Goal: Contribute content: Contribute content

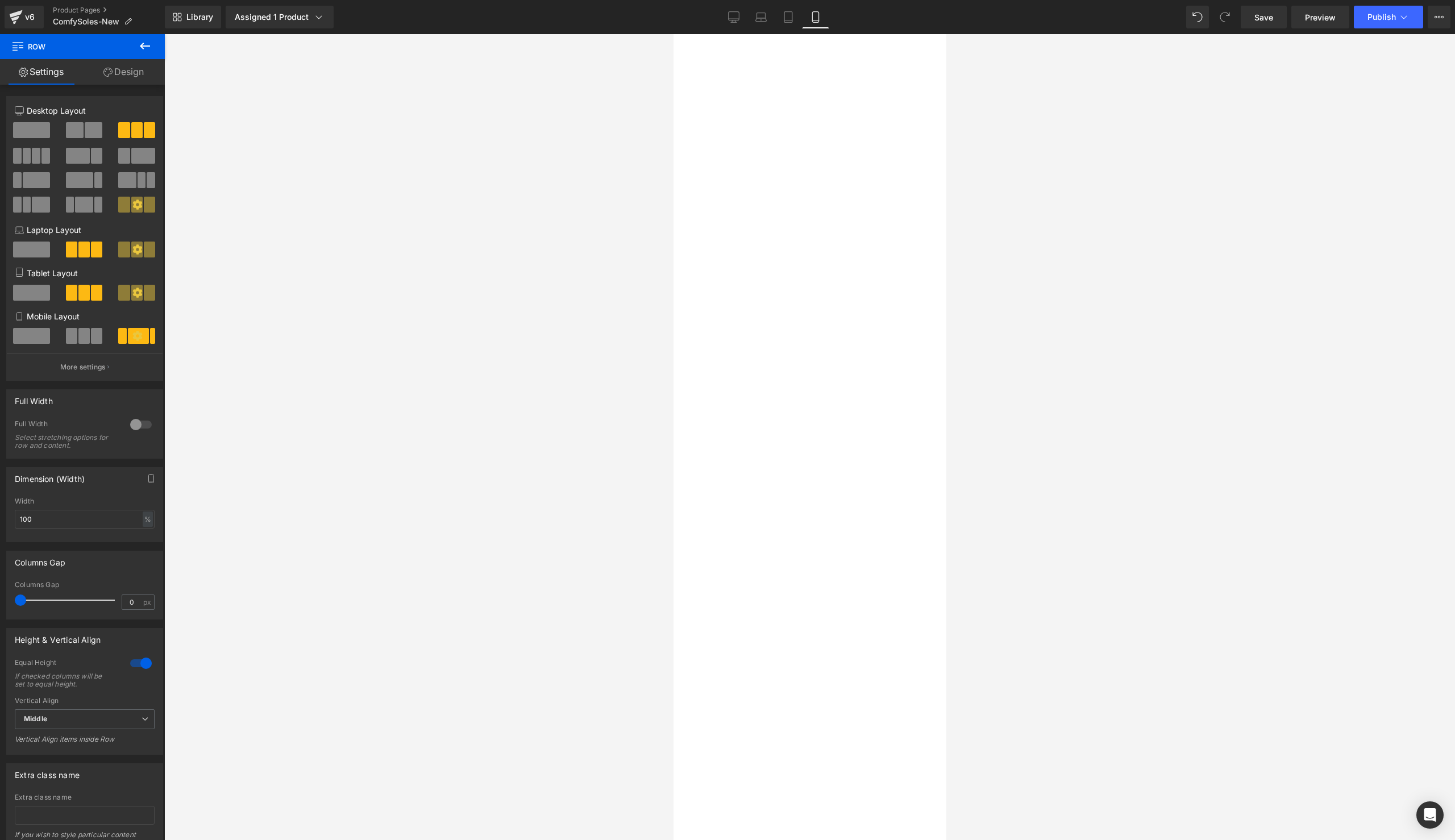
click at [1299, 19] on link "Preview" at bounding box center [1320, 16] width 58 height 23
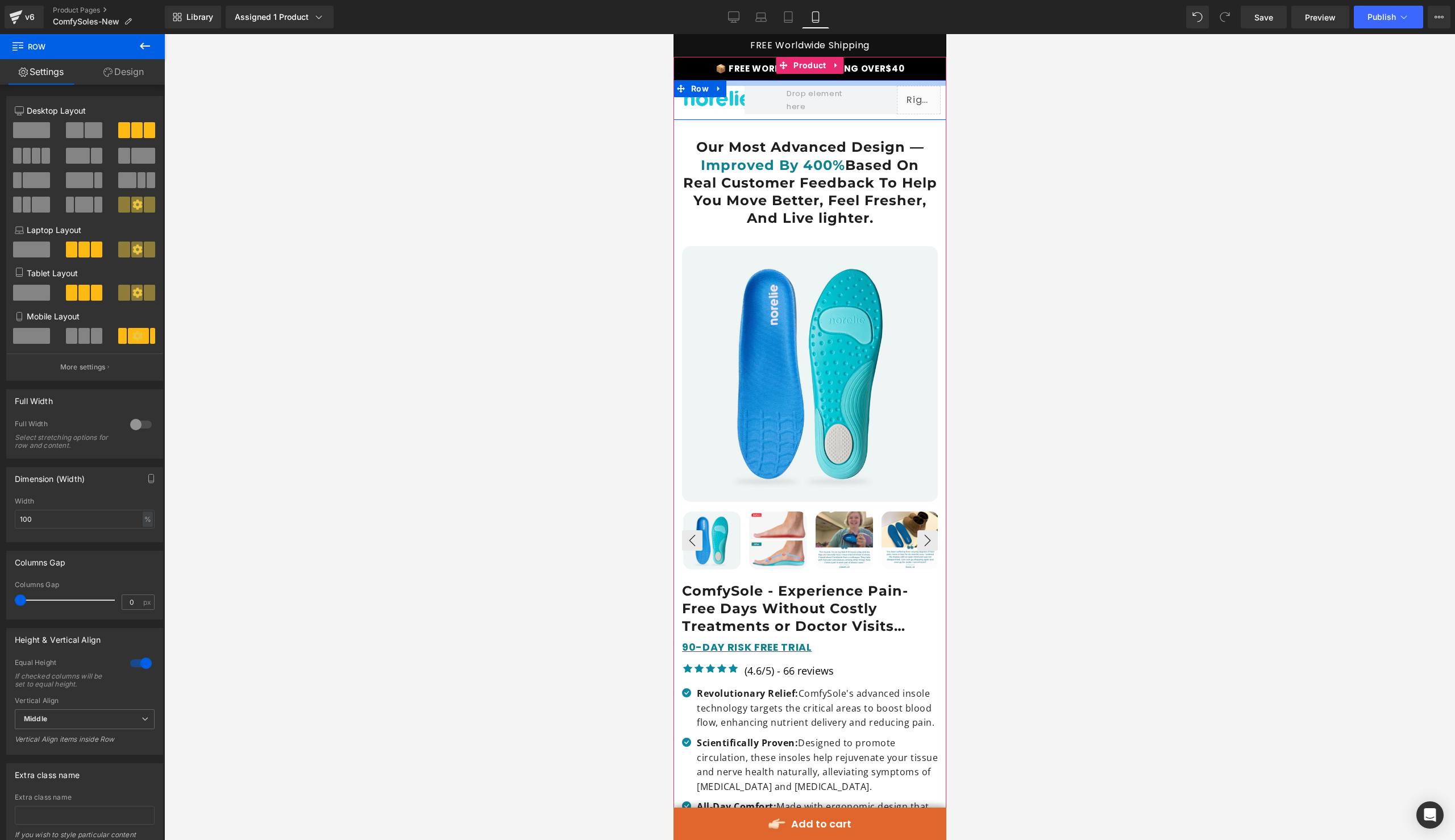
click at [940, 85] on div at bounding box center [809, 83] width 273 height 5
click at [837, 61] on icon at bounding box center [836, 65] width 8 height 9
click at [842, 66] on icon at bounding box center [843, 65] width 8 height 8
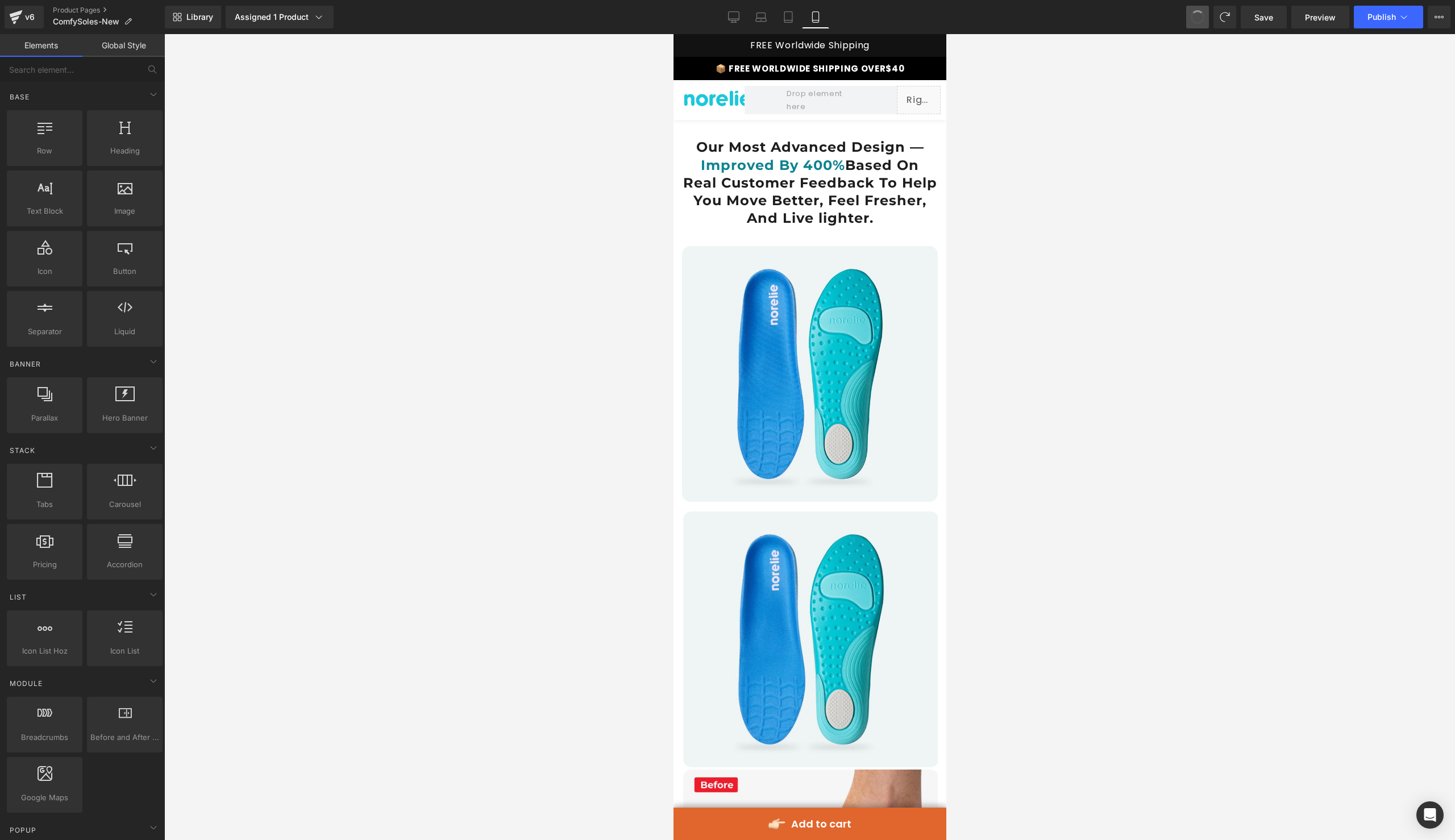
click at [1040, 113] on div at bounding box center [810, 437] width 1291 height 806
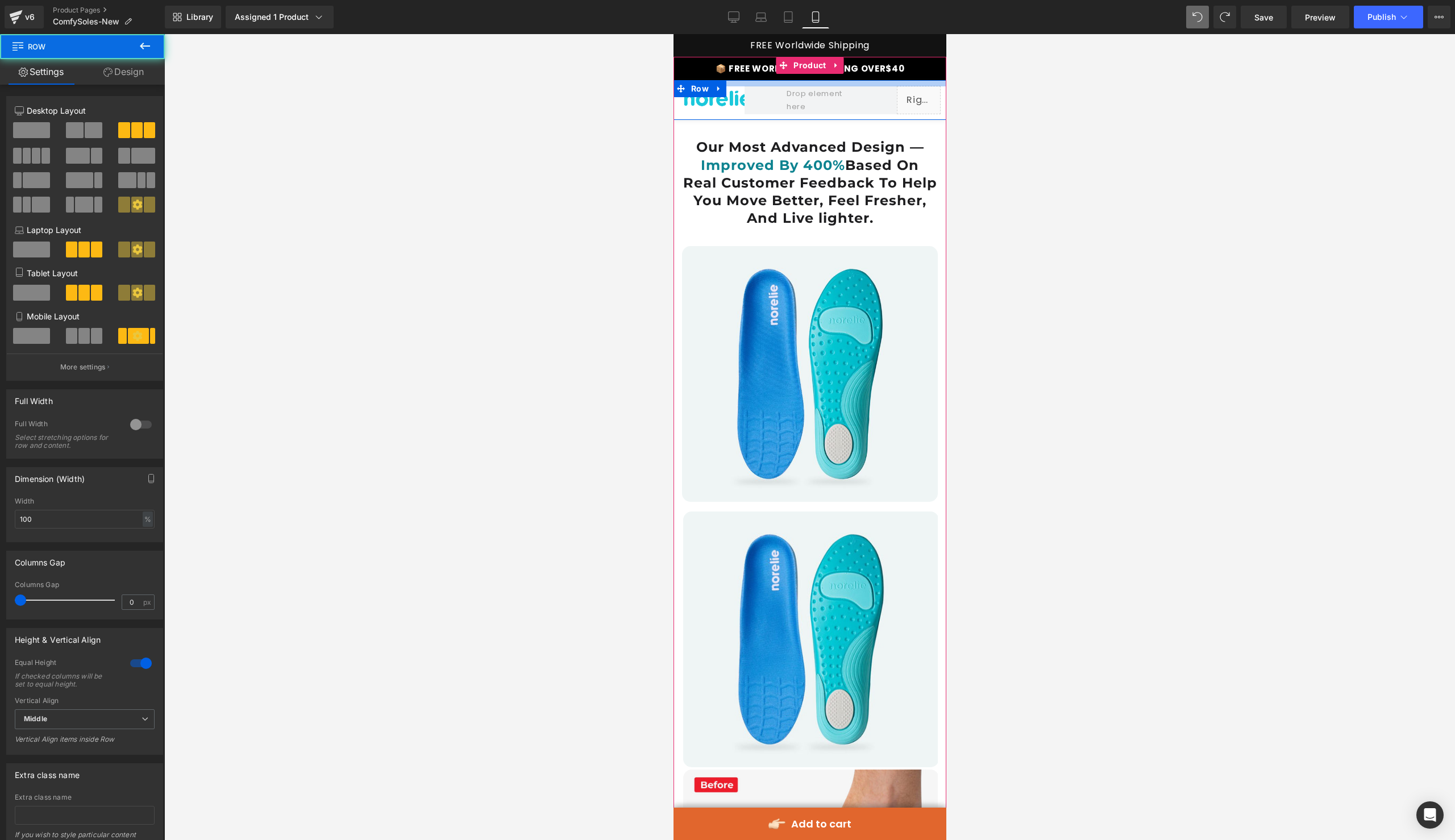
click at [852, 84] on div at bounding box center [809, 83] width 273 height 6
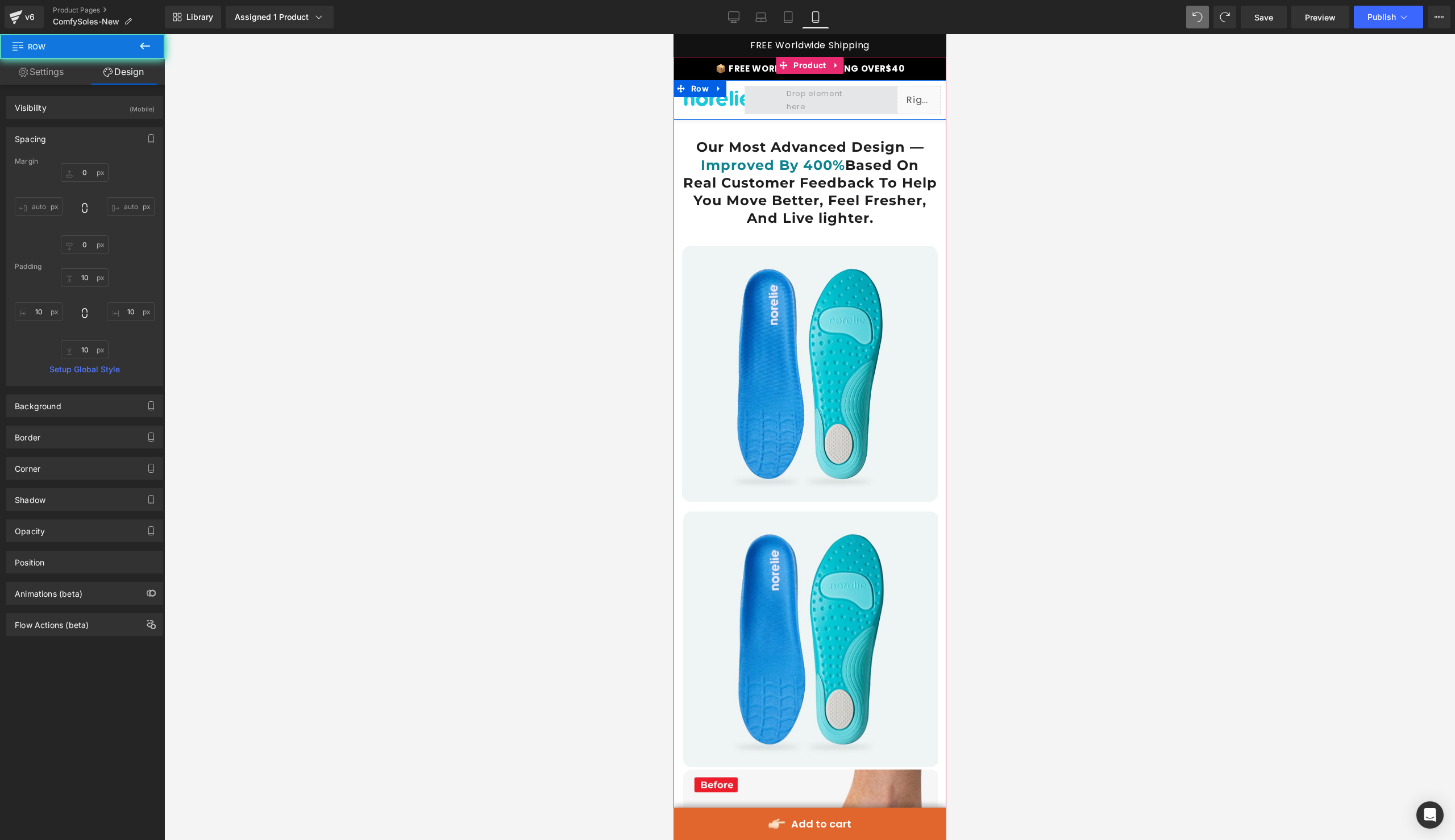
click at [873, 89] on span at bounding box center [820, 100] width 152 height 29
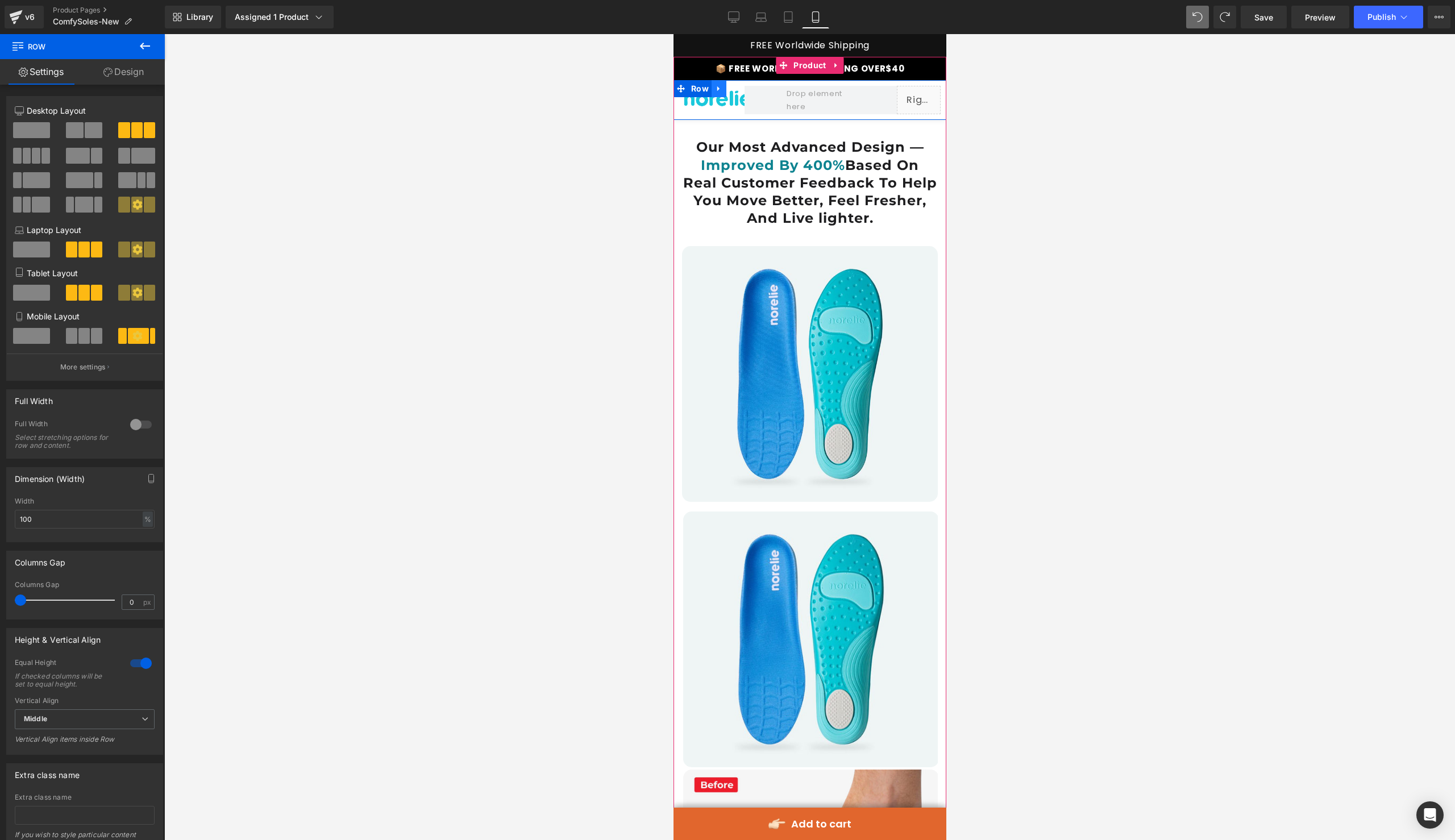
click at [715, 85] on icon at bounding box center [718, 89] width 8 height 9
click at [744, 88] on icon at bounding box center [748, 89] width 8 height 9
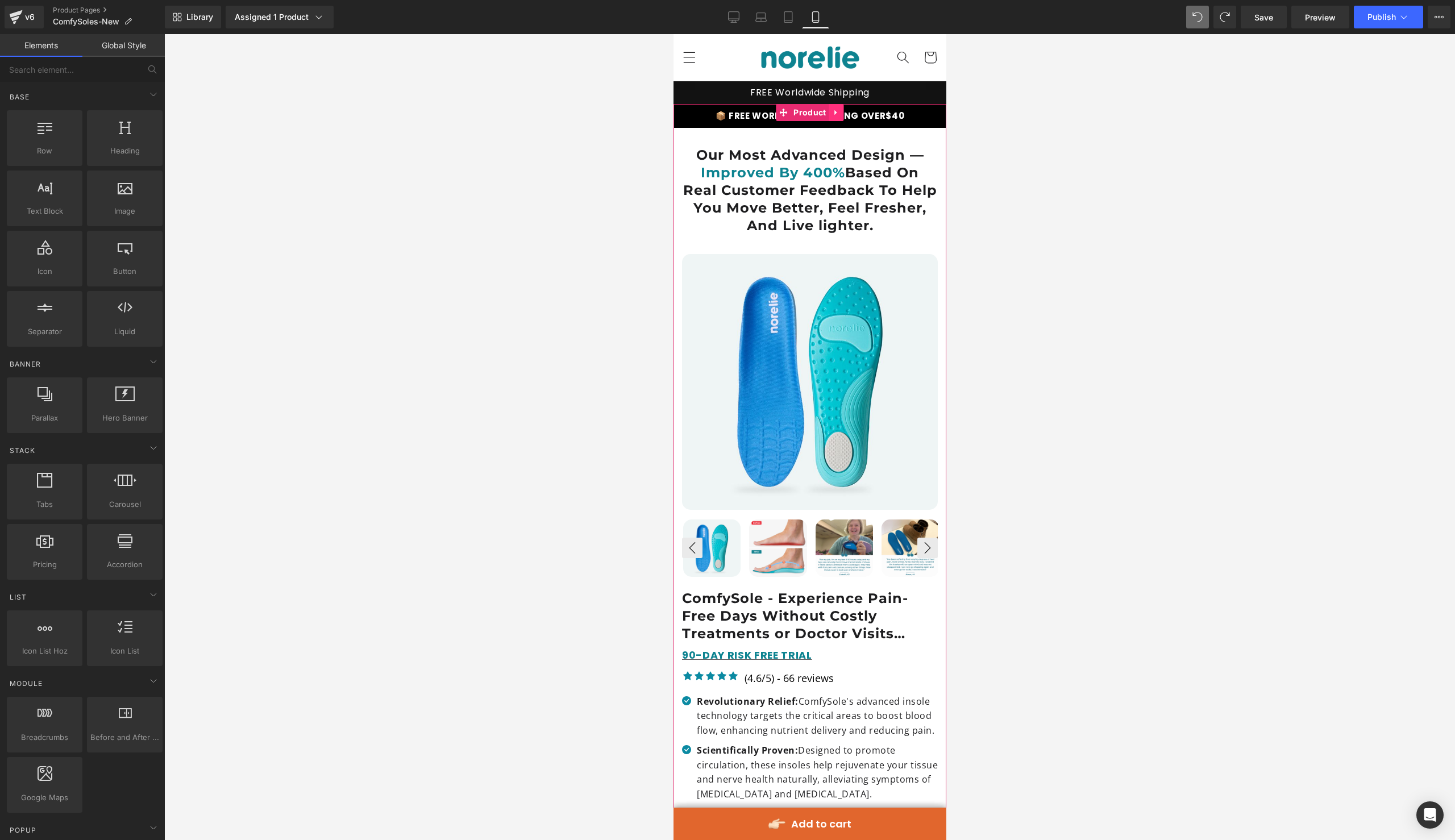
click at [835, 105] on link at bounding box center [836, 113] width 15 height 17
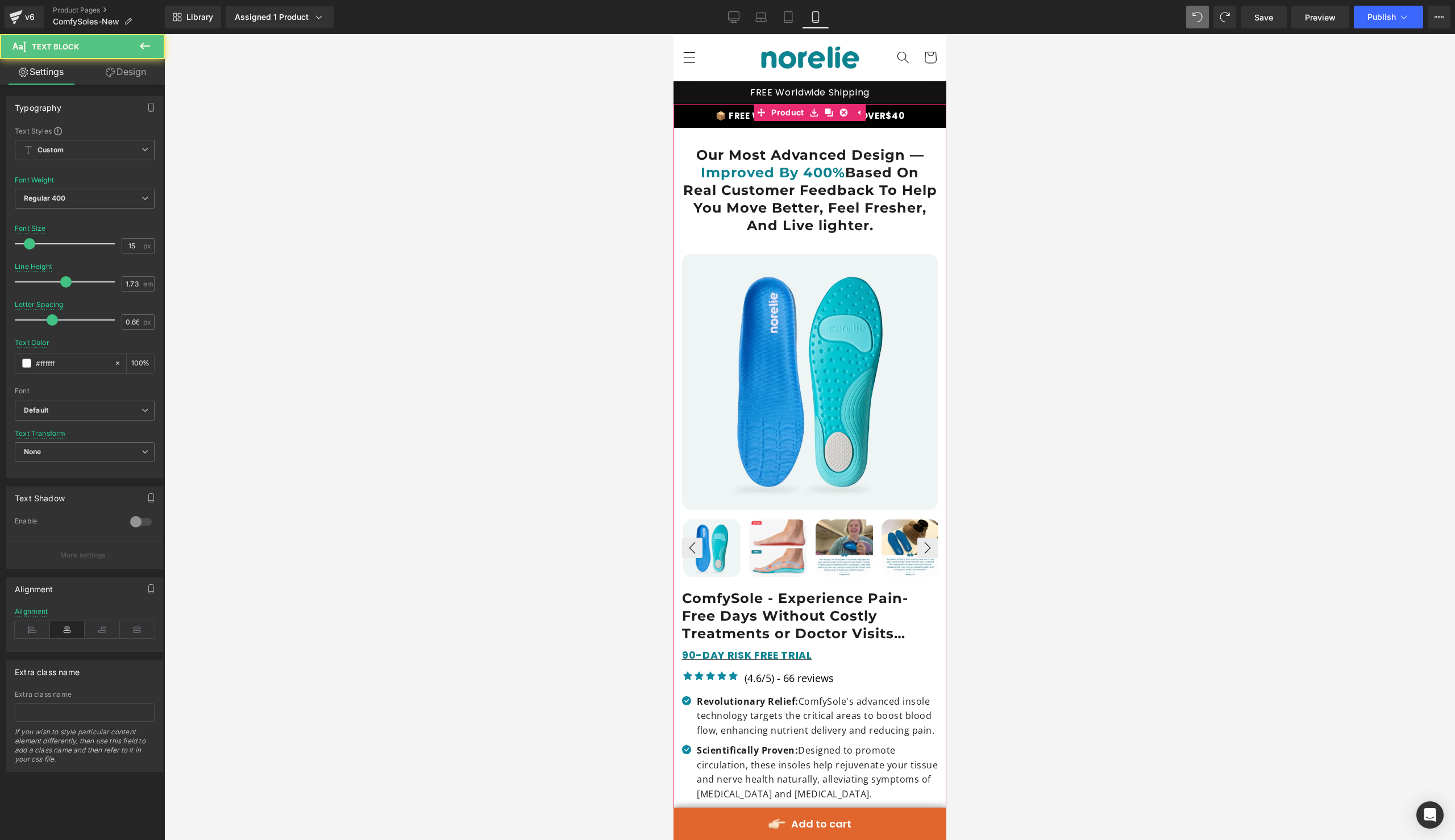
click at [911, 108] on div "📦 FREE WORLDWIDE SHIPPING OVER $40 Text Block" at bounding box center [809, 116] width 256 height 15
click at [944, 116] on div "📦 FREE WORLDWIDE SHIPPING OVER $40 Text Block" at bounding box center [809, 116] width 273 height 18
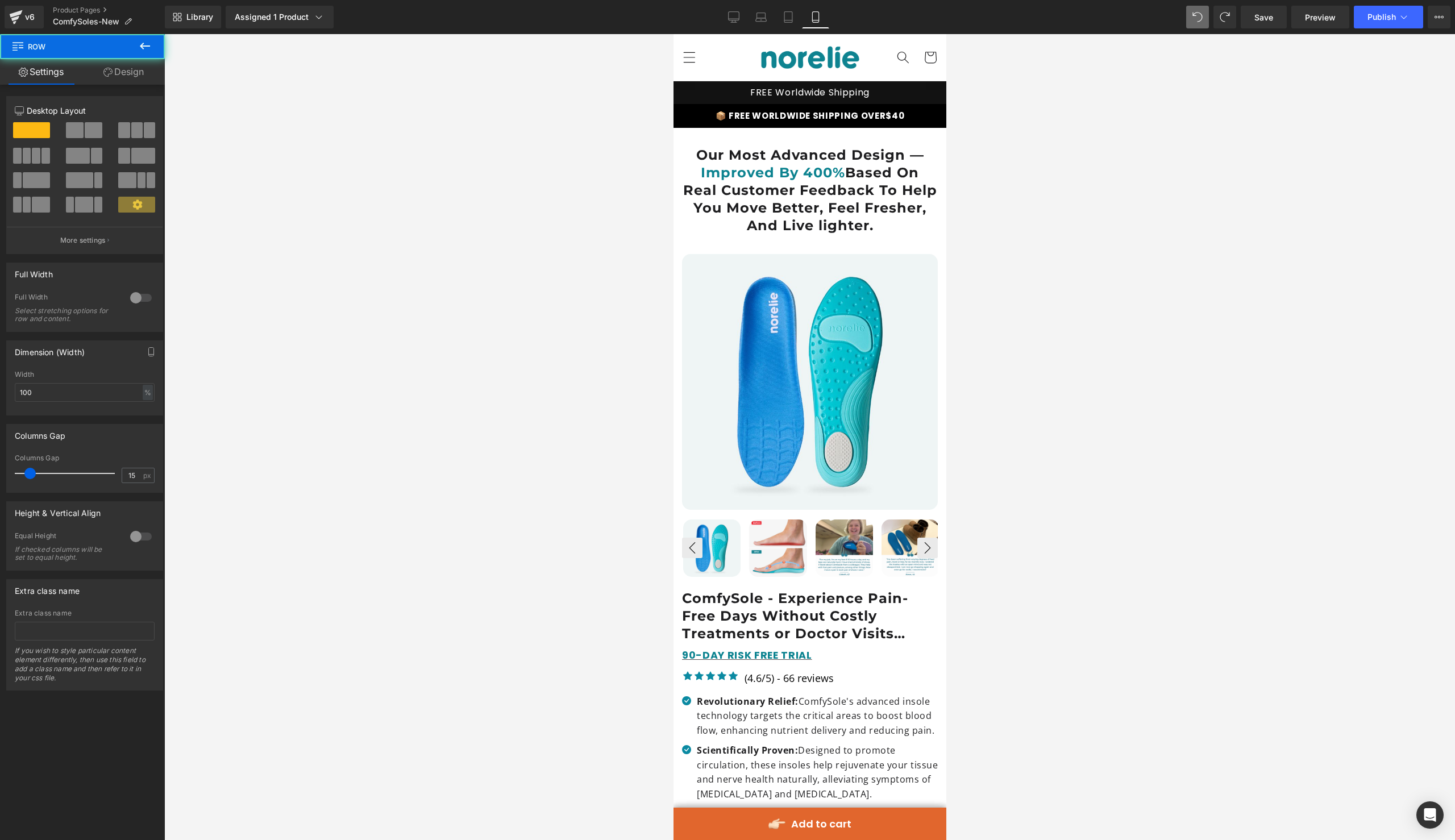
click at [925, 116] on p "📦 FREE WORLDWIDE SHIPPING OVER $40" at bounding box center [809, 116] width 256 height 15
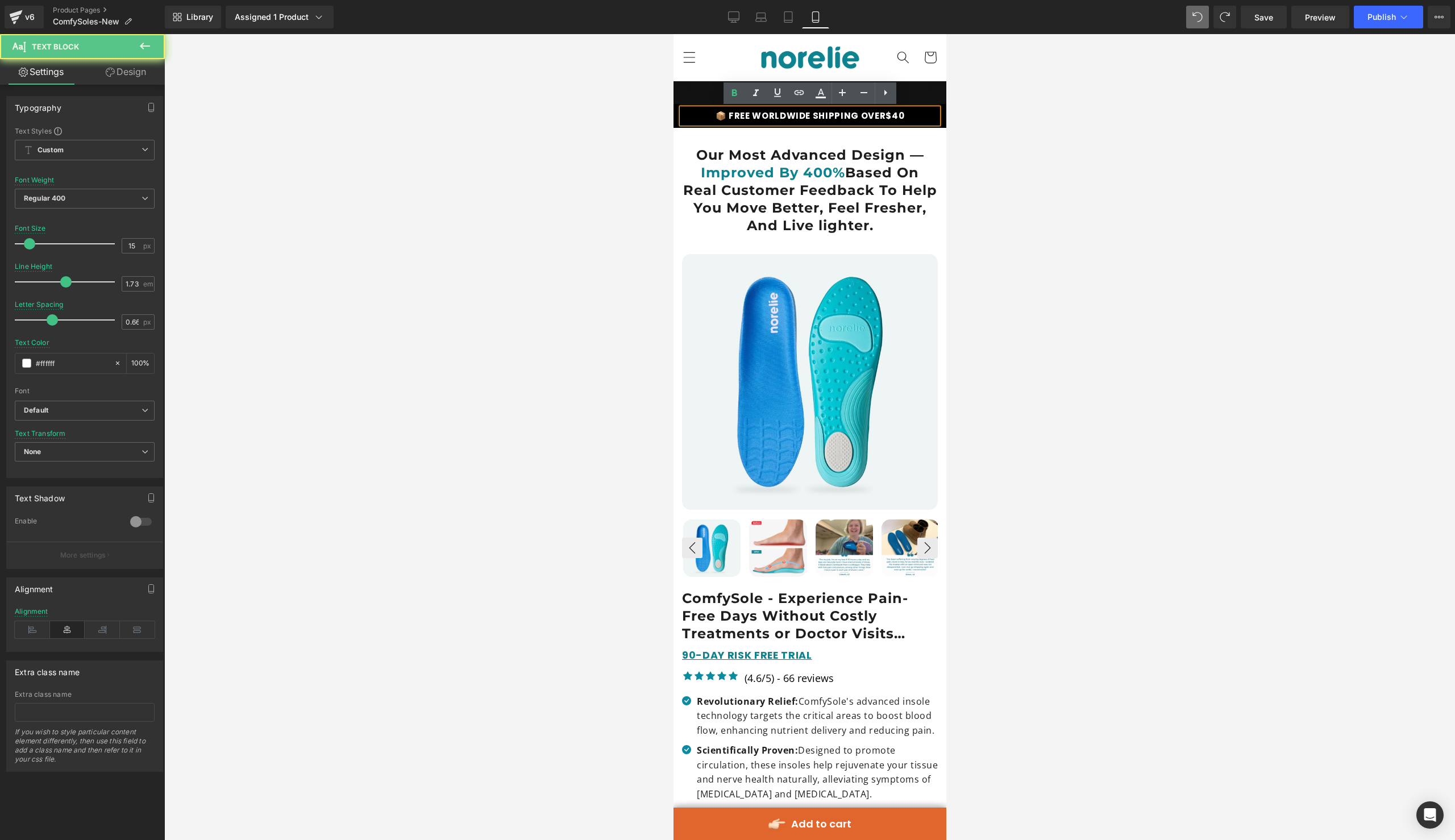
click at [925, 116] on p "📦 FREE WORLDWIDE SHIPPING OVER $40" at bounding box center [809, 116] width 256 height 15
click at [647, 134] on div at bounding box center [810, 437] width 1291 height 806
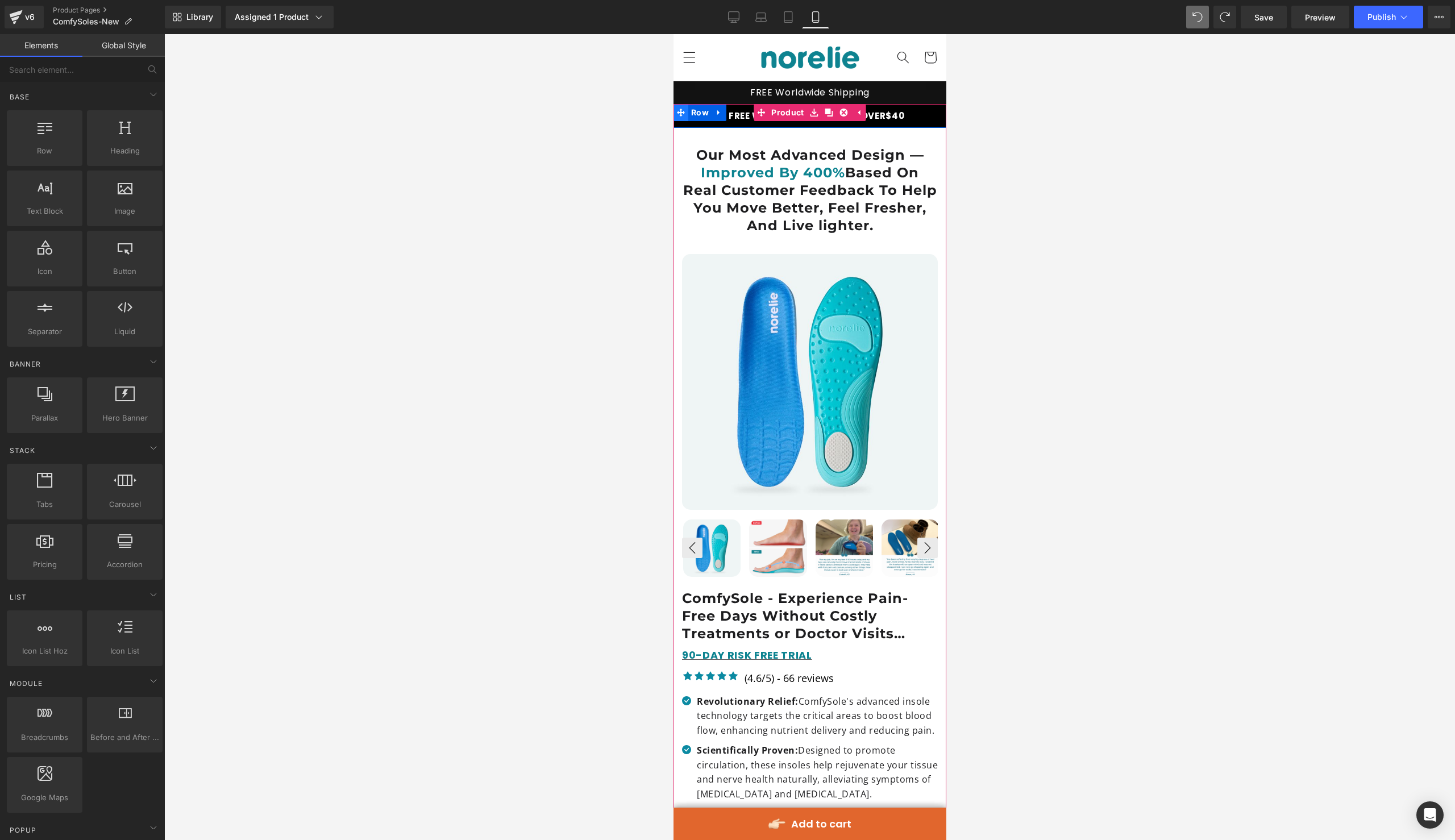
click at [678, 121] on span at bounding box center [680, 113] width 15 height 17
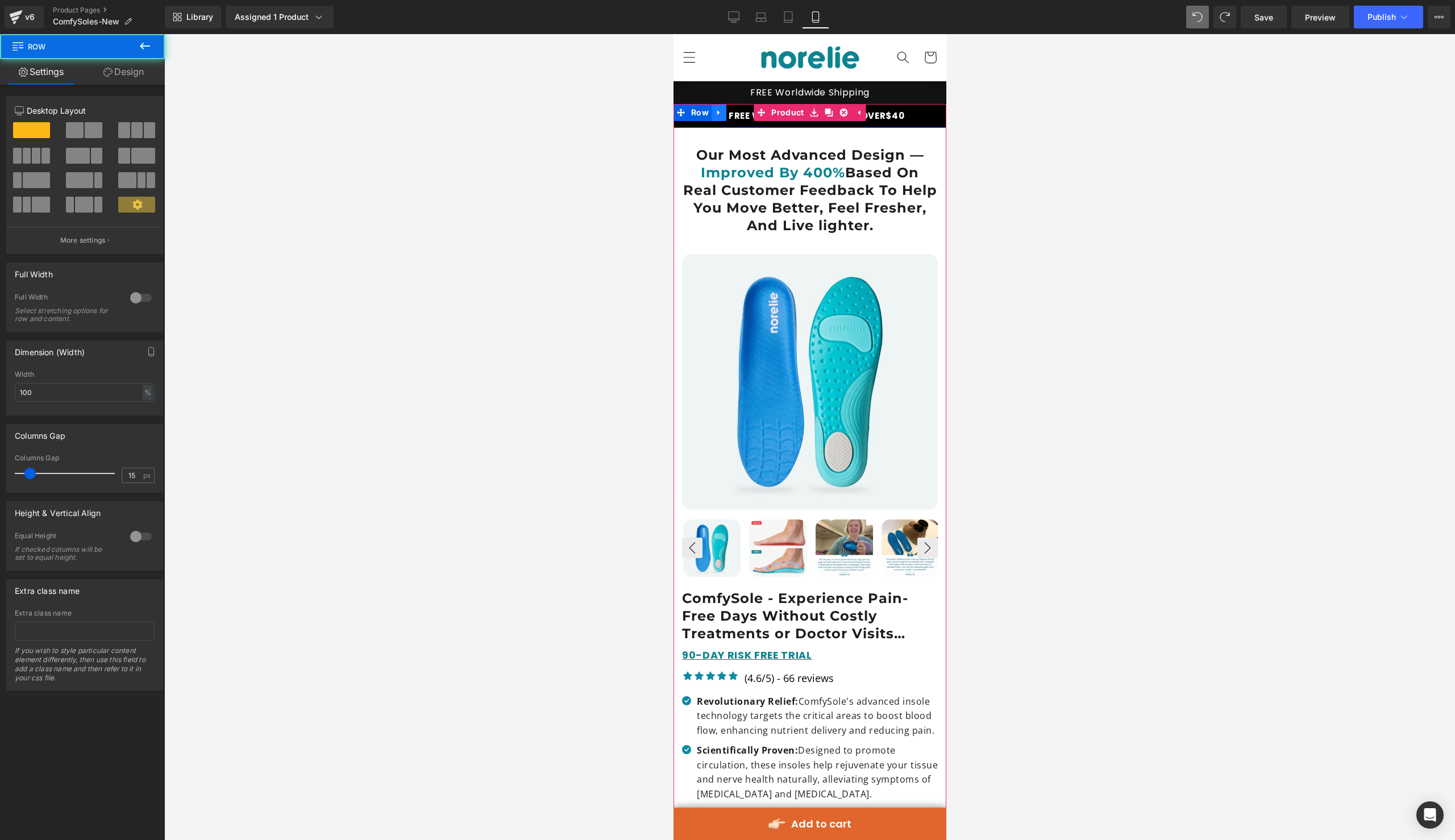
click at [720, 110] on icon at bounding box center [718, 112] width 8 height 9
click at [749, 111] on icon at bounding box center [748, 112] width 8 height 9
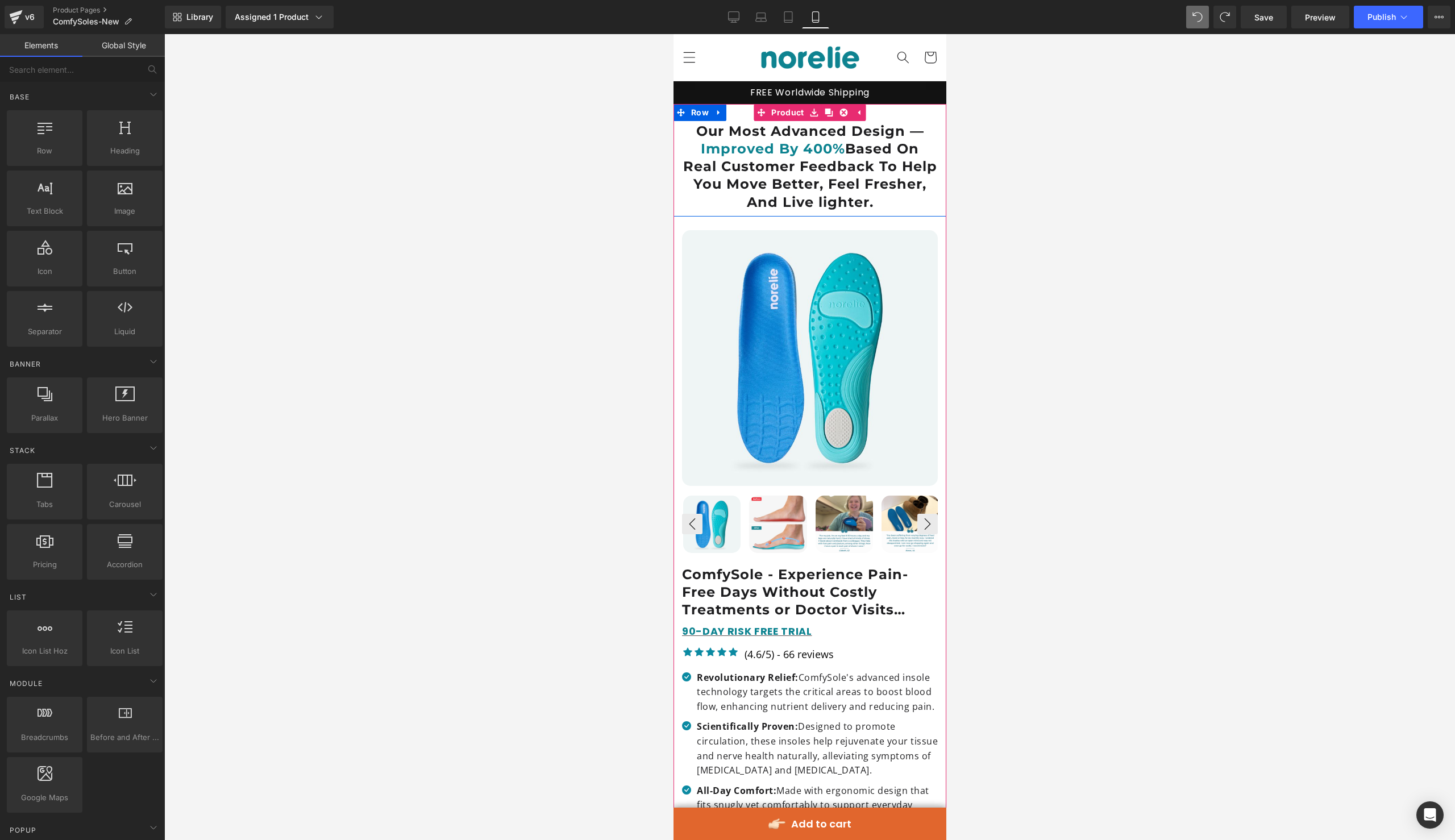
click at [891, 116] on div "Our Most Advanced Design — Improved By 400% Based On Real Customer Feedback To …" at bounding box center [809, 161] width 273 height 100
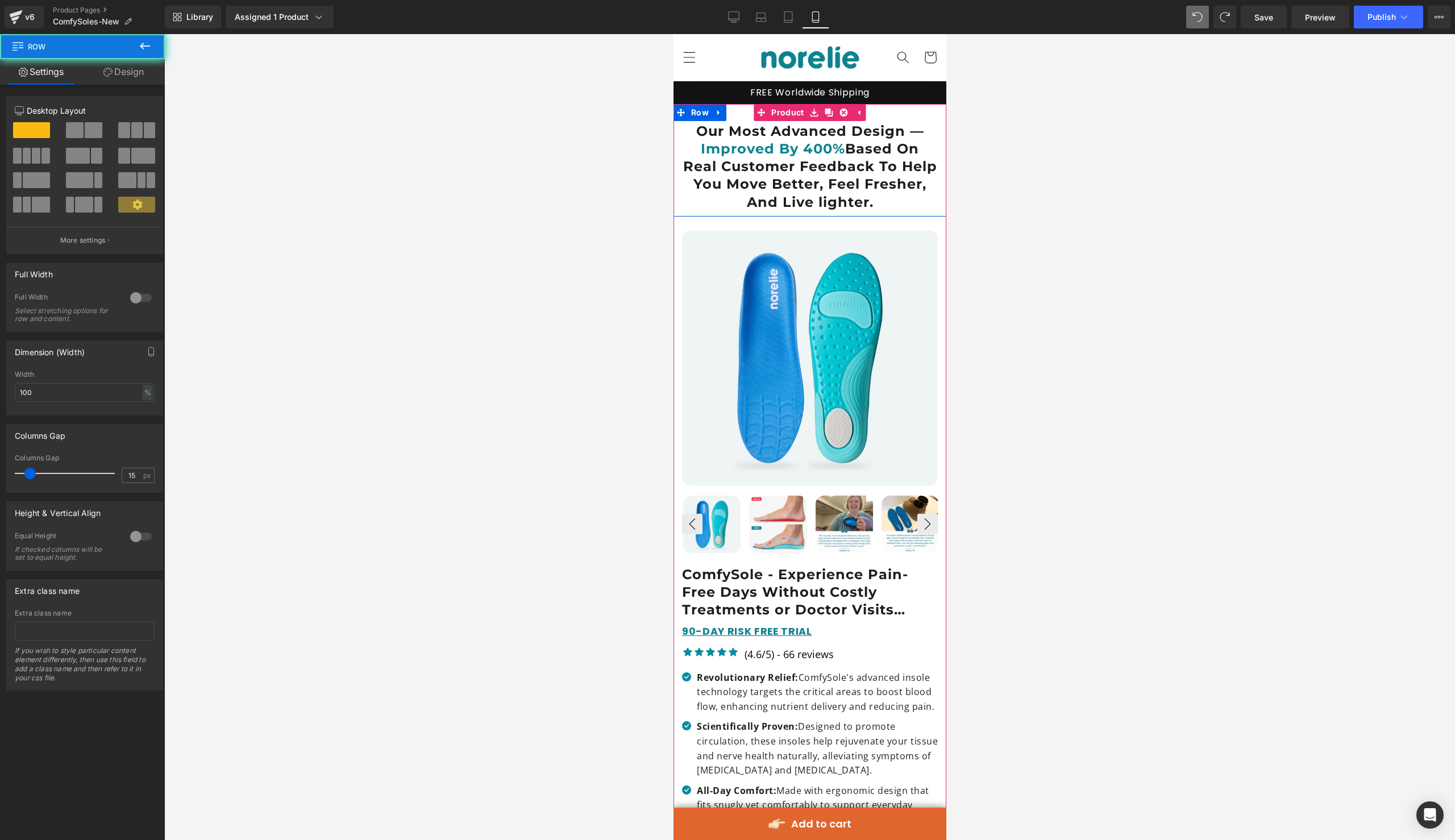
click at [899, 117] on div "Our Most Advanced Design — Improved By 400% Based On Real Customer Feedback To …" at bounding box center [809, 161] width 273 height 100
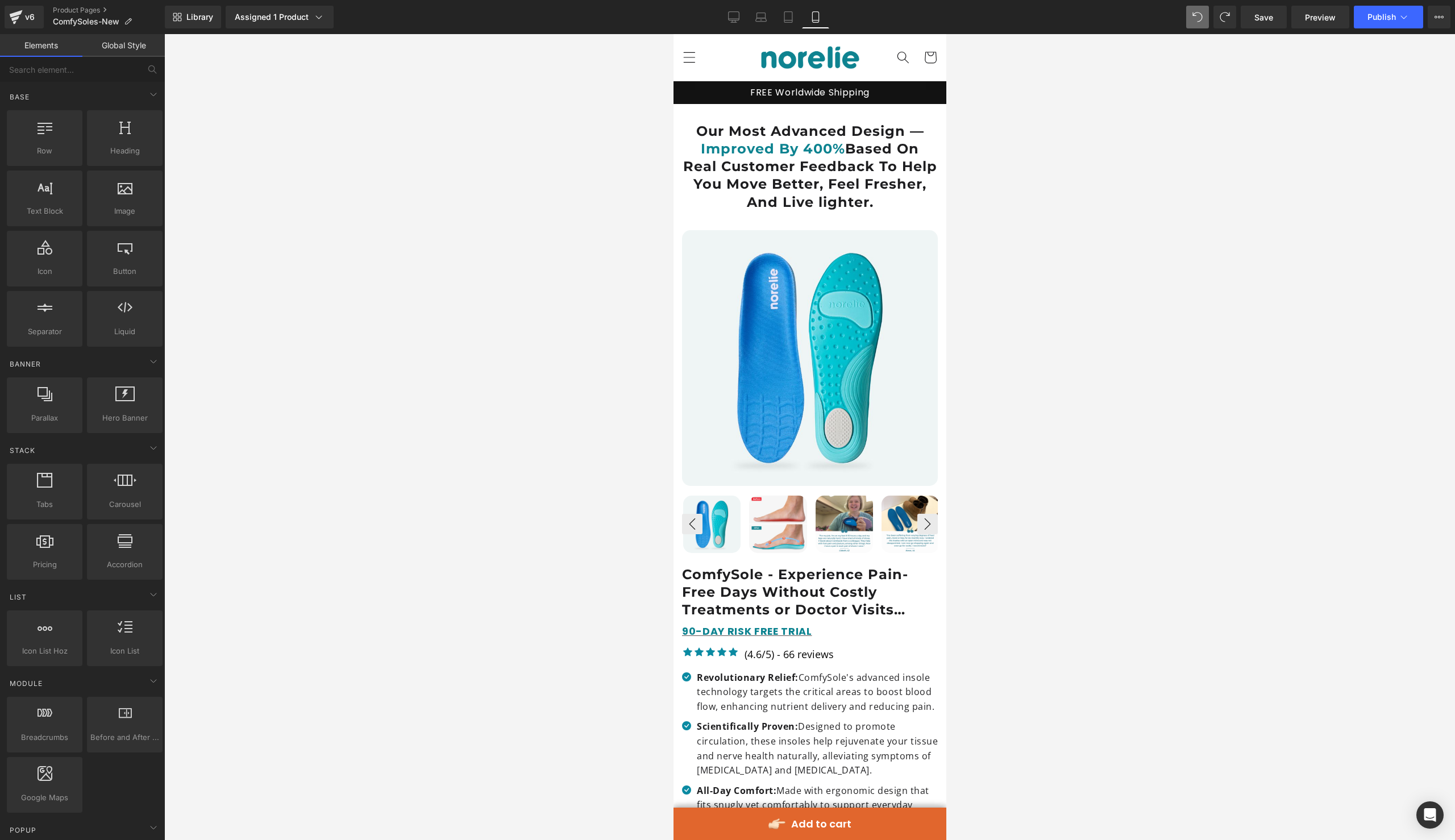
drag, startPoint x: 984, startPoint y: 140, endPoint x: 263, endPoint y: 106, distance: 721.8
click at [984, 140] on div at bounding box center [810, 437] width 1291 height 806
click at [902, 140] on h1 "Our Most Advanced Design — Improved By 400% Based On Real Customer Feedback To …" at bounding box center [809, 167] width 256 height 89
click at [623, 142] on div at bounding box center [810, 437] width 1291 height 806
click at [694, 119] on span "Row" at bounding box center [699, 113] width 23 height 17
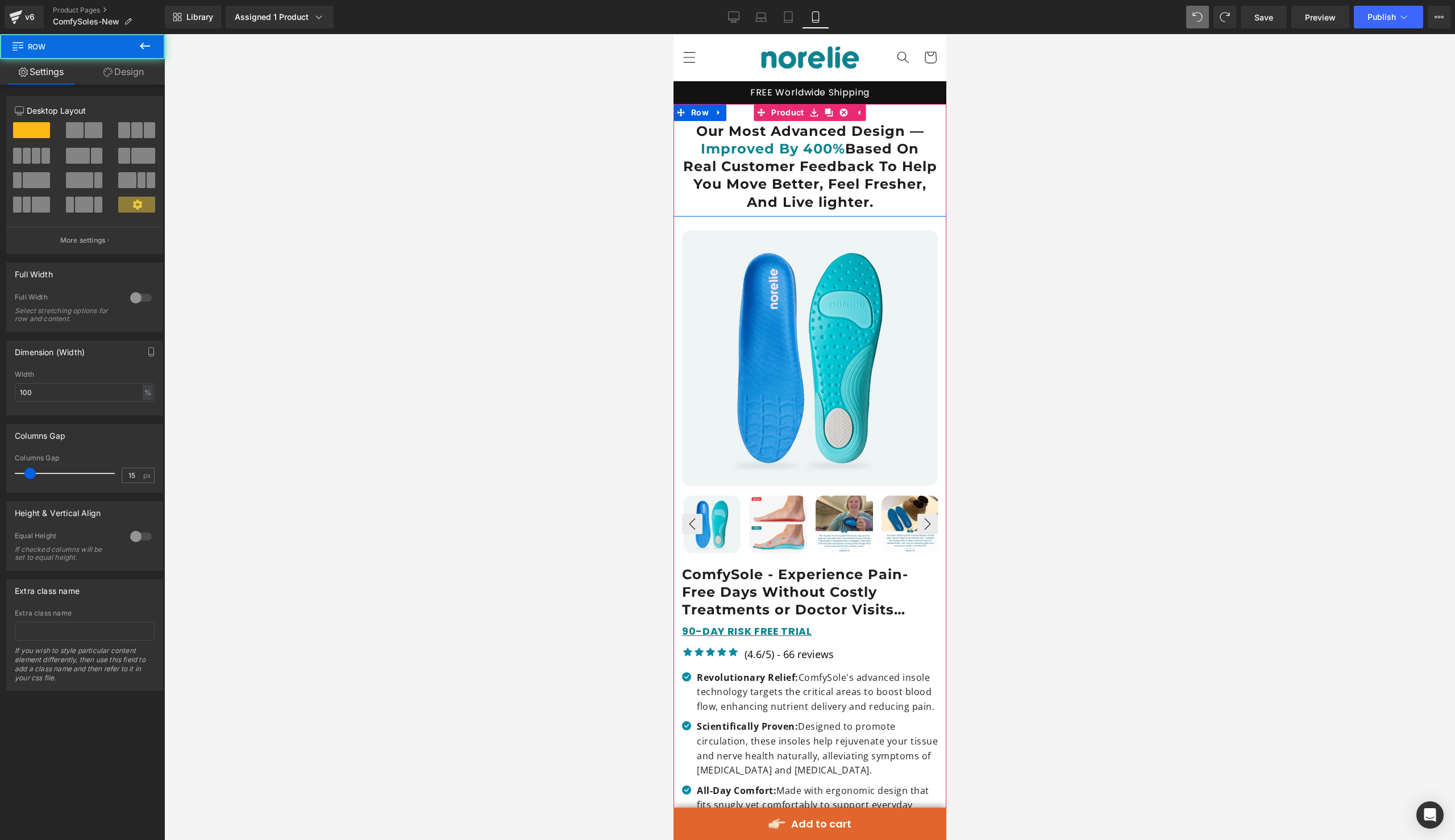
click at [743, 116] on div "Our Most Advanced Design — Improved By 400% Based On Real Customer Feedback To …" at bounding box center [809, 161] width 273 height 100
click at [117, 71] on link "Design" at bounding box center [123, 72] width 82 height 26
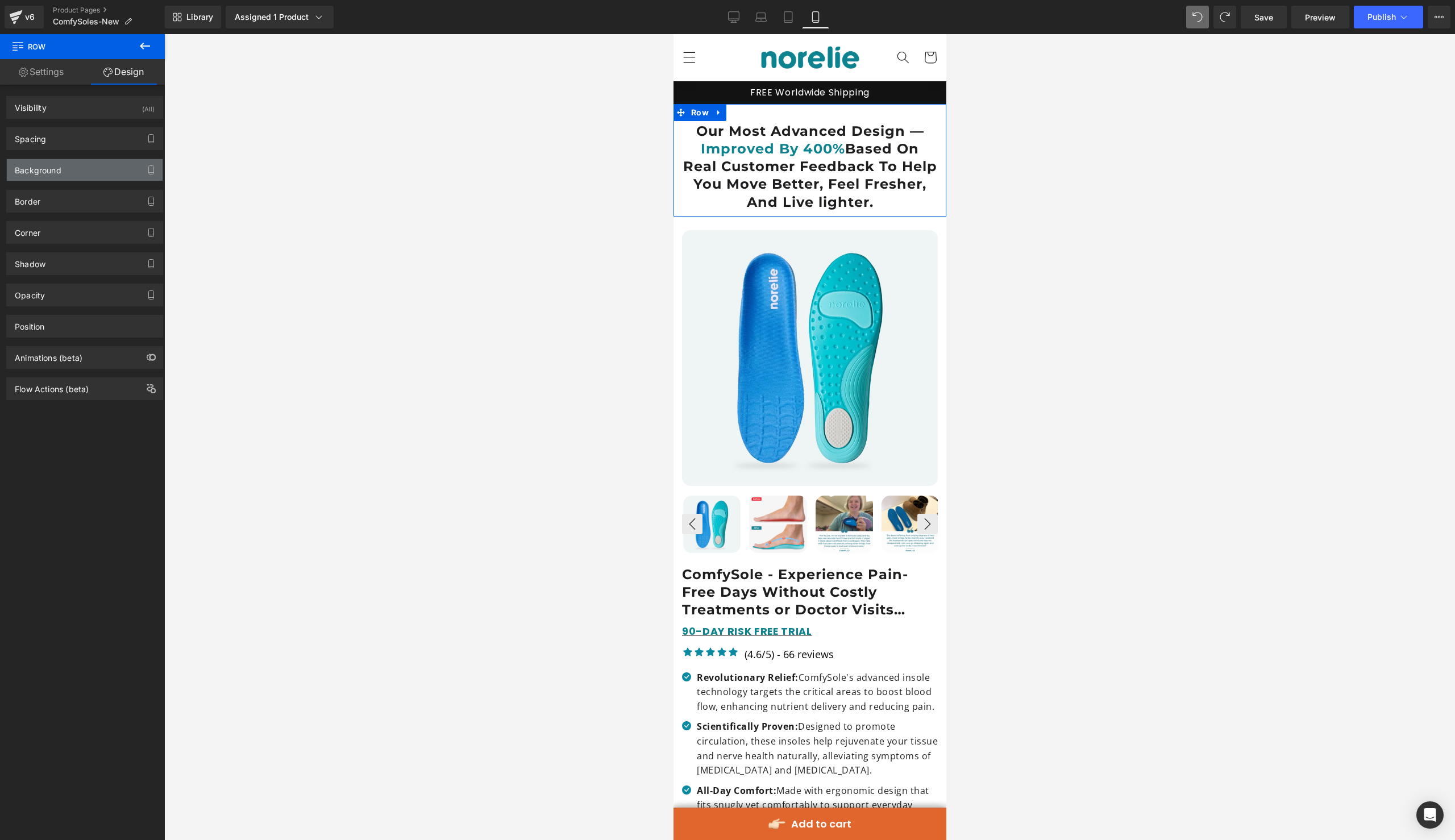
click at [93, 175] on div "Background" at bounding box center [85, 169] width 156 height 21
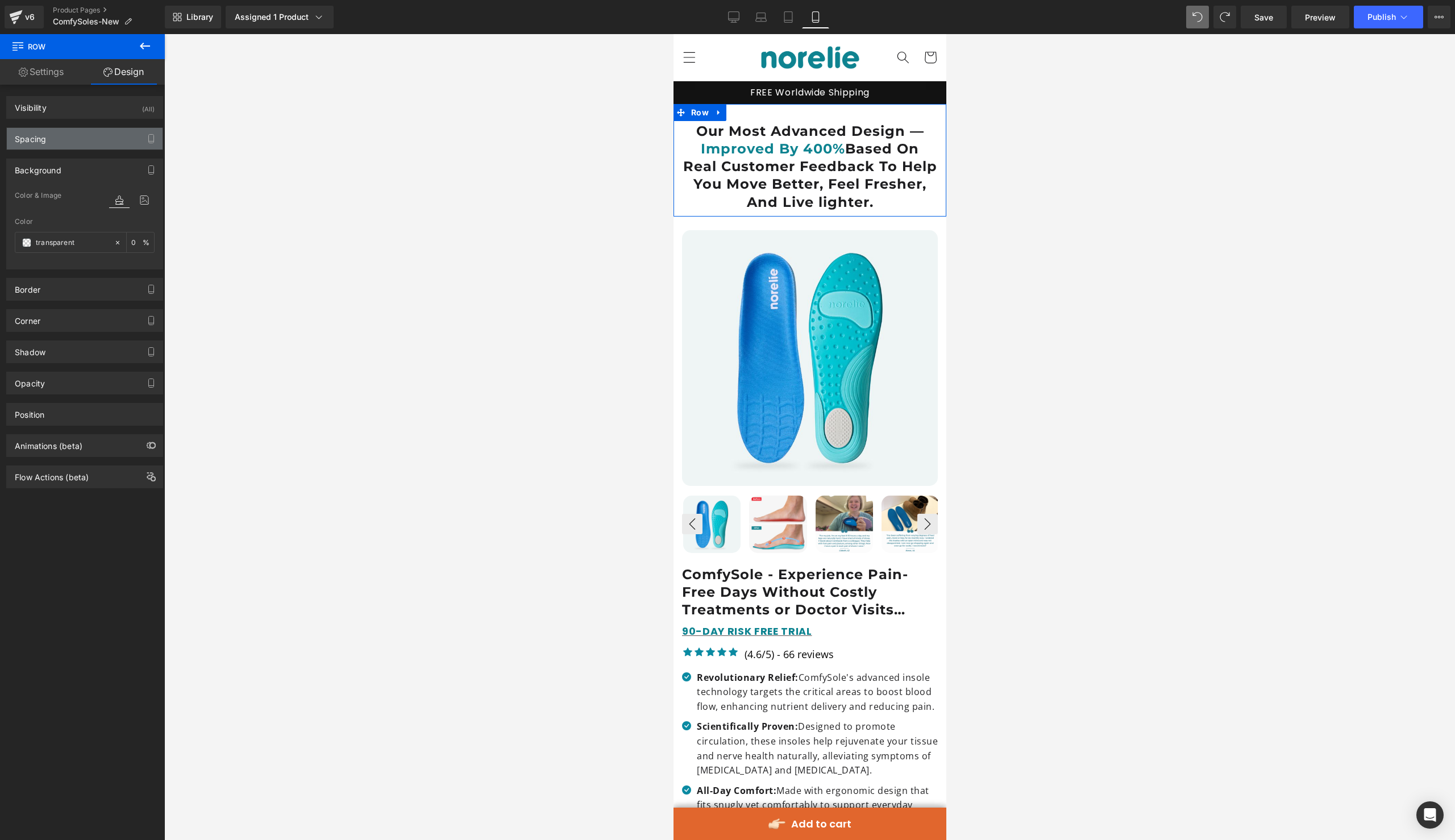
click at [103, 149] on div "Spacing" at bounding box center [85, 138] width 156 height 21
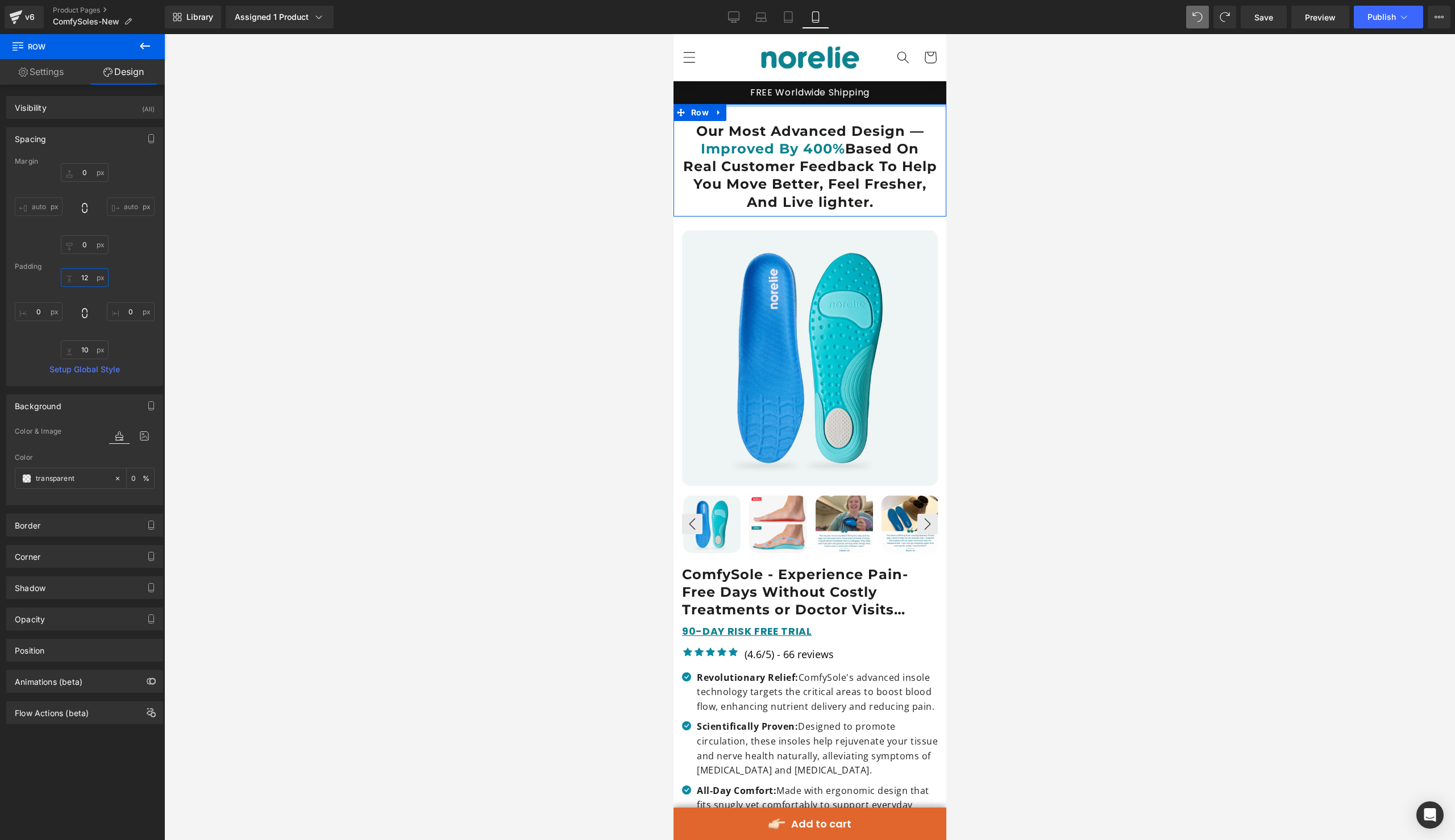
click at [82, 279] on input "12" at bounding box center [85, 278] width 47 height 19
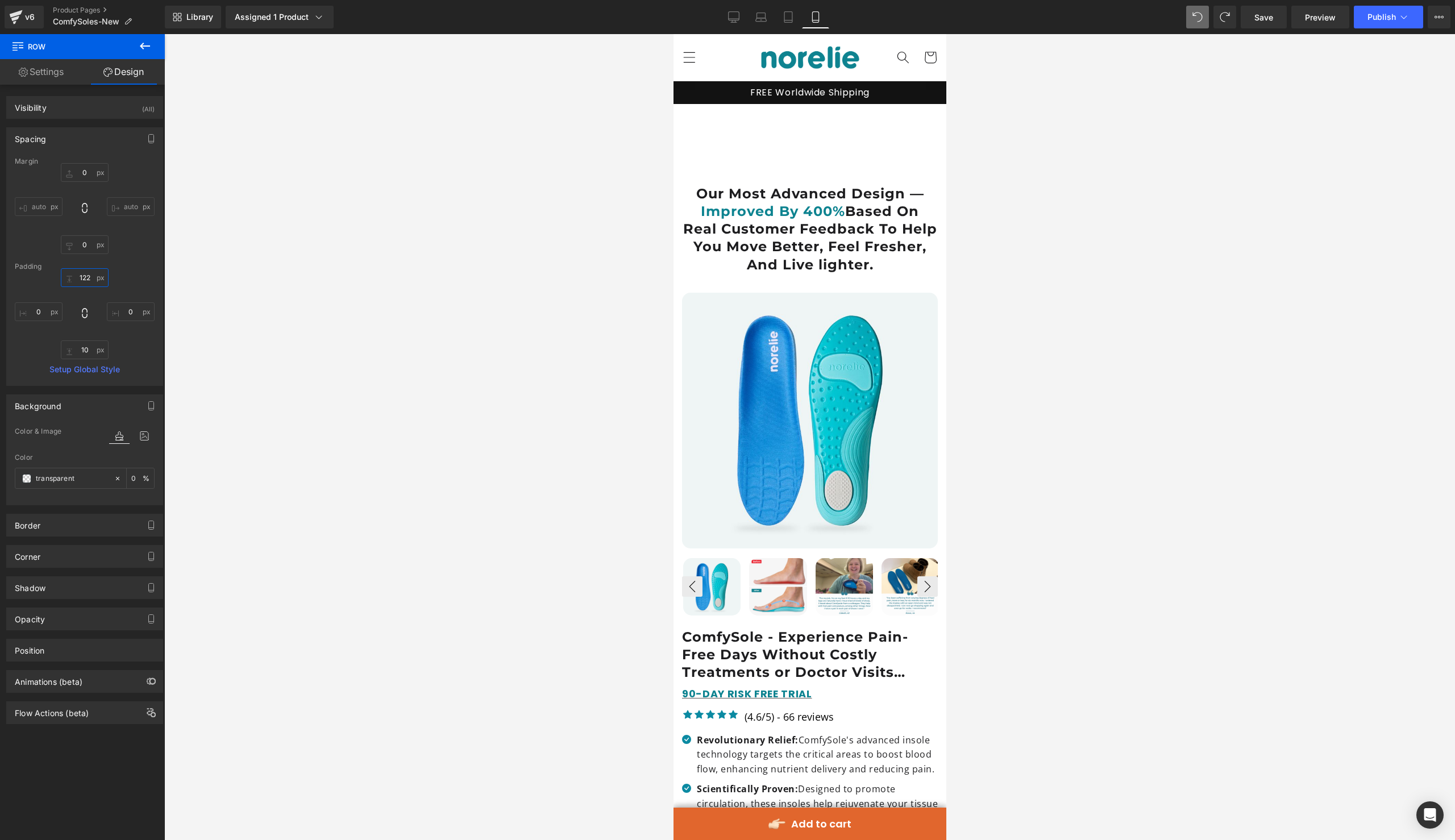
type input "122-"
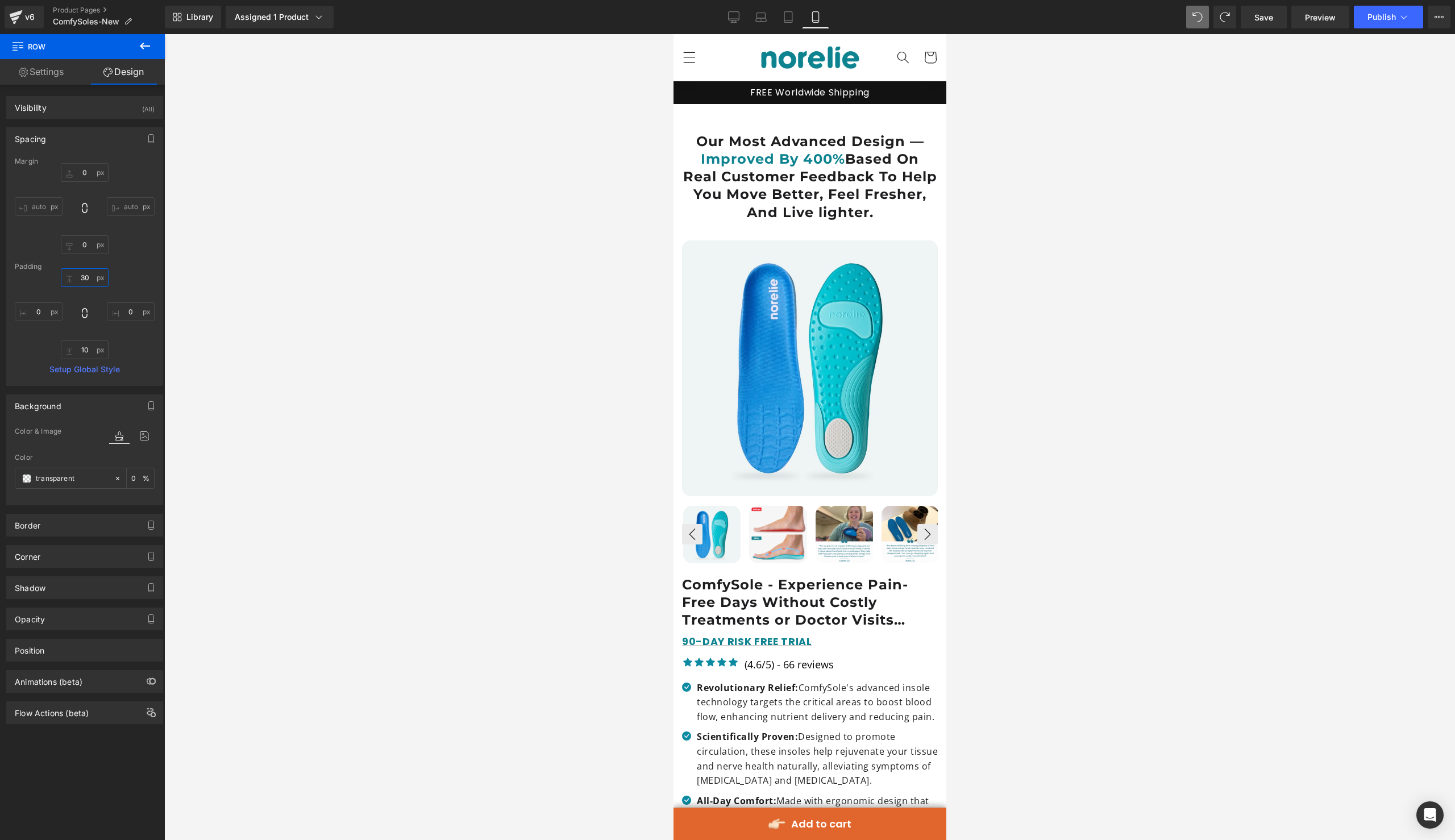
type input "3"
type input "-10"
click at [718, 111] on icon at bounding box center [718, 112] width 8 height 9
click at [745, 115] on icon at bounding box center [748, 112] width 8 height 8
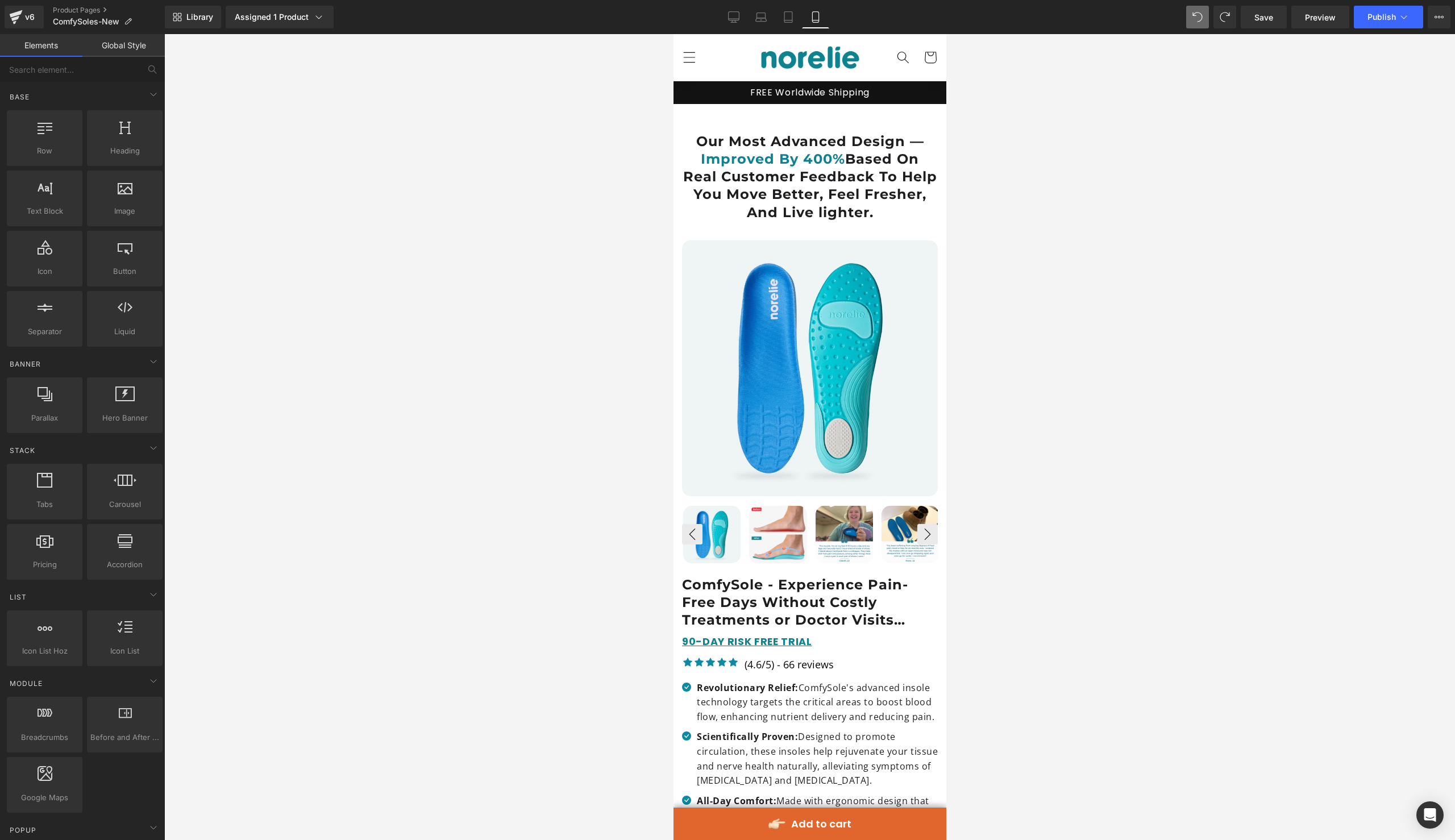
click at [1006, 141] on div at bounding box center [810, 437] width 1291 height 806
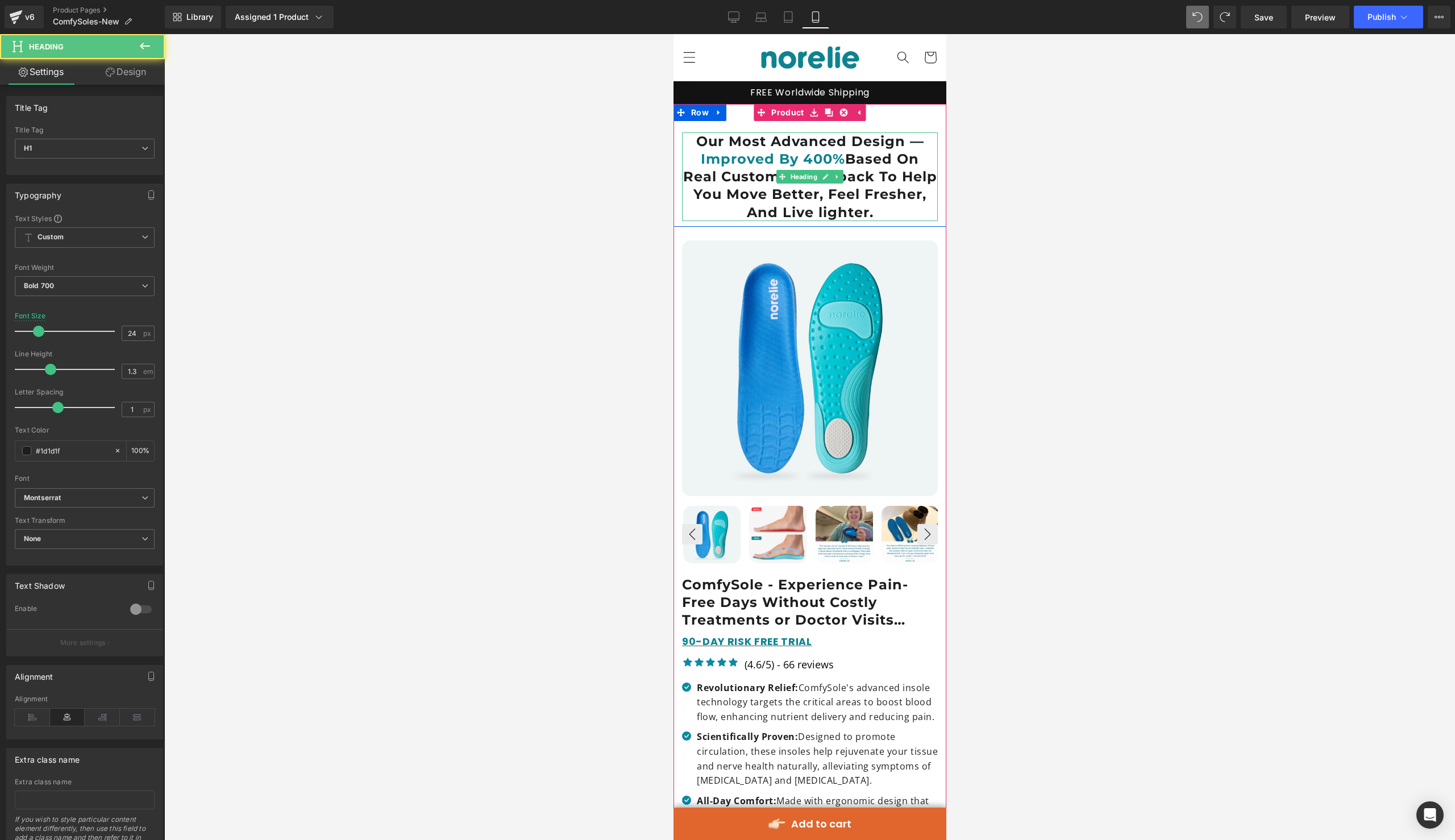
click at [860, 137] on h1 "Our Most Advanced Design — Improved By 400% Based On Real Customer Feedback To …" at bounding box center [809, 177] width 256 height 89
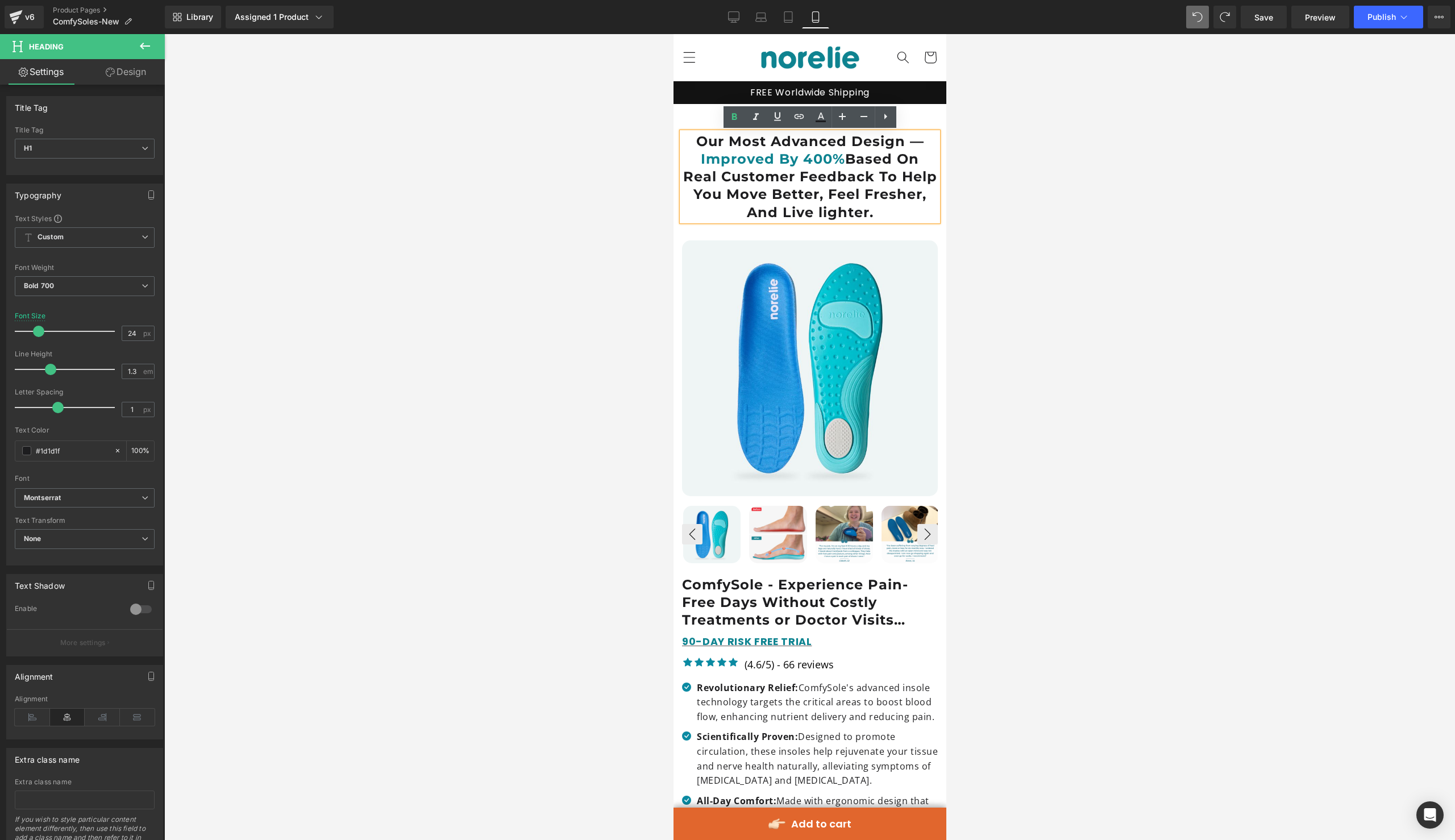
click at [994, 131] on div at bounding box center [810, 437] width 1291 height 806
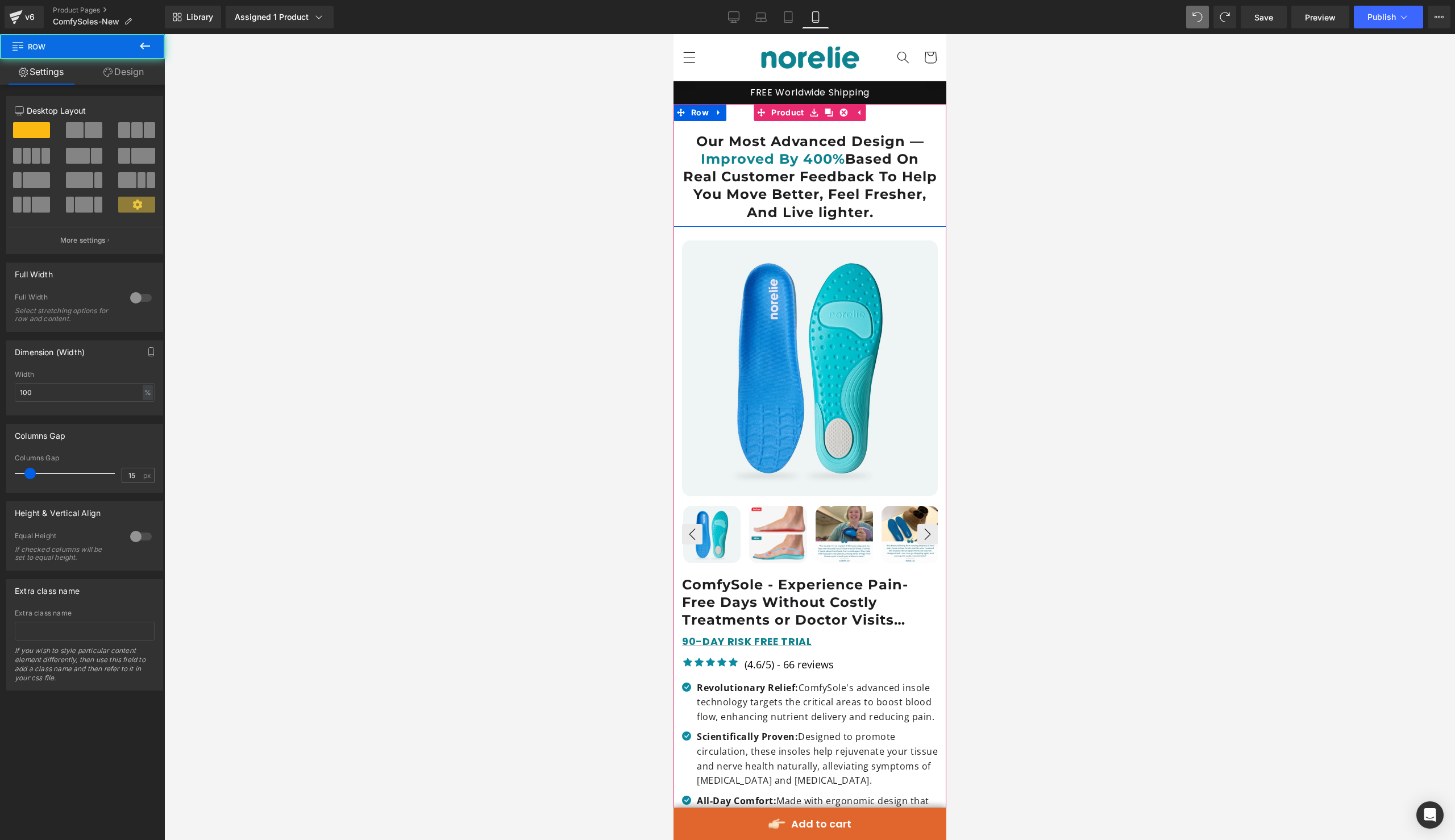
click at [932, 127] on div "Our Most Advanced Design — Improved By 400% Based On Real Customer Feedback To …" at bounding box center [809, 171] width 273 height 100
click at [910, 130] on div "Our Most Advanced Design — Improved By 400% Based On Real Customer Feedback To …" at bounding box center [809, 171] width 273 height 100
click at [910, 127] on div "Our Most Advanced Design — Improved By 400% Based On Real Customer Feedback To …" at bounding box center [809, 171] width 273 height 100
click at [664, 133] on div at bounding box center [810, 437] width 1291 height 806
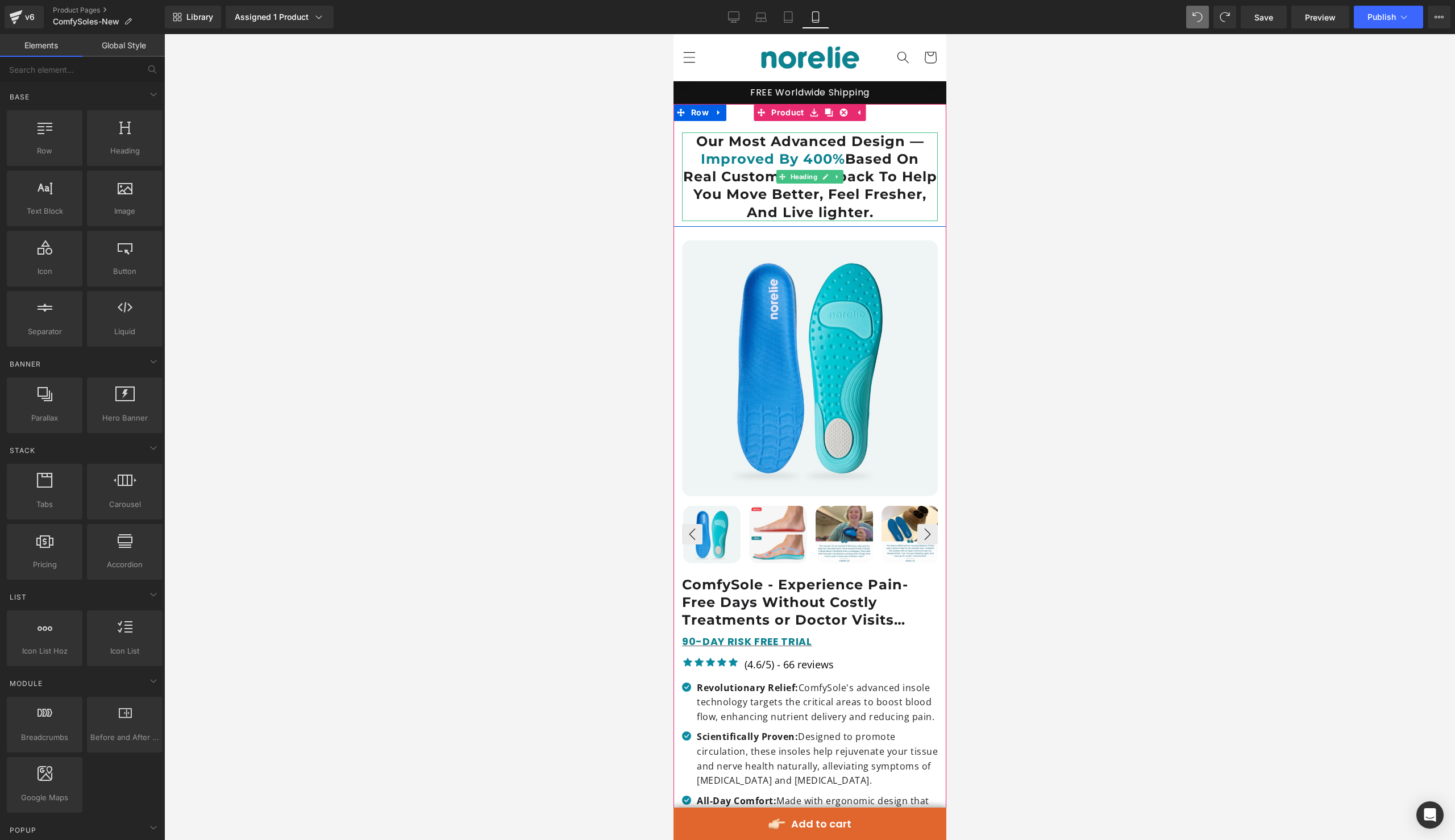
click at [695, 135] on h1 "Our Most Advanced Design — Improved By 400% Based On Real Customer Feedback To …" at bounding box center [809, 177] width 256 height 89
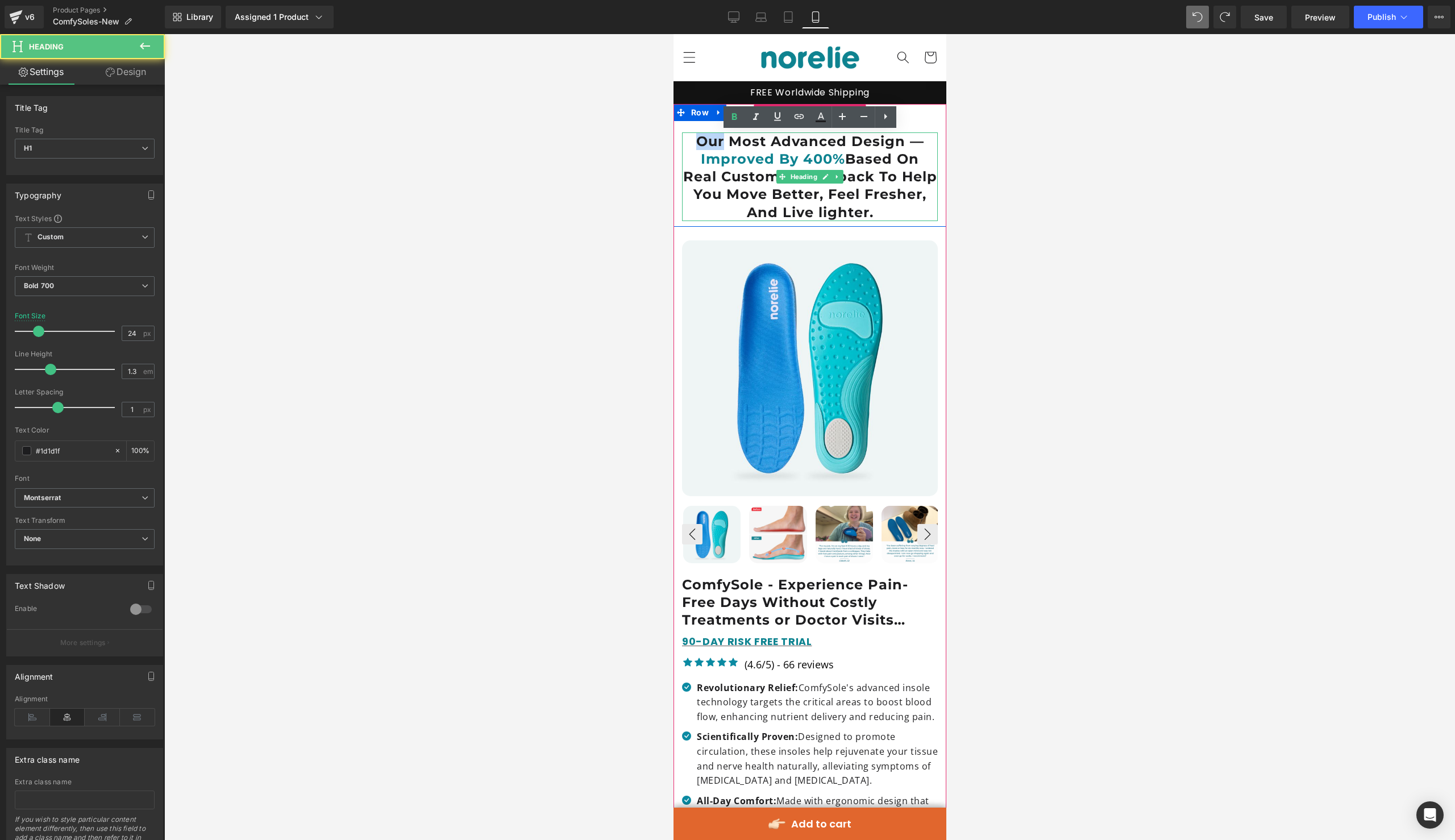
click at [695, 135] on h1 "Our Most Advanced Design — Improved By 400% Based On Real Customer Feedback To …" at bounding box center [809, 177] width 256 height 89
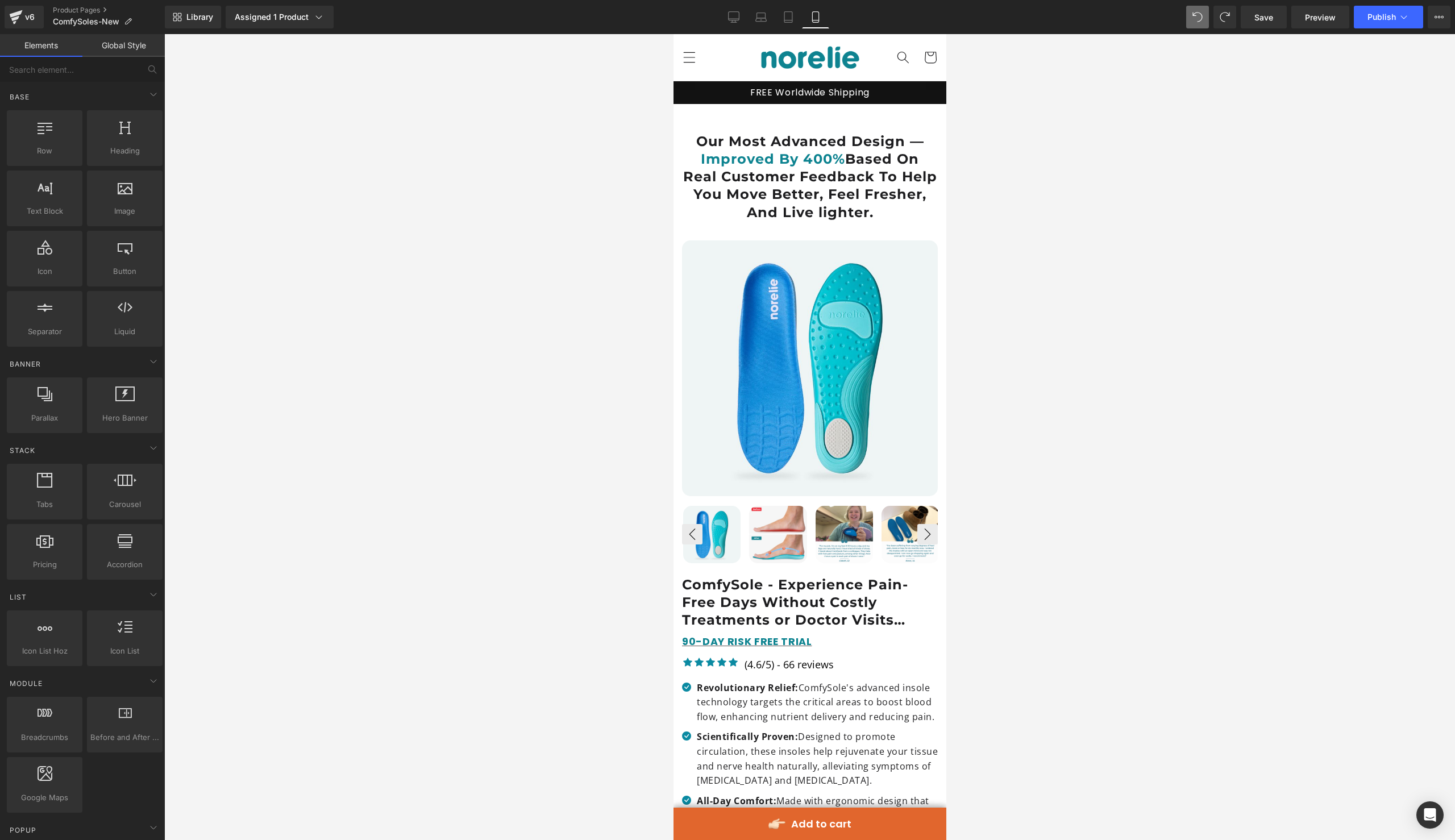
click at [701, 114] on div "Our Most Advanced Design — Improved By 400% Based On Real Customer Feedback To …" at bounding box center [809, 166] width 273 height 123
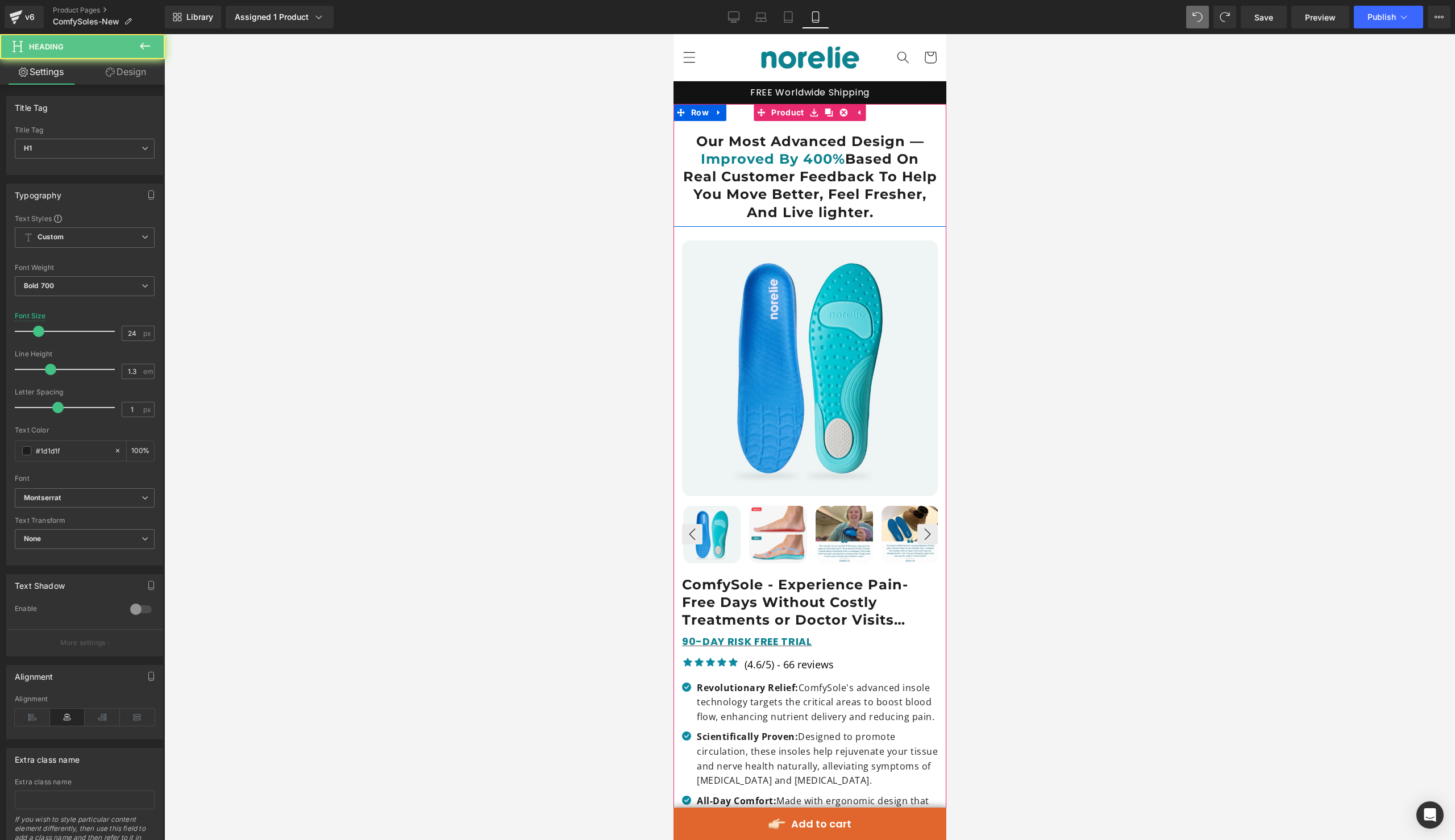
click at [695, 144] on h1 "Our Most Advanced Design — Improved By 400% Based On Real Customer Feedback To …" at bounding box center [809, 177] width 256 height 89
click at [135, 68] on link "Design" at bounding box center [125, 72] width 82 height 26
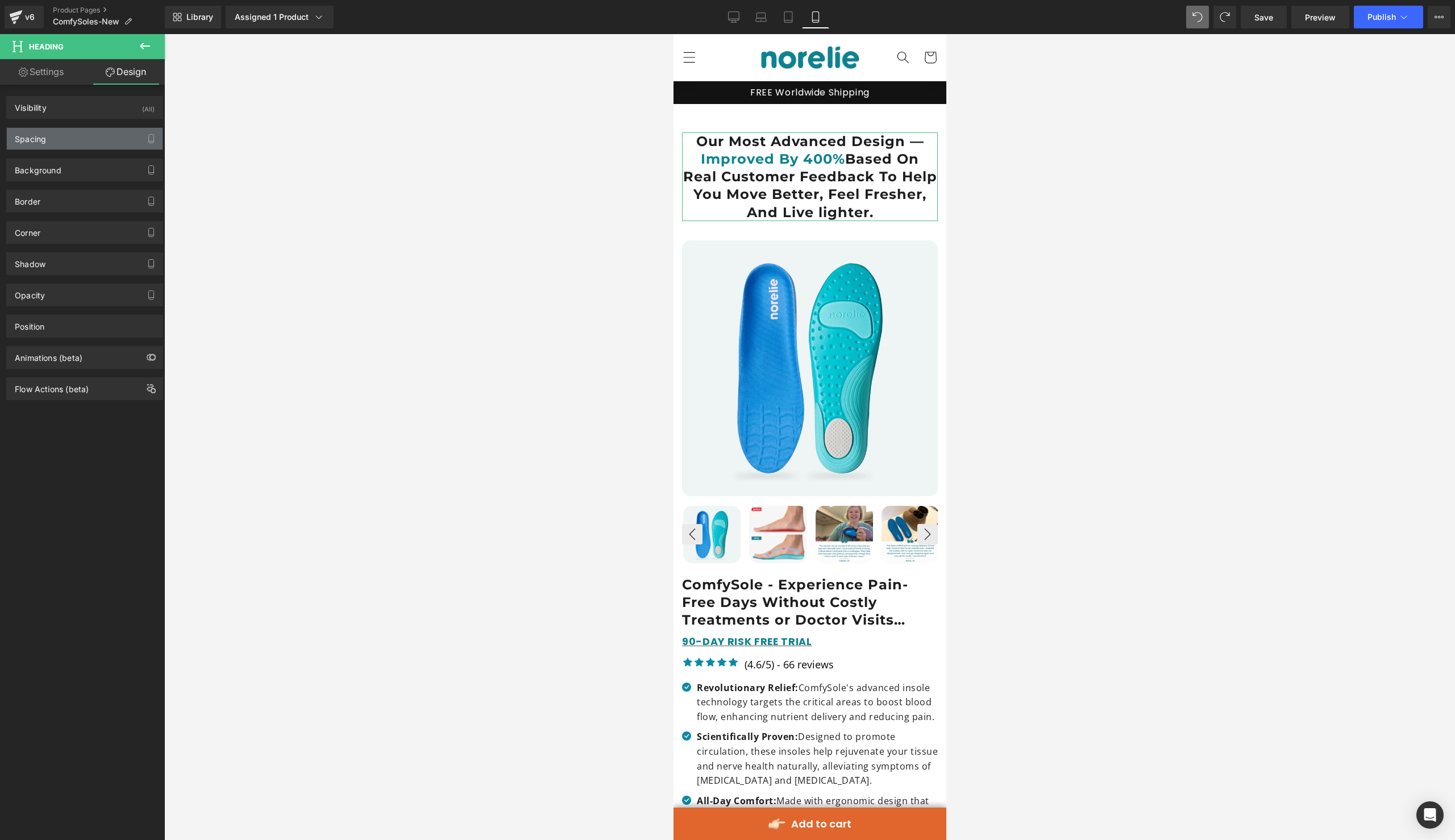
click at [106, 136] on div "Spacing" at bounding box center [85, 138] width 156 height 21
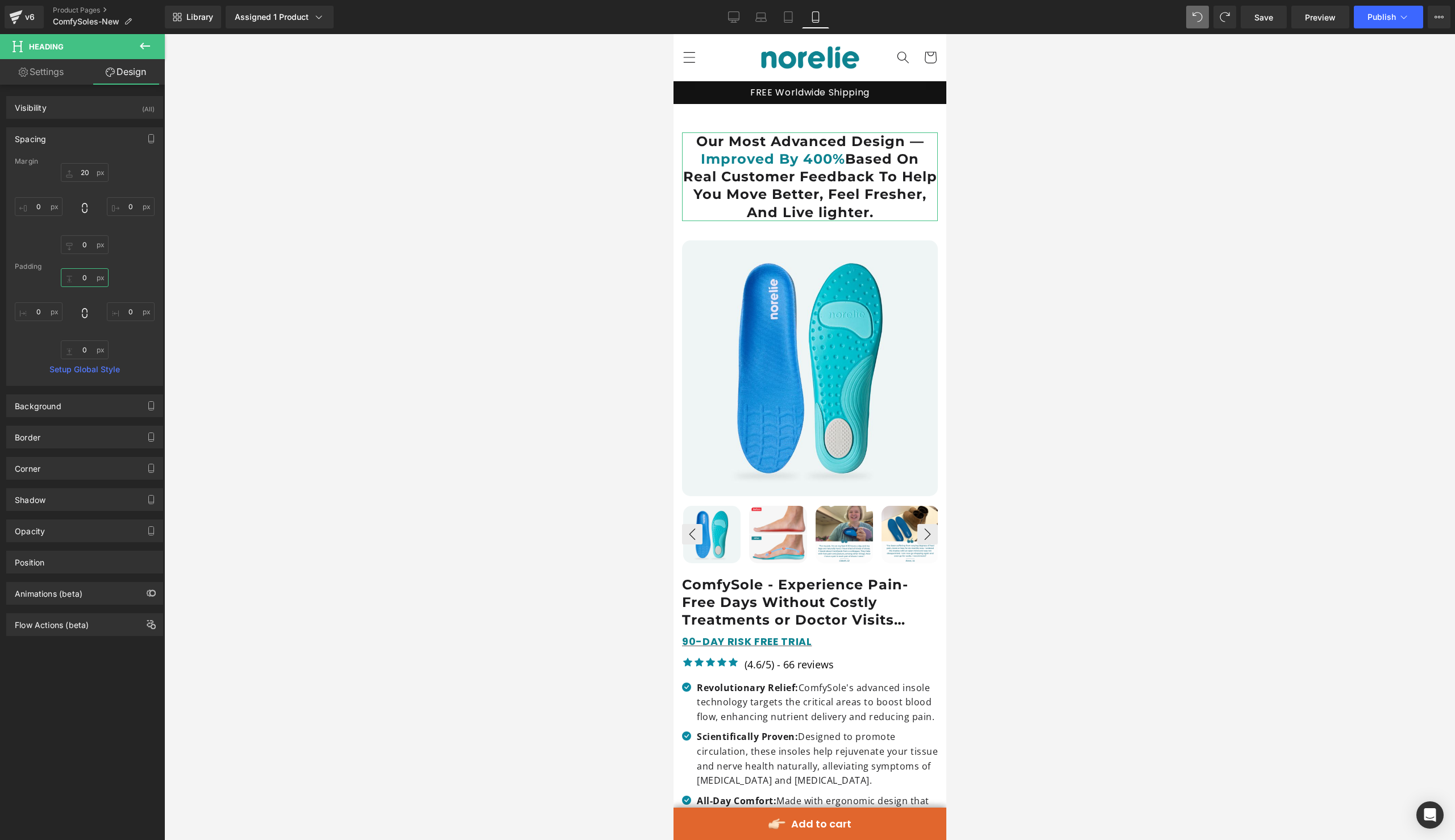
click at [82, 281] on input "0" at bounding box center [85, 278] width 47 height 19
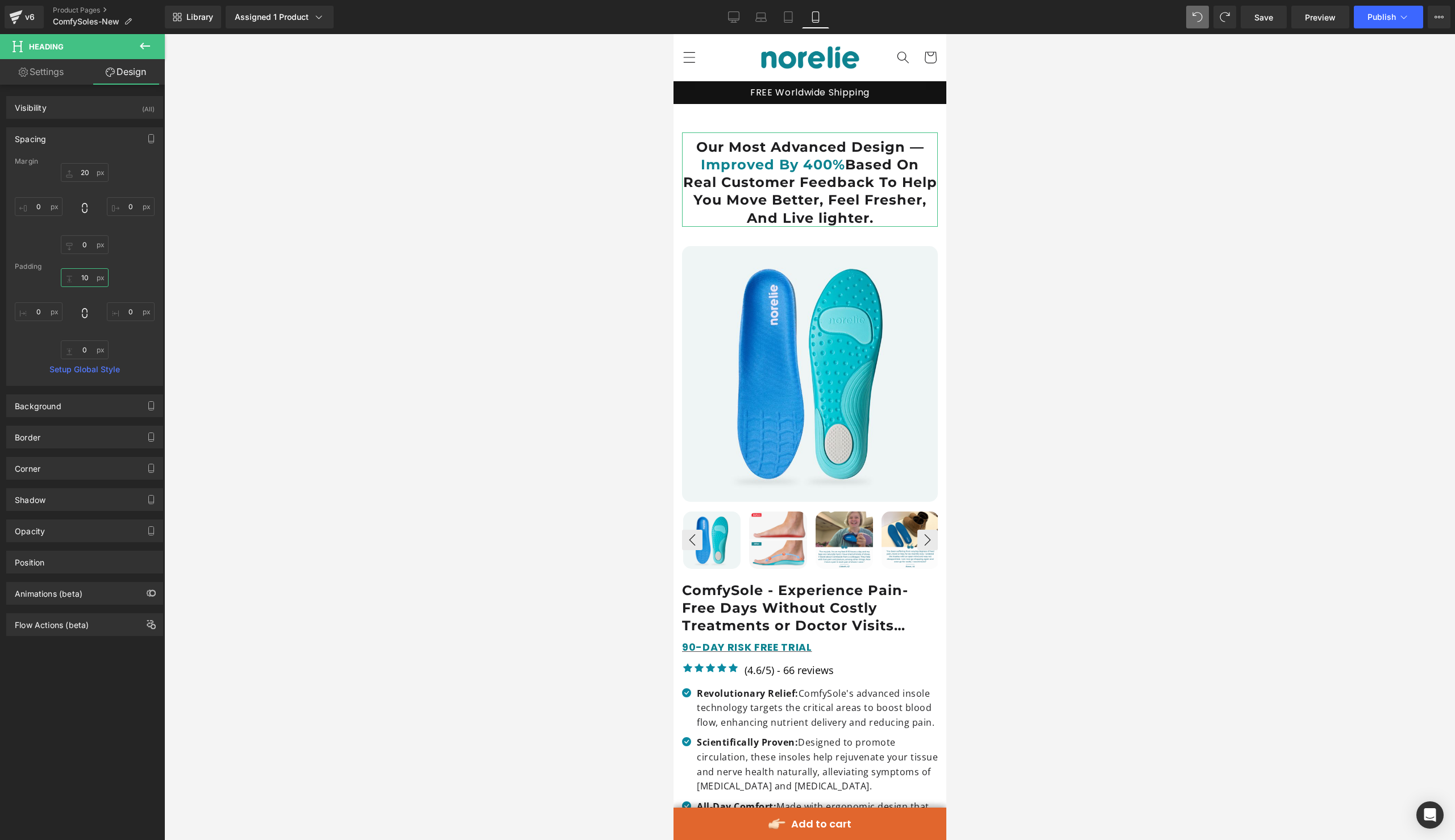
type input "0"
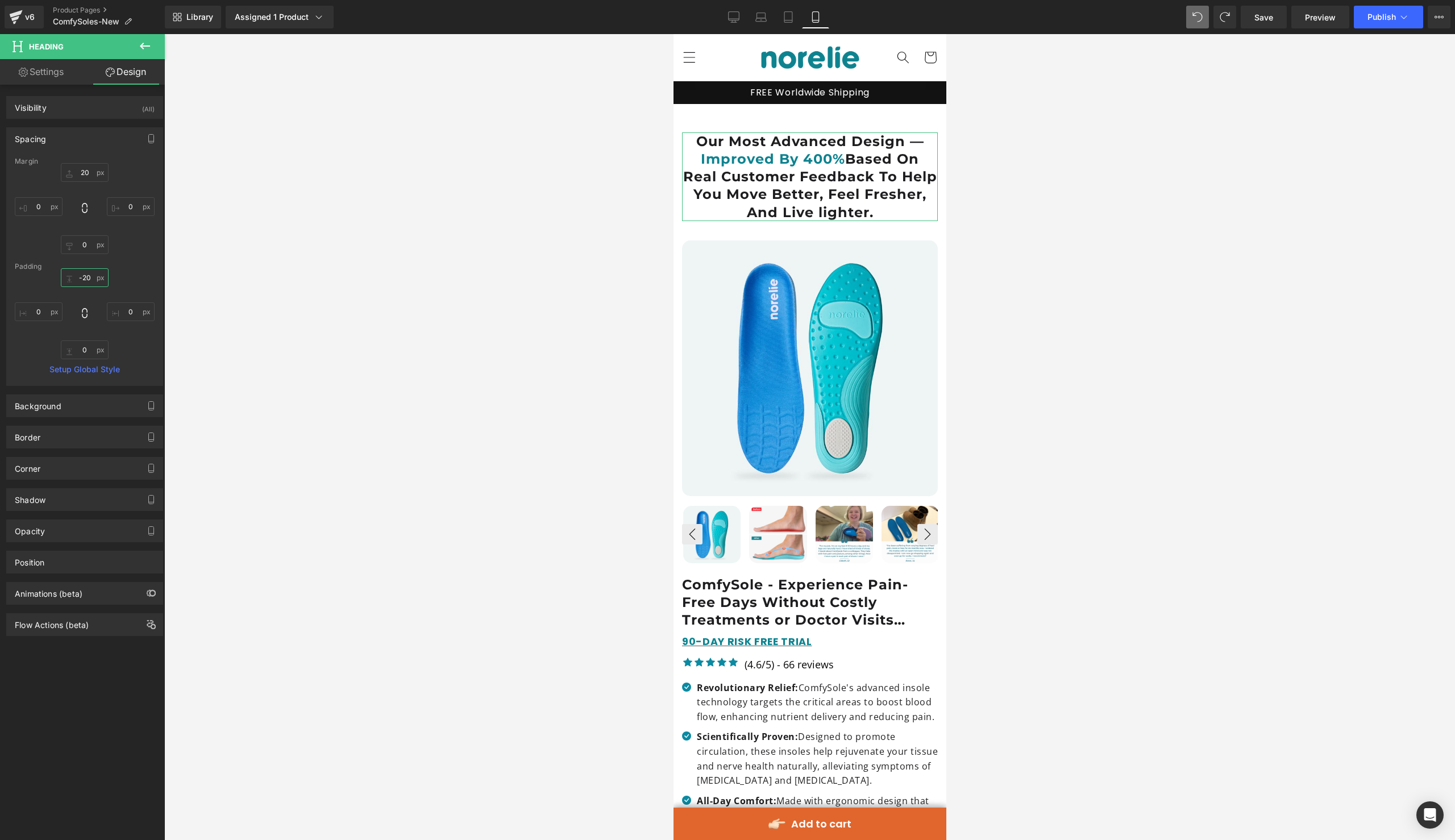
type input "-20"
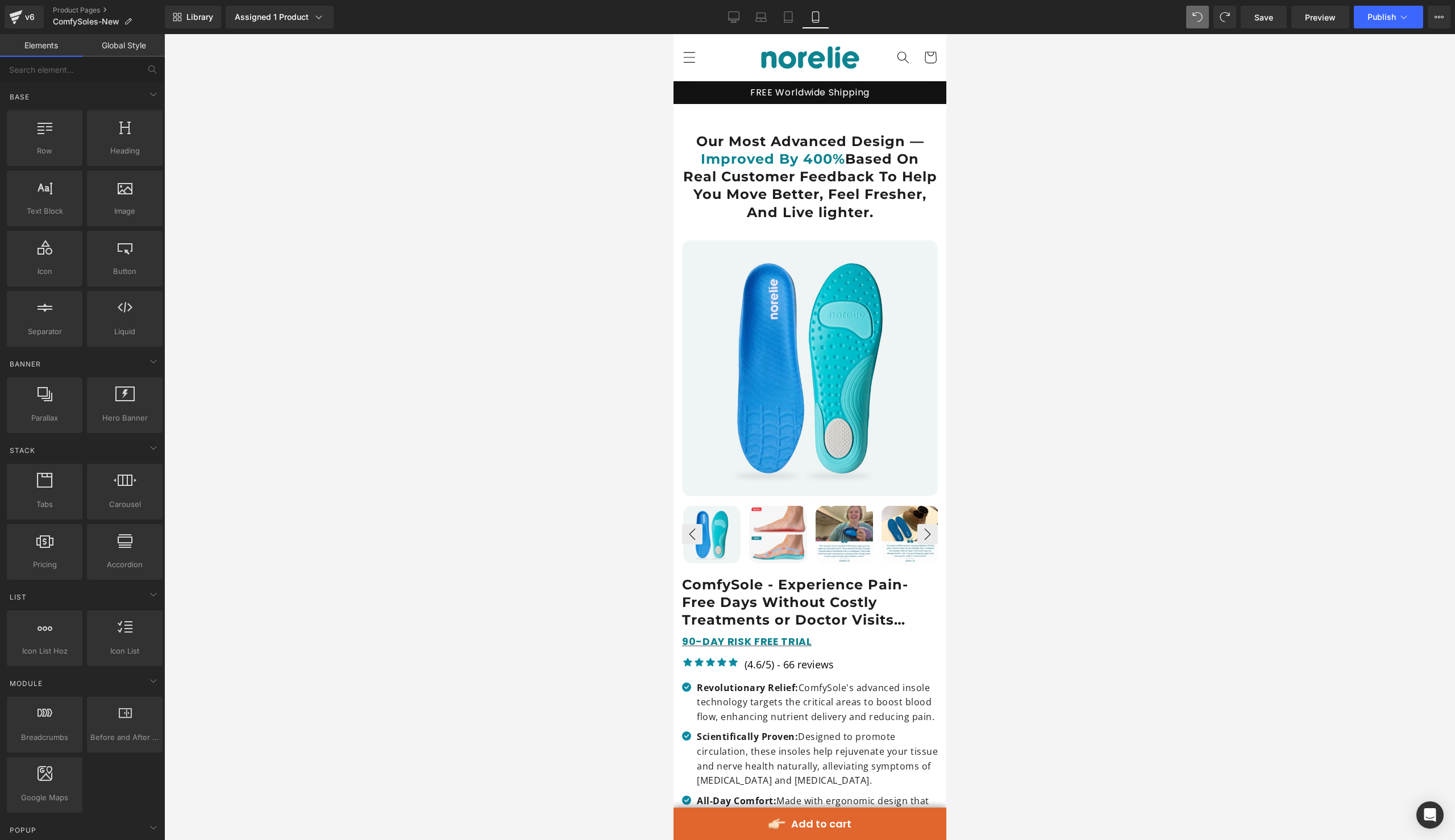
click at [478, 290] on div at bounding box center [810, 437] width 1291 height 806
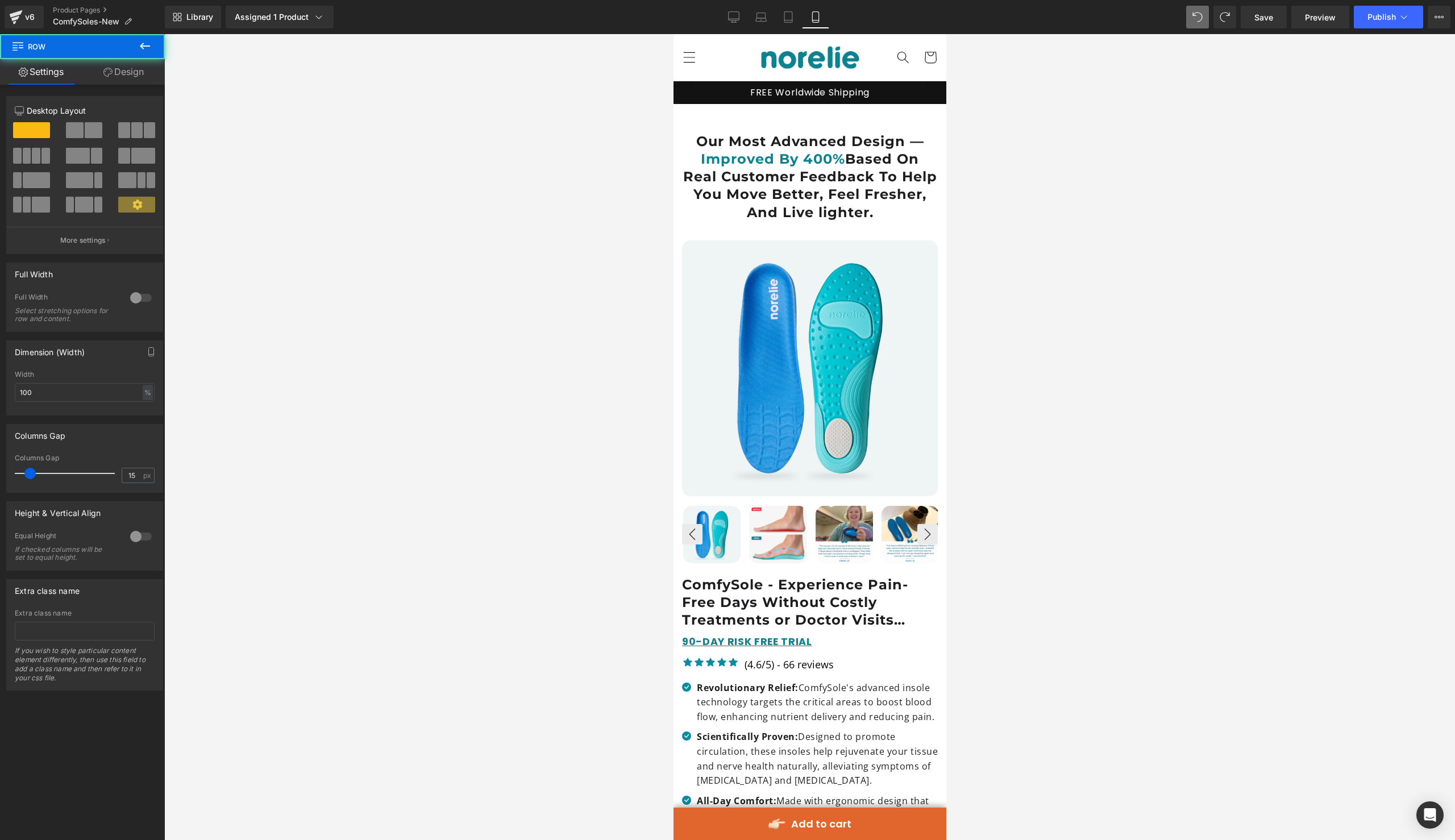
click at [897, 113] on div "Our Most Advanced Design — Improved By 400% Based On Real Customer Feedback To …" at bounding box center [809, 166] width 273 height 123
click at [897, 114] on div "Our Most Advanced Design — Improved By 400% Based On Real Customer Feedback To …" at bounding box center [809, 166] width 273 height 123
click at [124, 68] on link "Design" at bounding box center [123, 72] width 82 height 26
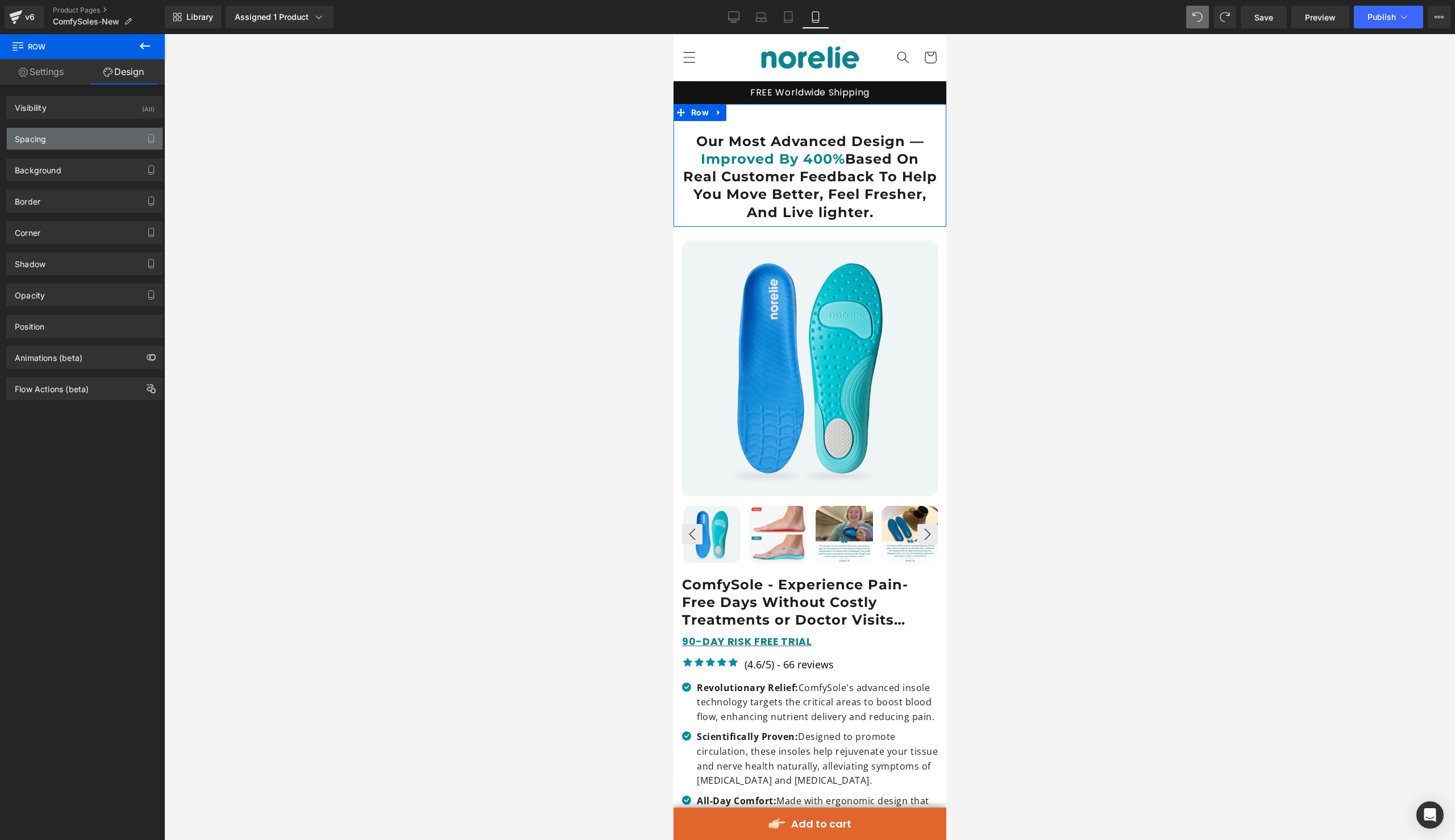
click at [80, 146] on div "Spacing" at bounding box center [85, 138] width 156 height 21
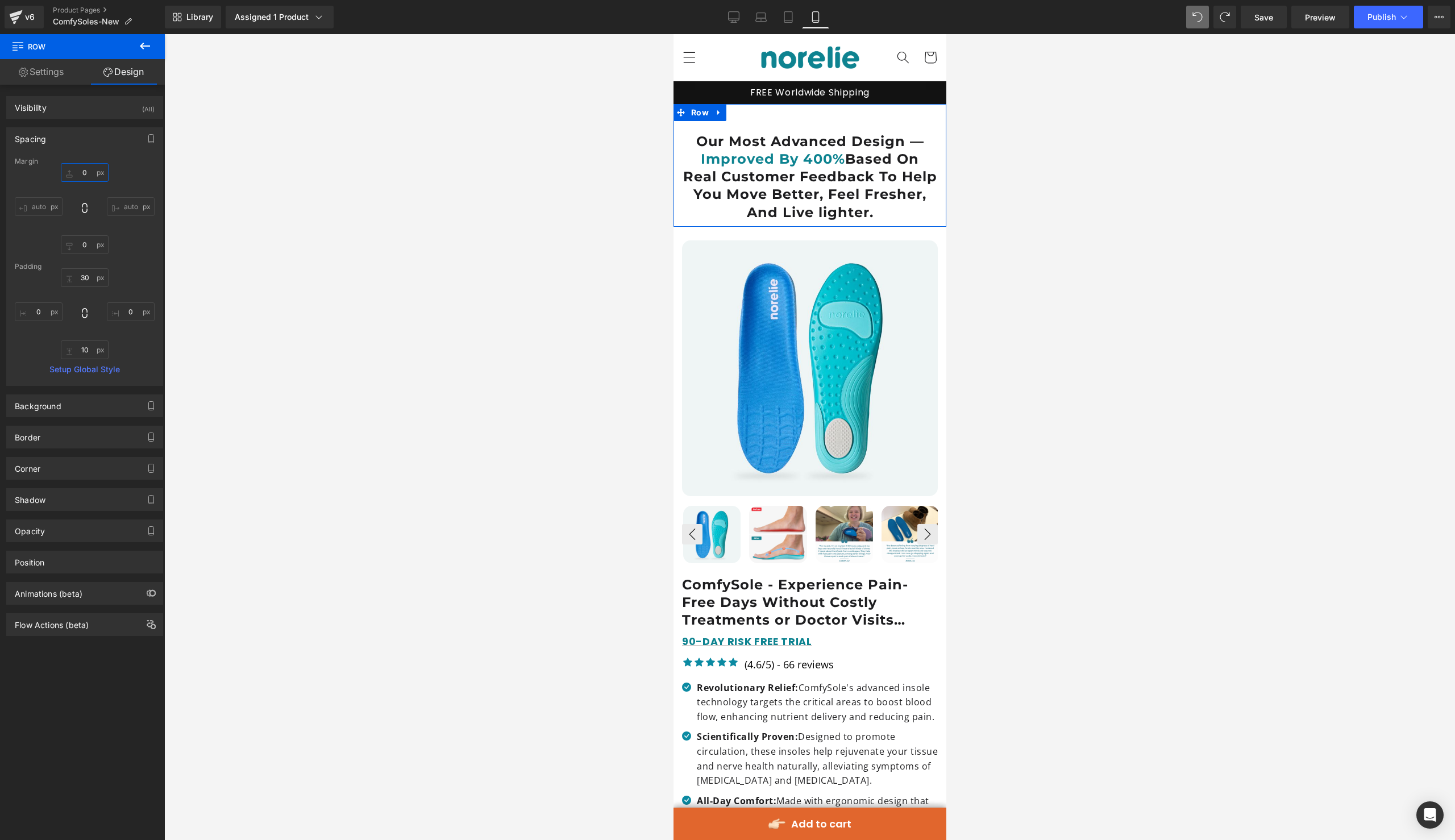
click at [87, 175] on input "0" at bounding box center [85, 172] width 47 height 19
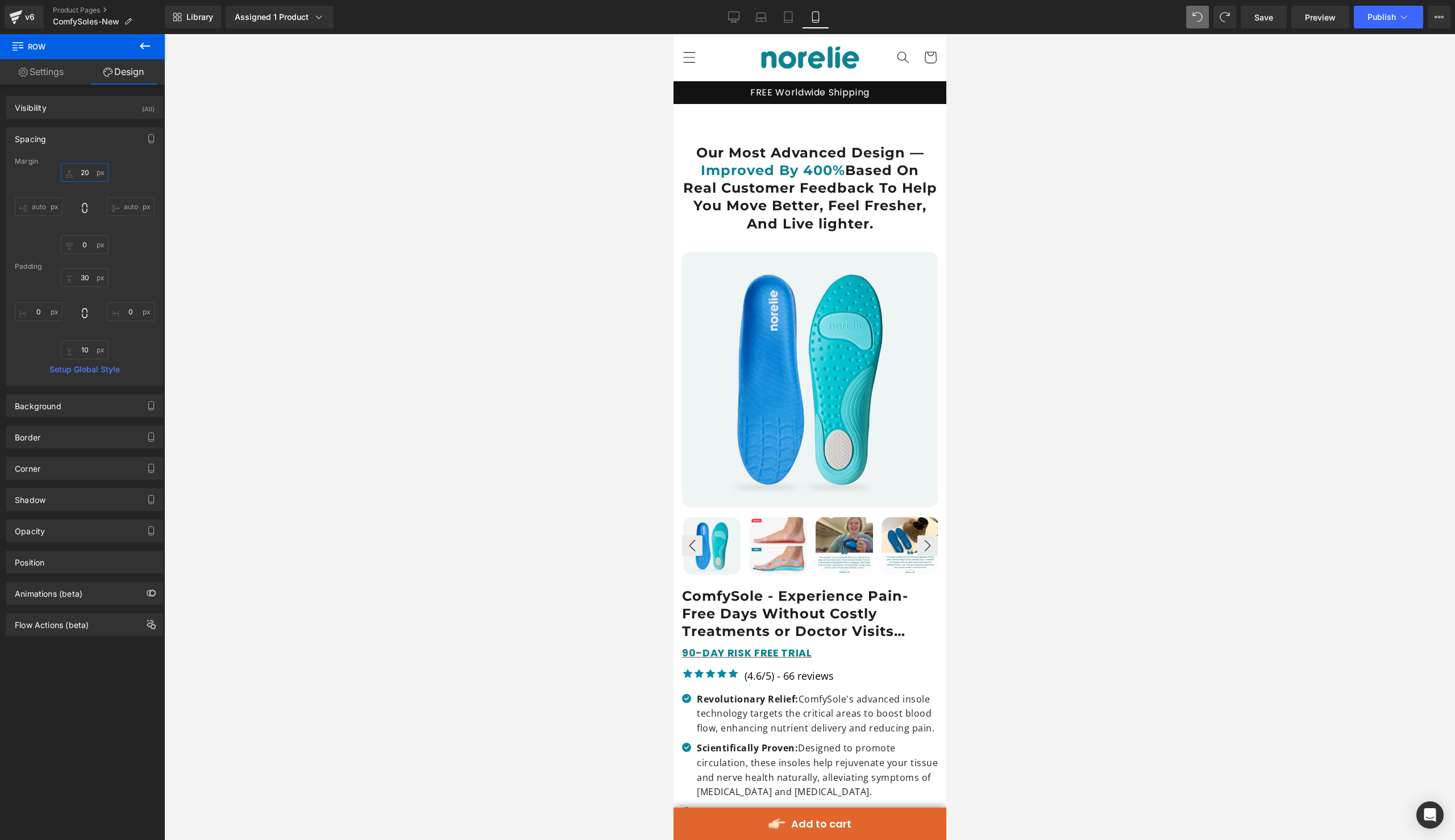
type input "2"
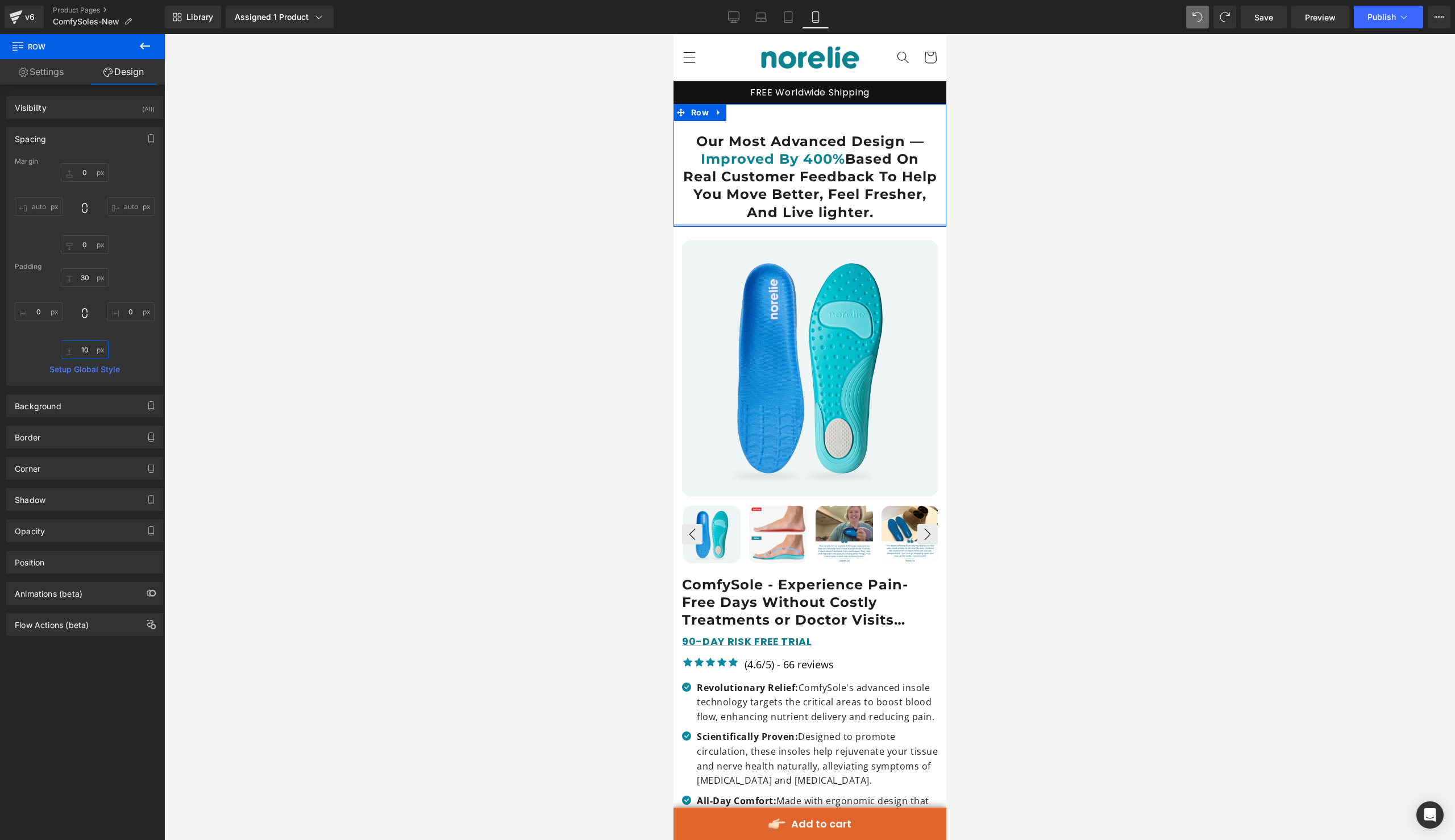
click at [83, 349] on input "10" at bounding box center [85, 349] width 47 height 19
type input "10"
click at [483, 388] on div at bounding box center [810, 437] width 1291 height 806
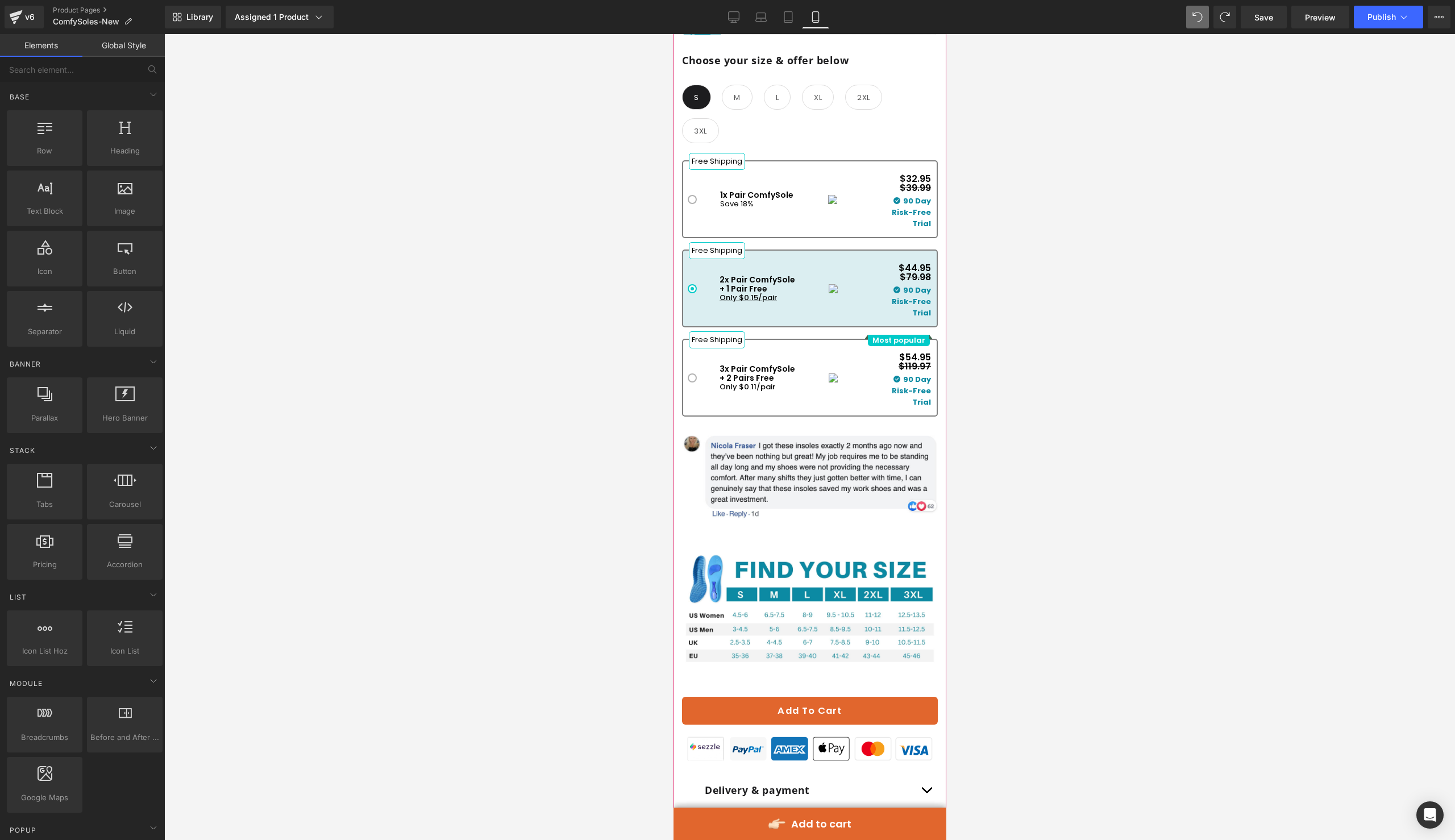
scroll to position [952, 0]
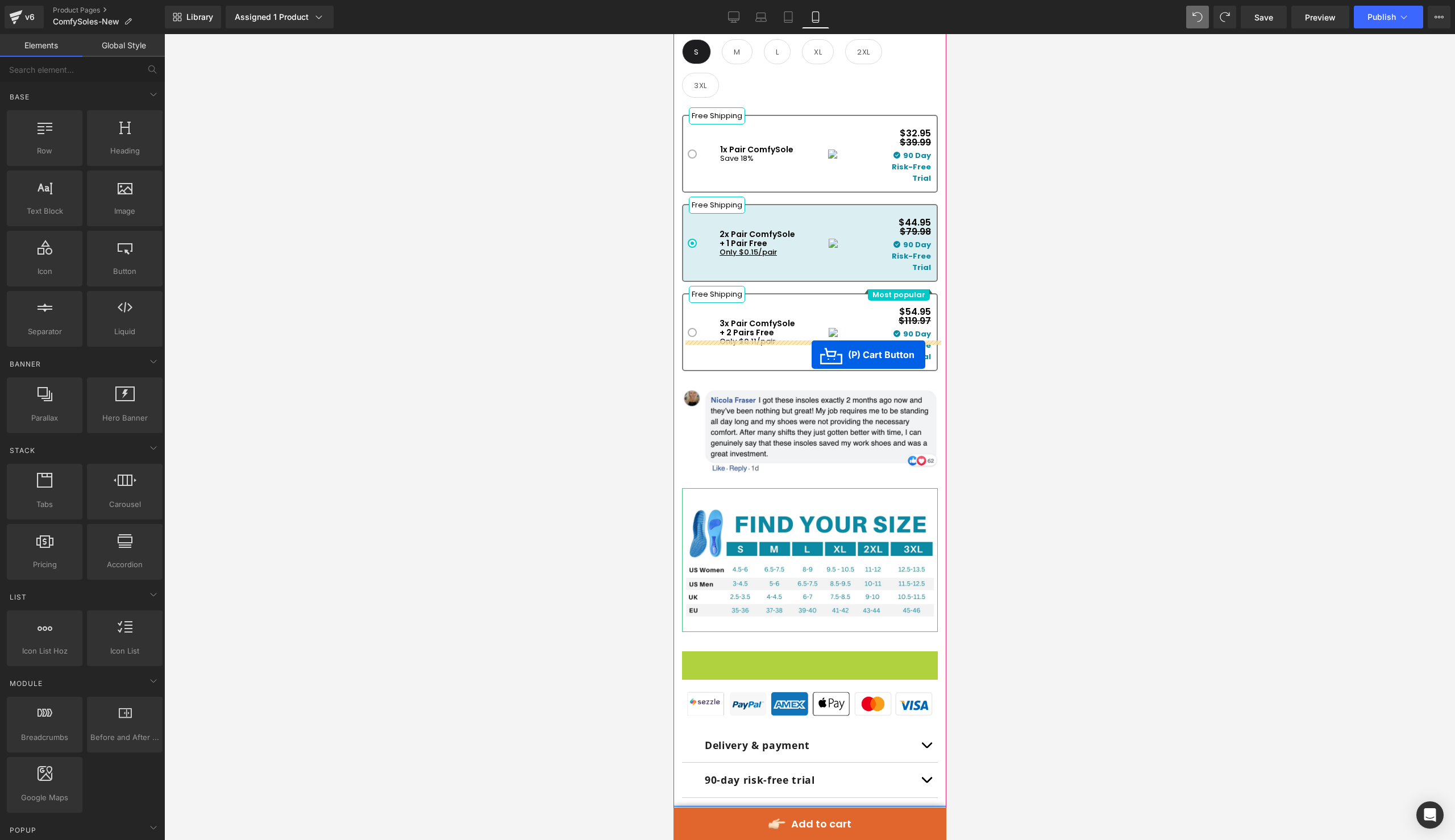
drag, startPoint x: 771, startPoint y: 631, endPoint x: 813, endPoint y: 352, distance: 282.1
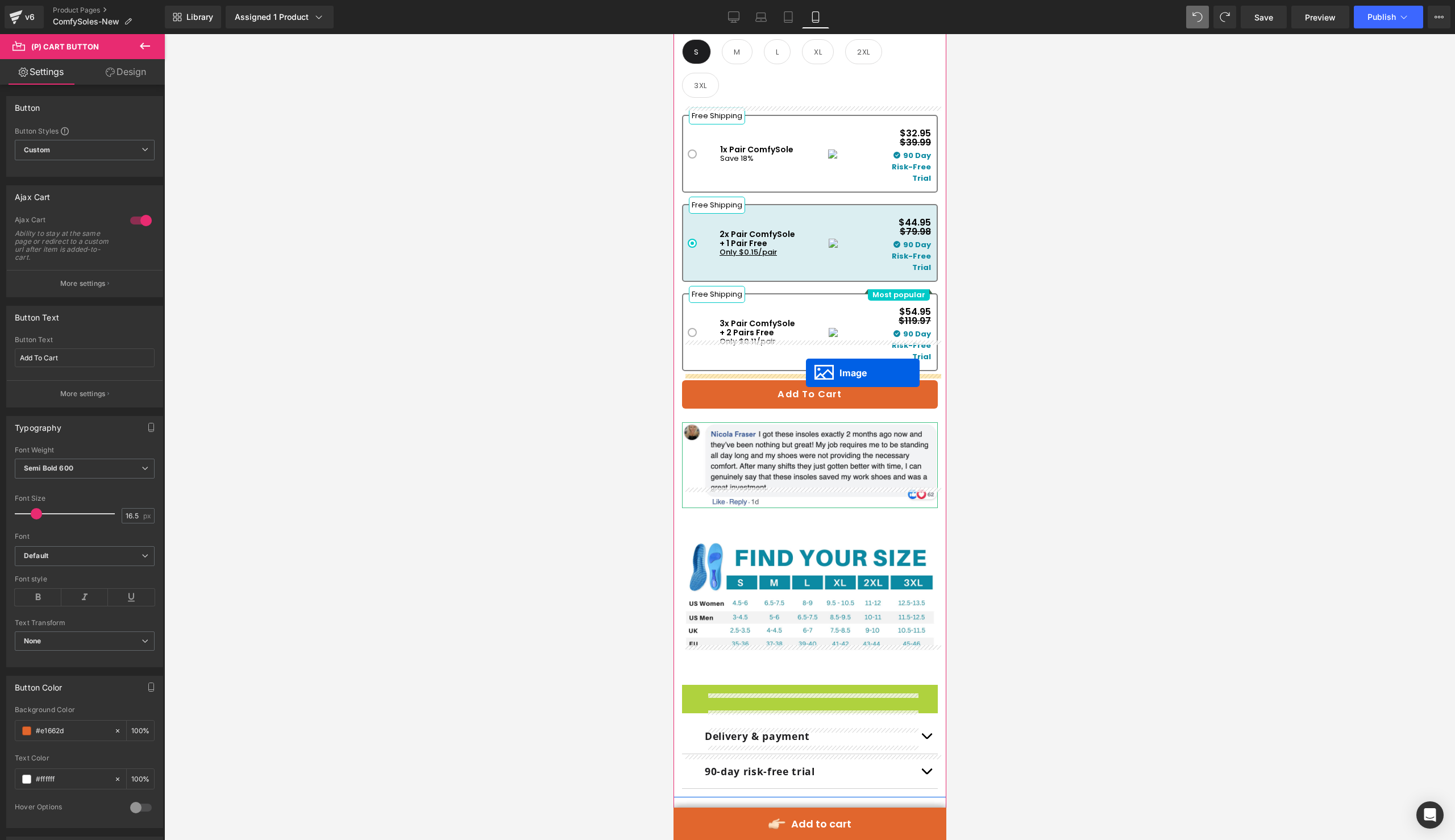
drag, startPoint x: 791, startPoint y: 670, endPoint x: 805, endPoint y: 373, distance: 297.3
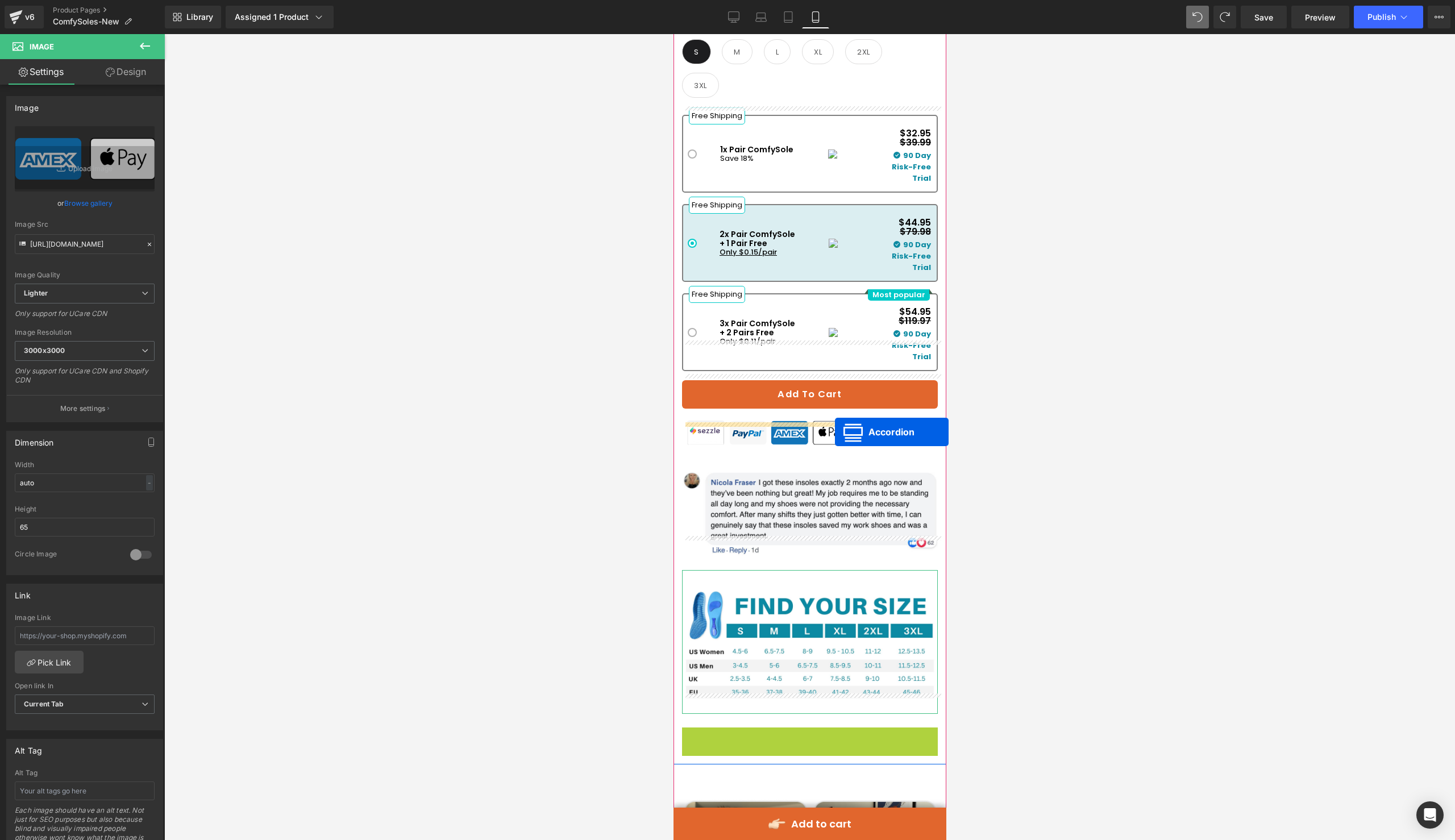
drag, startPoint x: 778, startPoint y: 702, endPoint x: 834, endPoint y: 432, distance: 275.7
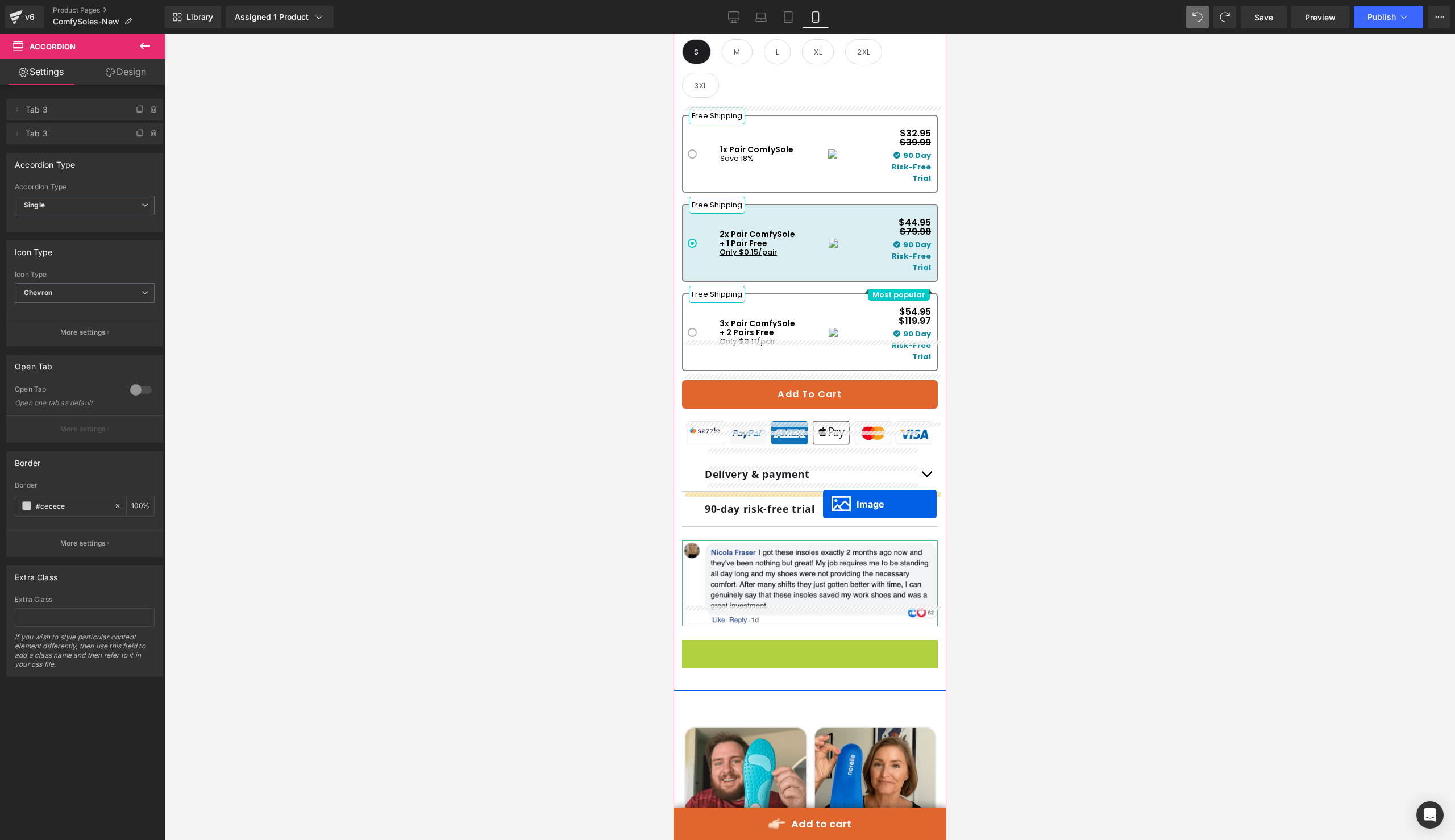
drag, startPoint x: 792, startPoint y: 679, endPoint x: 822, endPoint y: 504, distance: 177.6
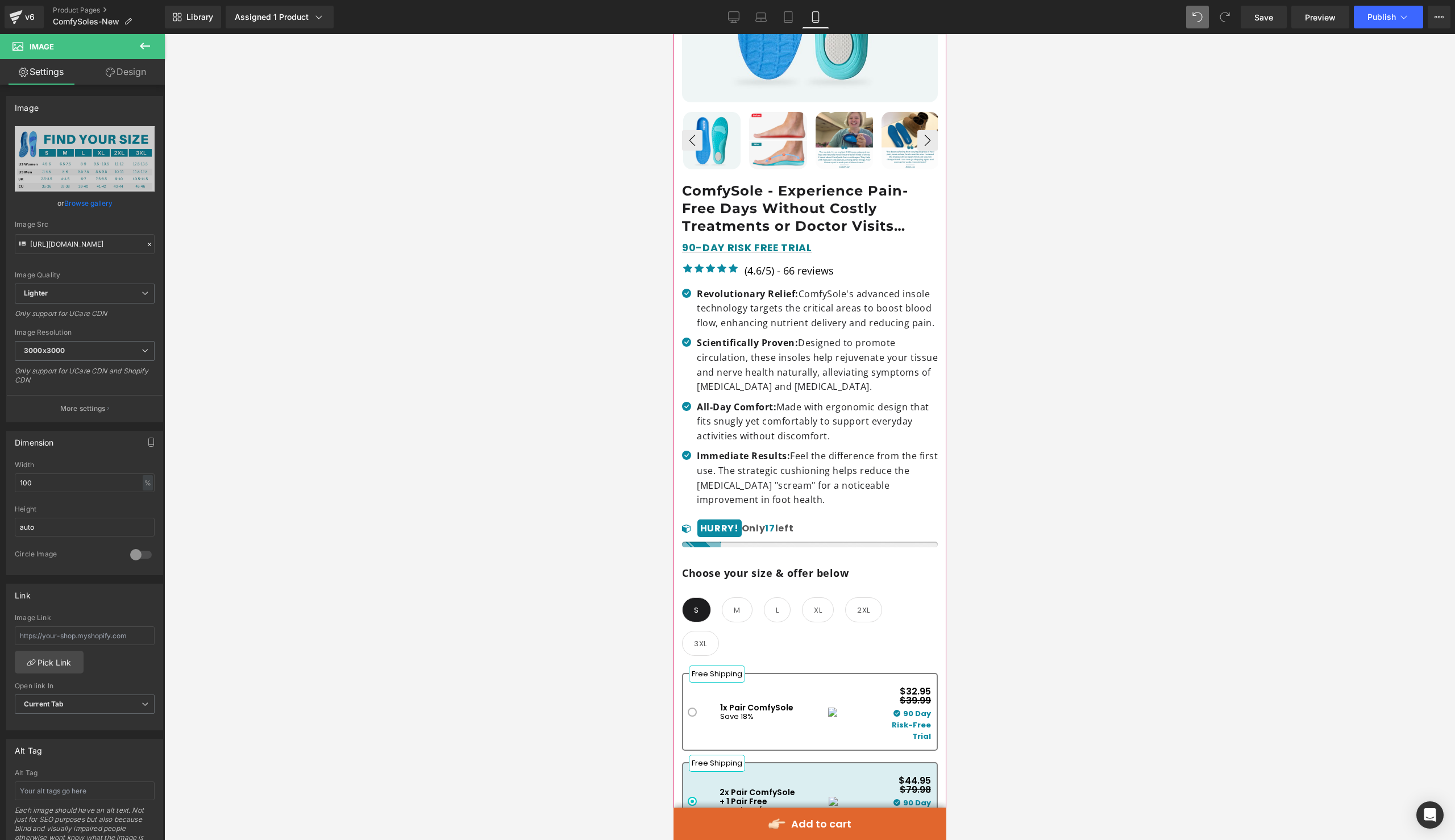
scroll to position [363, 0]
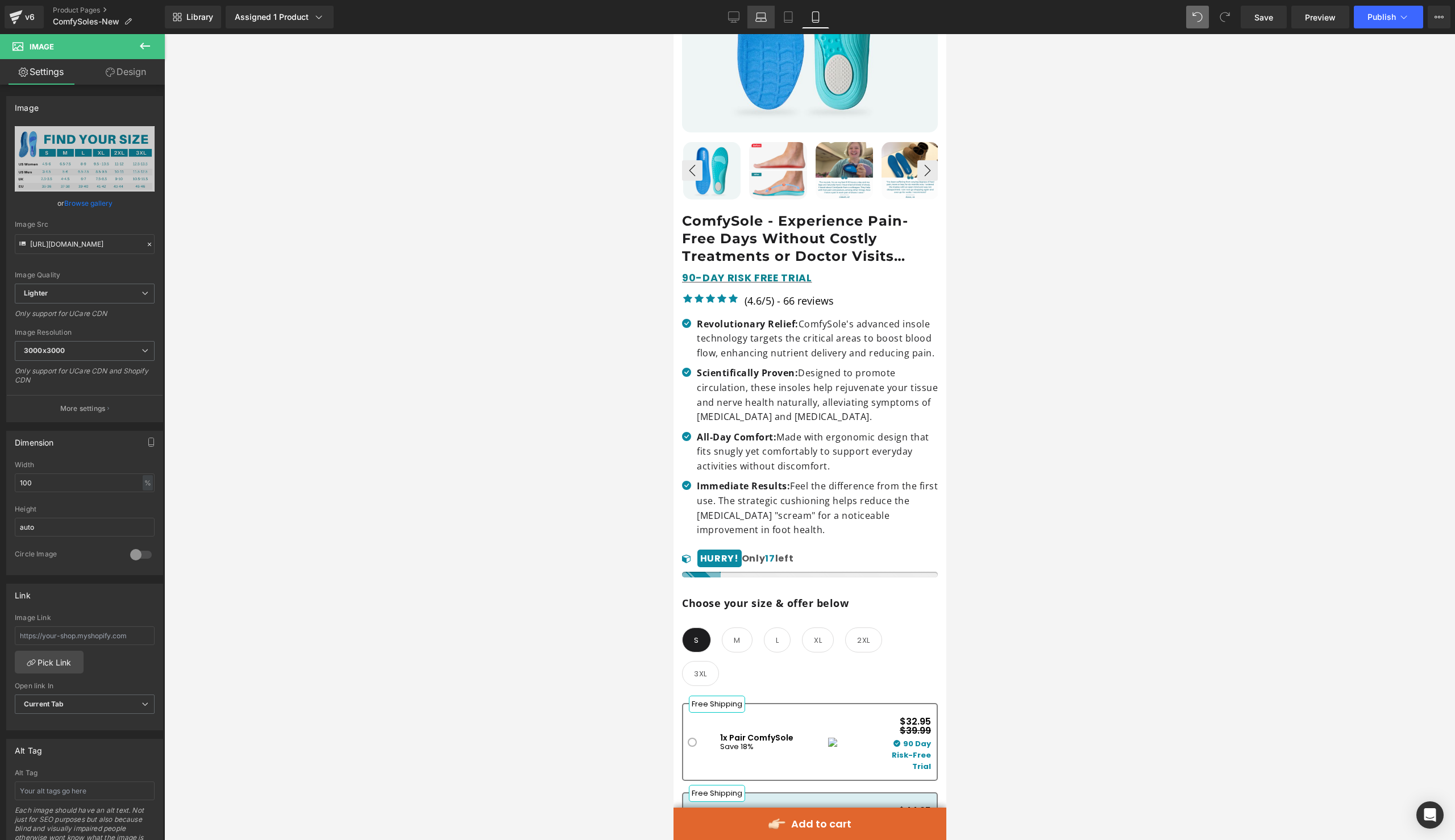
click at [750, 21] on link "Laptop" at bounding box center [761, 16] width 27 height 23
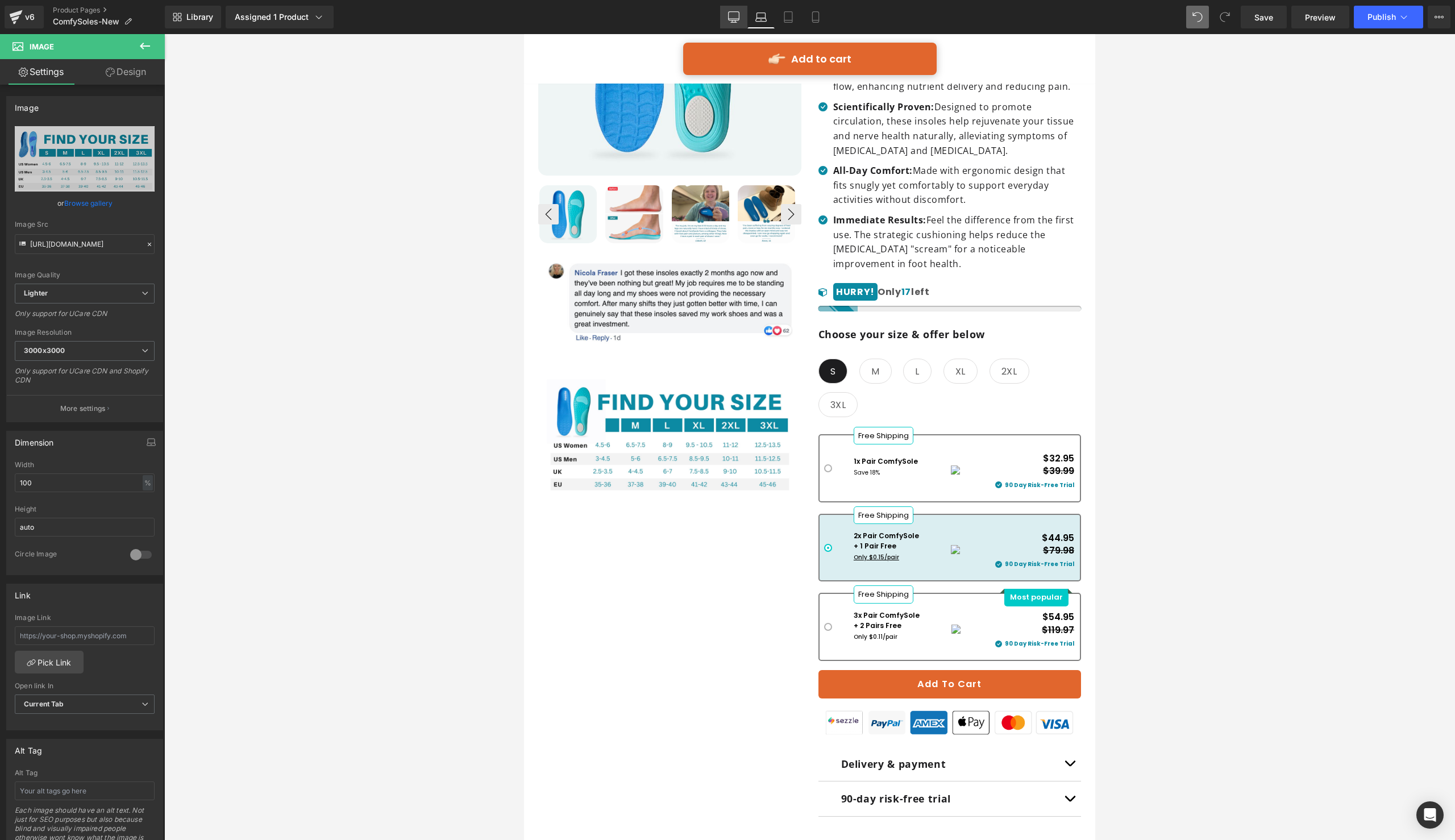
scroll to position [0, 0]
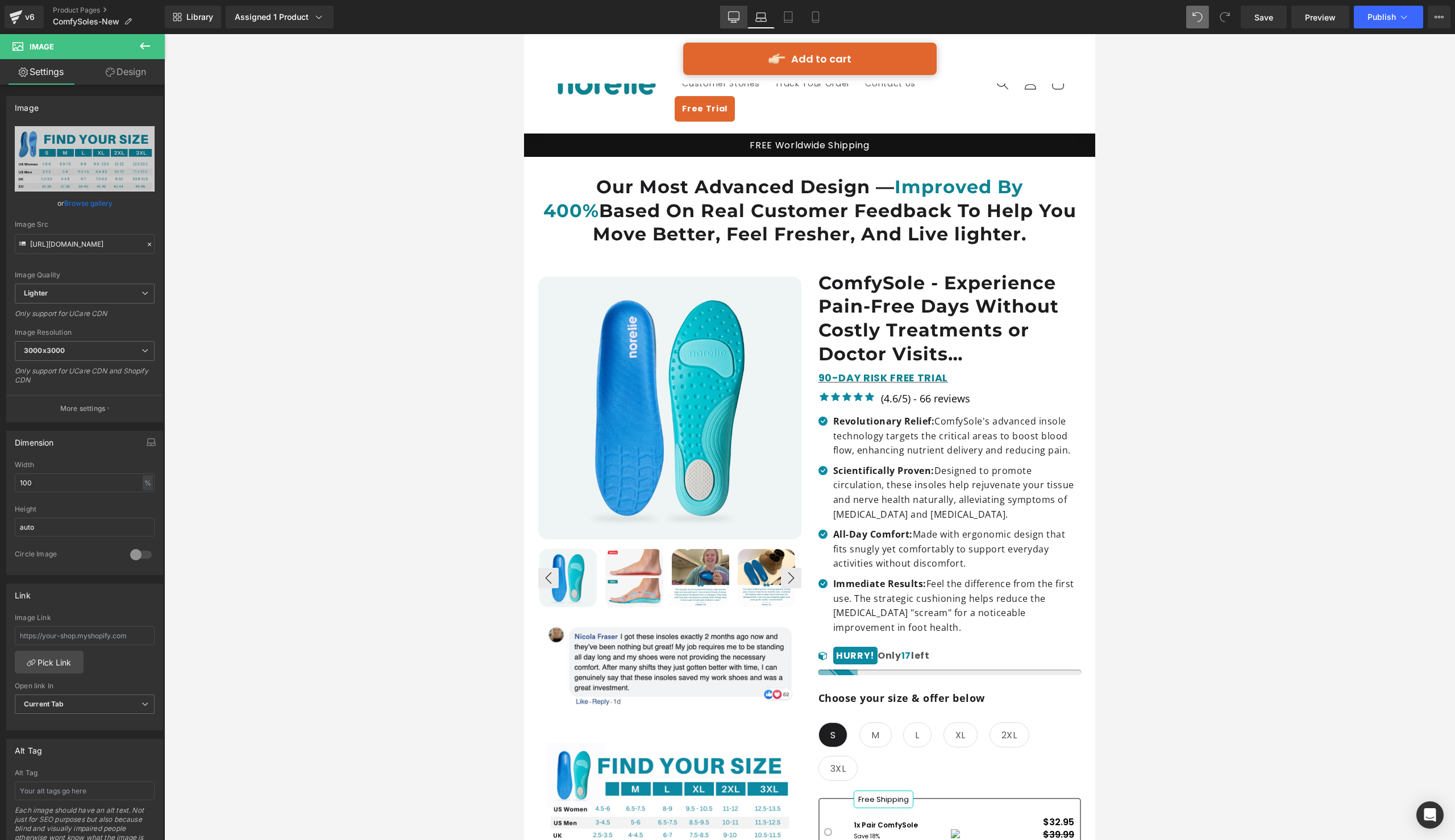
click at [741, 21] on link "Desktop" at bounding box center [734, 16] width 27 height 23
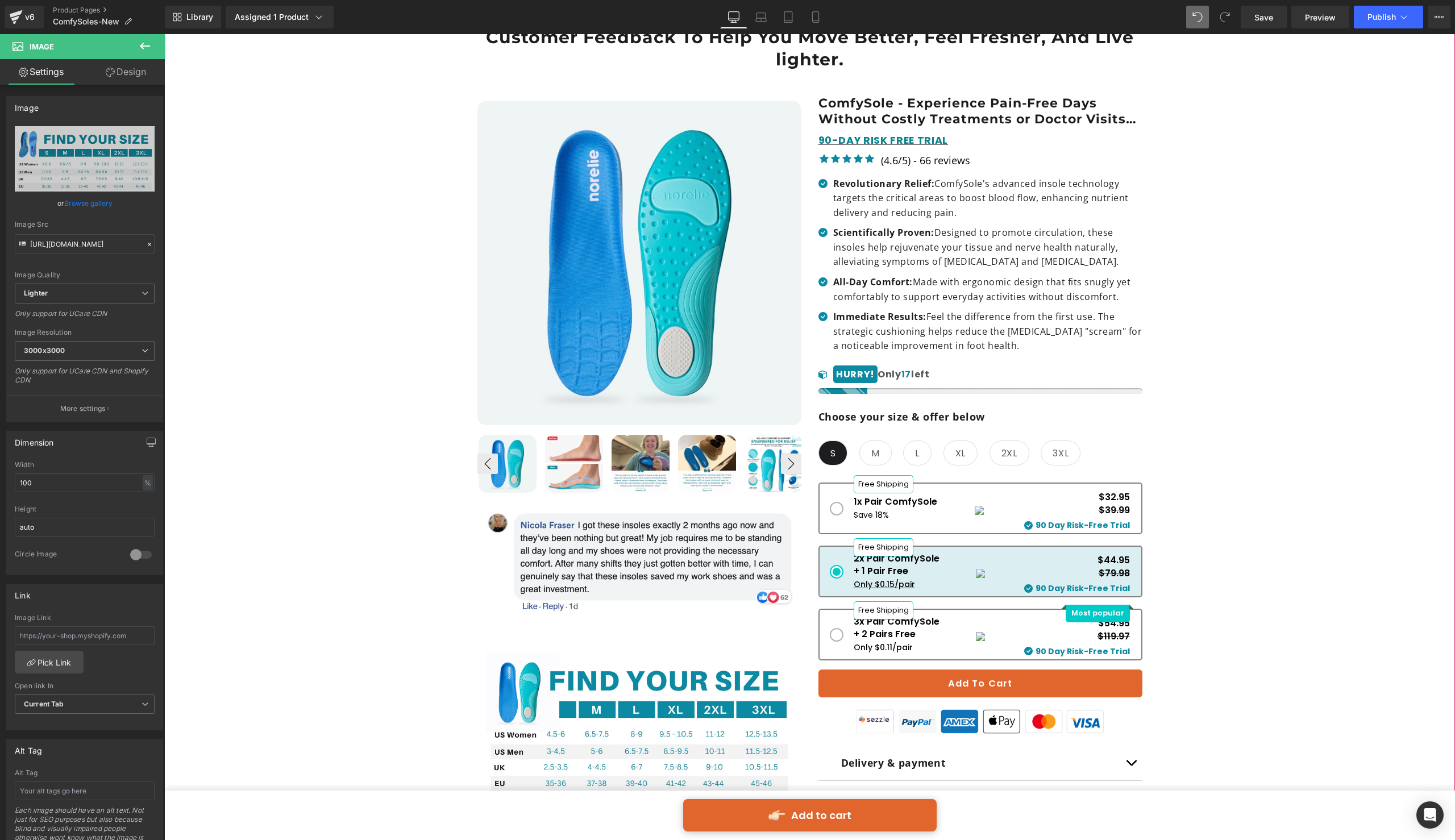
scroll to position [517, 0]
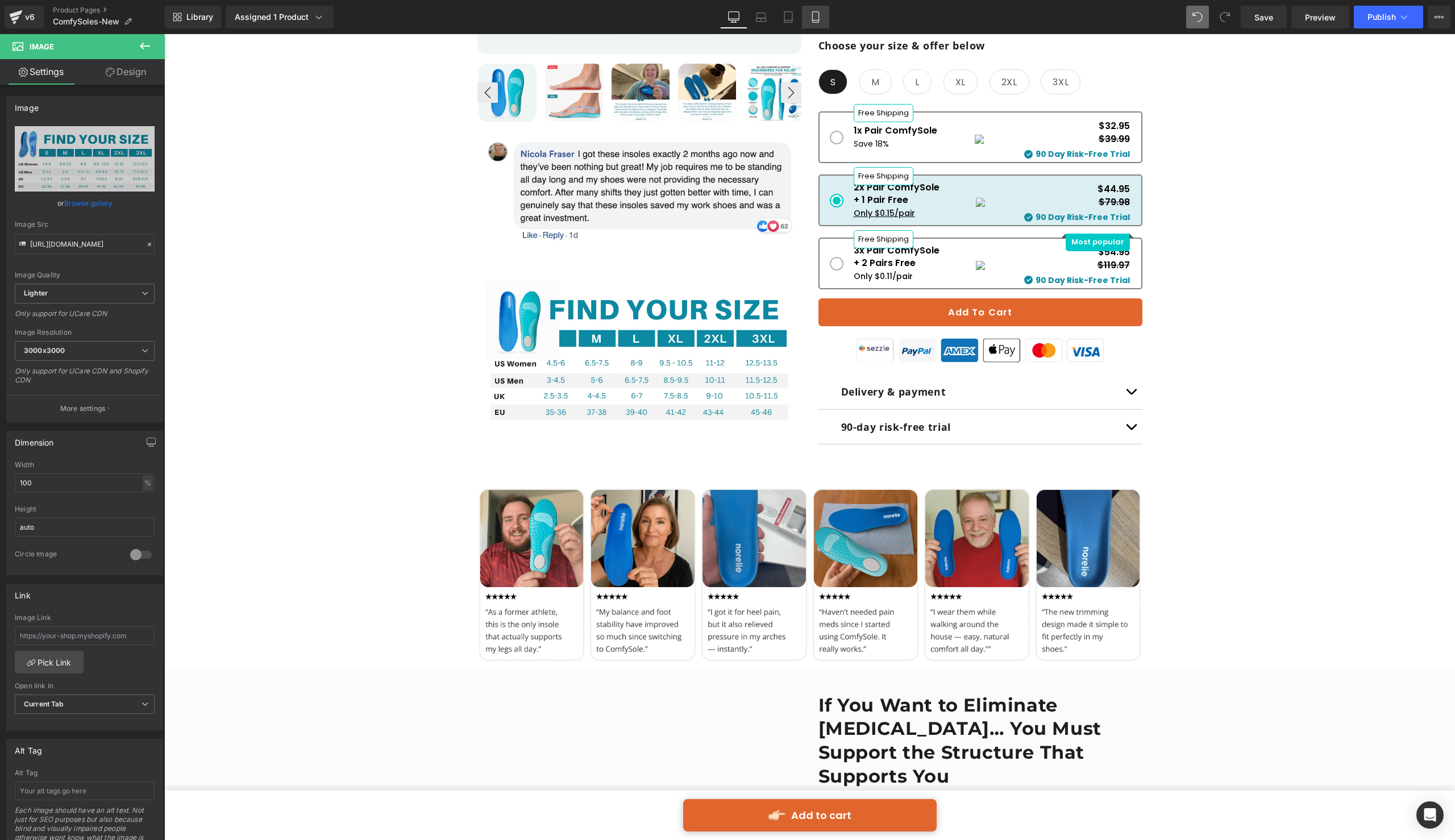
click at [818, 17] on icon at bounding box center [815, 17] width 12 height 12
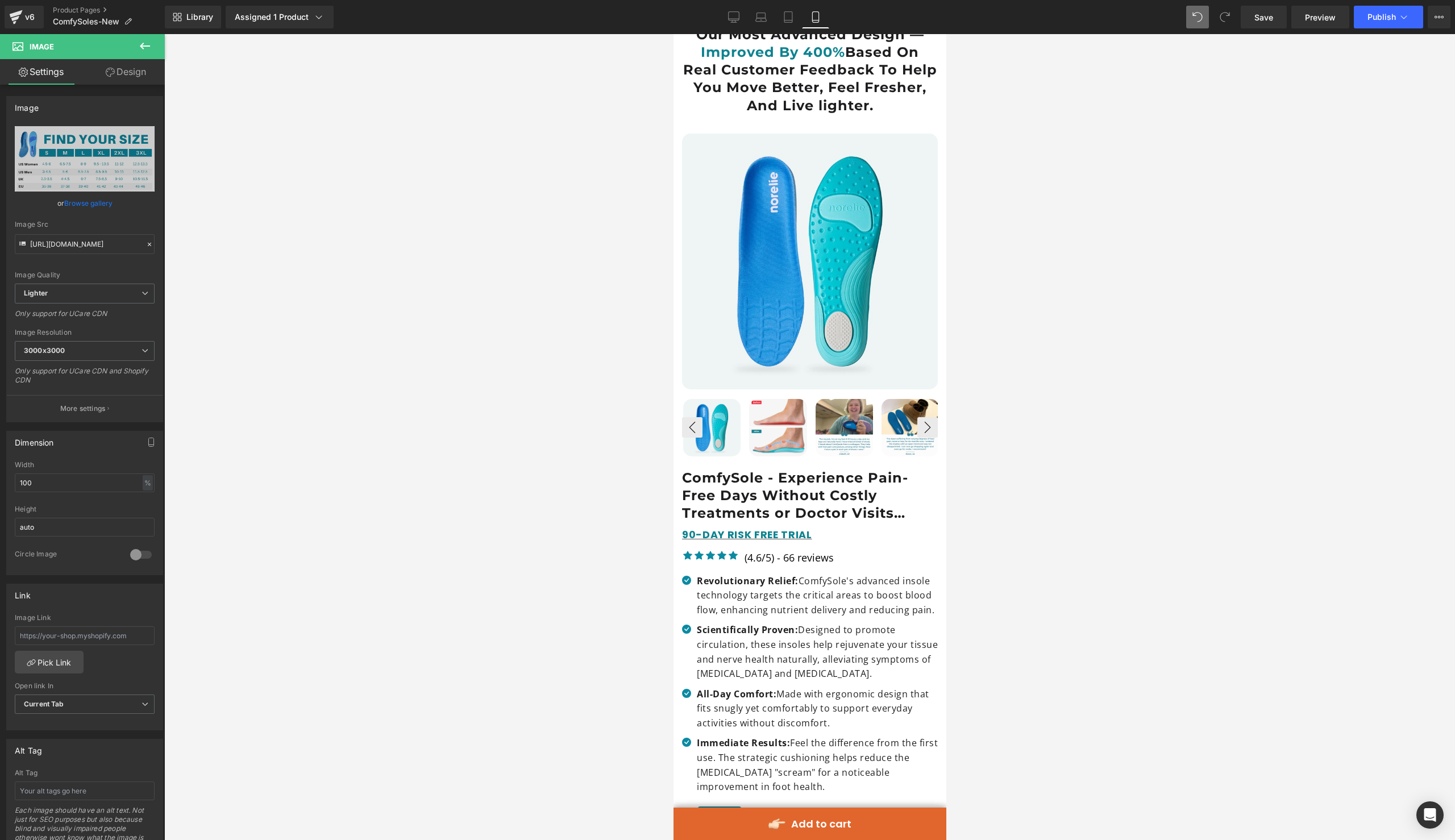
scroll to position [0, 0]
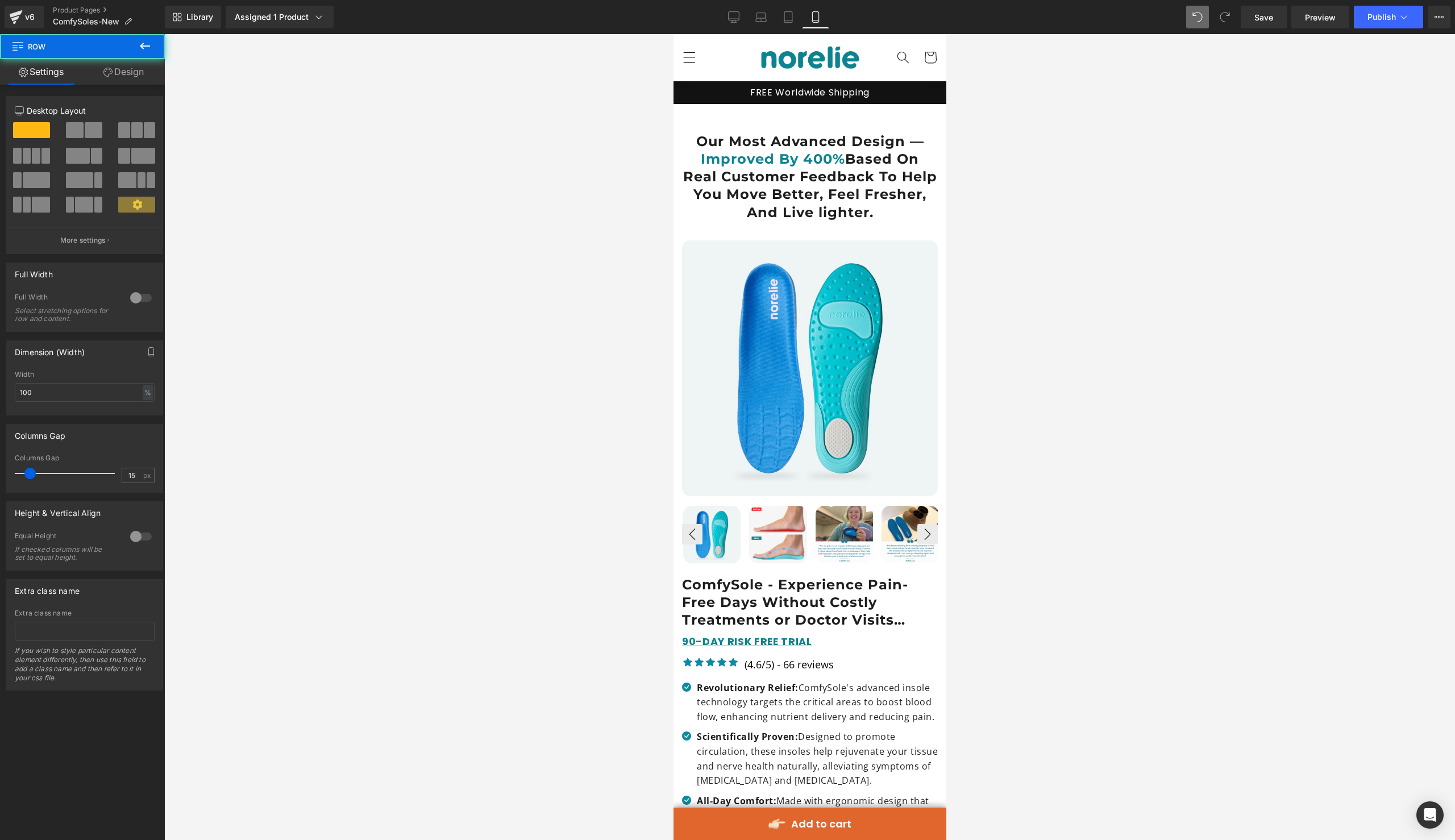
click at [939, 116] on div "Our Most Advanced Design — Improved By 400% Based On Real Customer Feedback To …" at bounding box center [809, 166] width 273 height 123
click at [913, 116] on div "Our Most Advanced Design — Improved By 400% Based On Real Customer Feedback To …" at bounding box center [809, 166] width 273 height 123
click at [913, 131] on div "Our Most Advanced Design — Improved By 400% Based On Real Customer Feedback To …" at bounding box center [809, 171] width 273 height 100
click at [941, 139] on div "Our Most Advanced Design — Improved By 400% Based On Real Customer Feedback To …" at bounding box center [809, 171] width 273 height 100
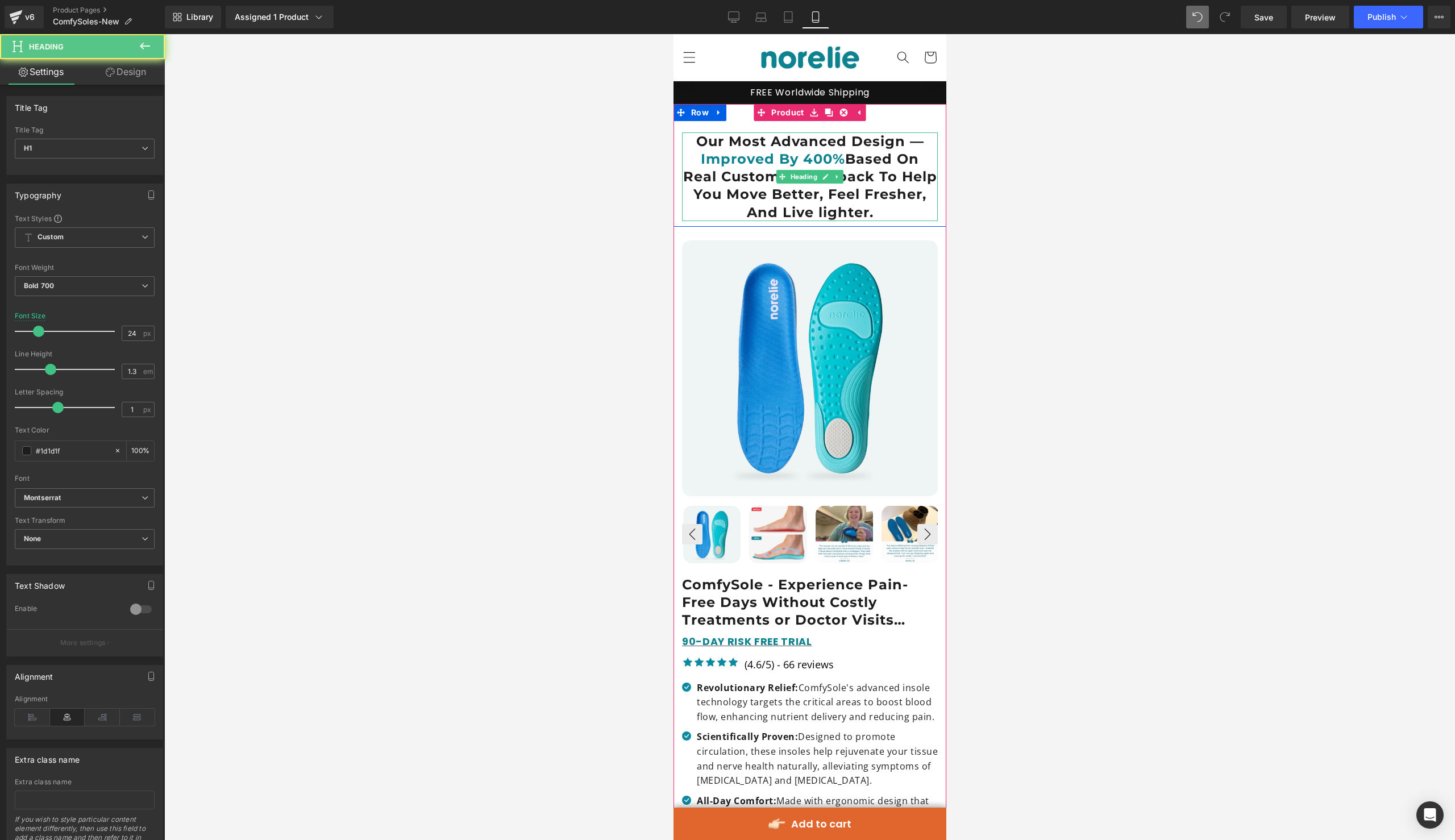
click at [929, 140] on h1 "Our Most Advanced Design — Improved By 400% Based On Real Customer Feedback To …" at bounding box center [809, 177] width 256 height 89
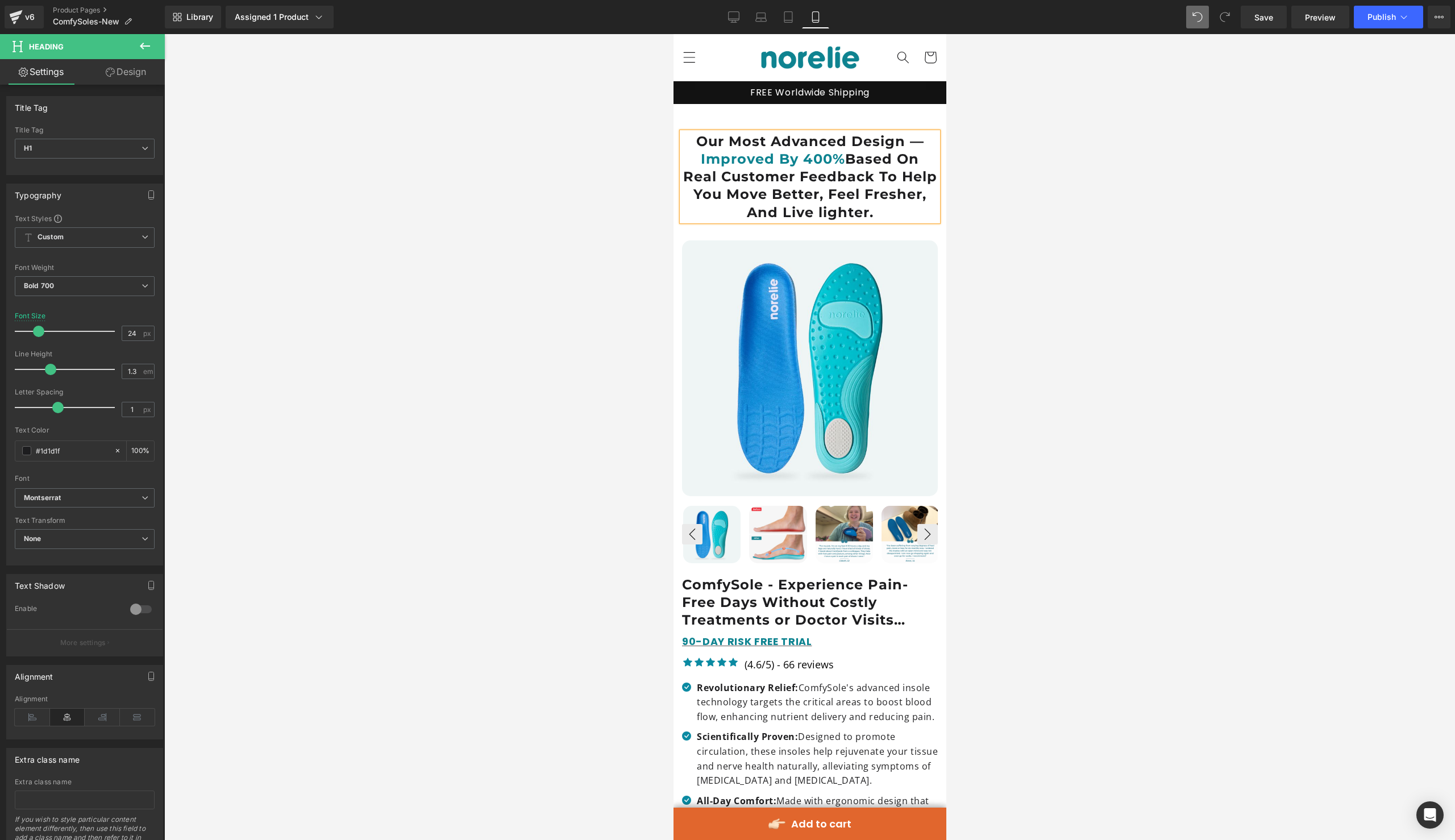
click at [137, 81] on link "Design" at bounding box center [125, 72] width 82 height 26
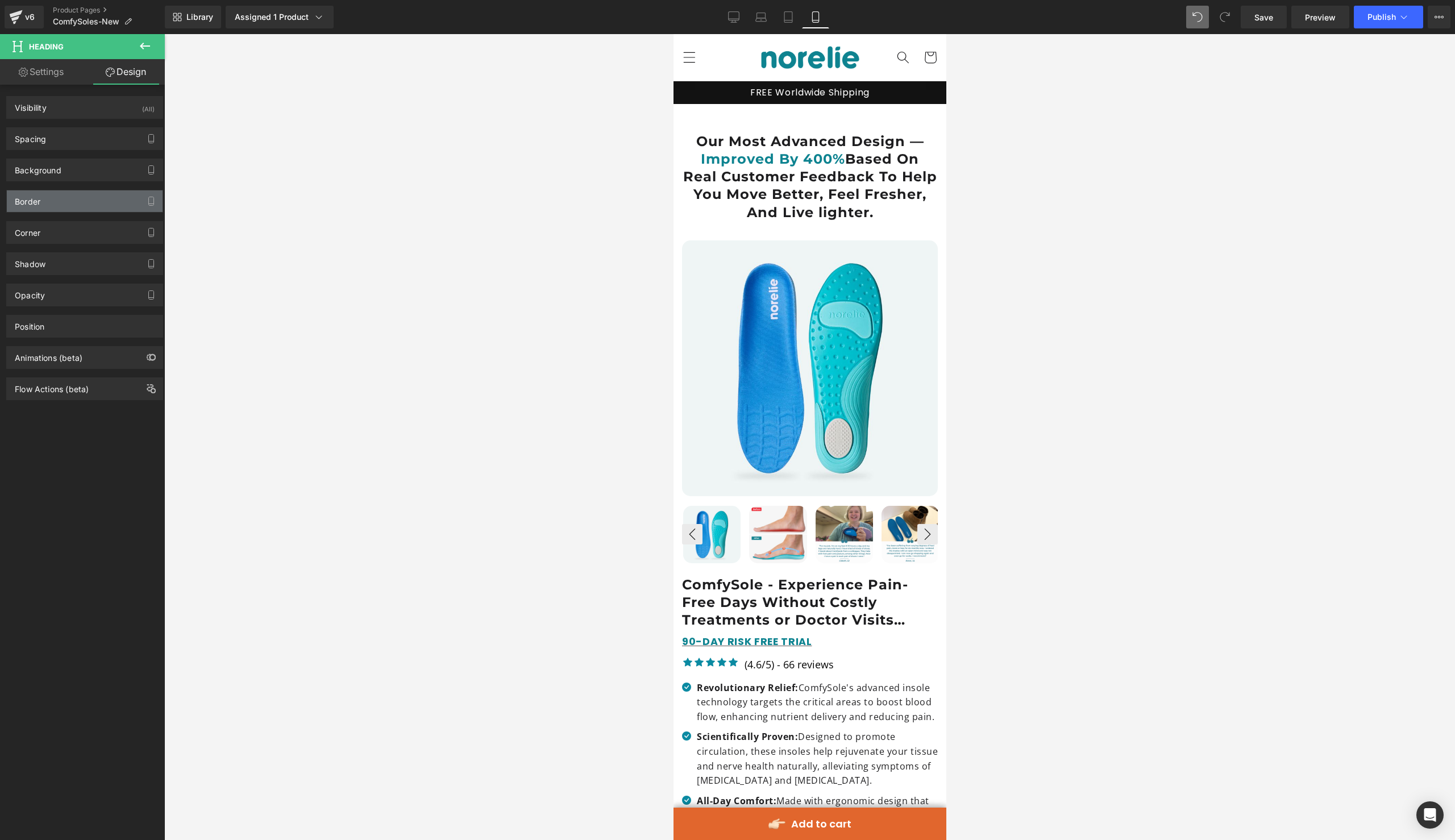
click at [105, 191] on div "Border" at bounding box center [85, 201] width 156 height 21
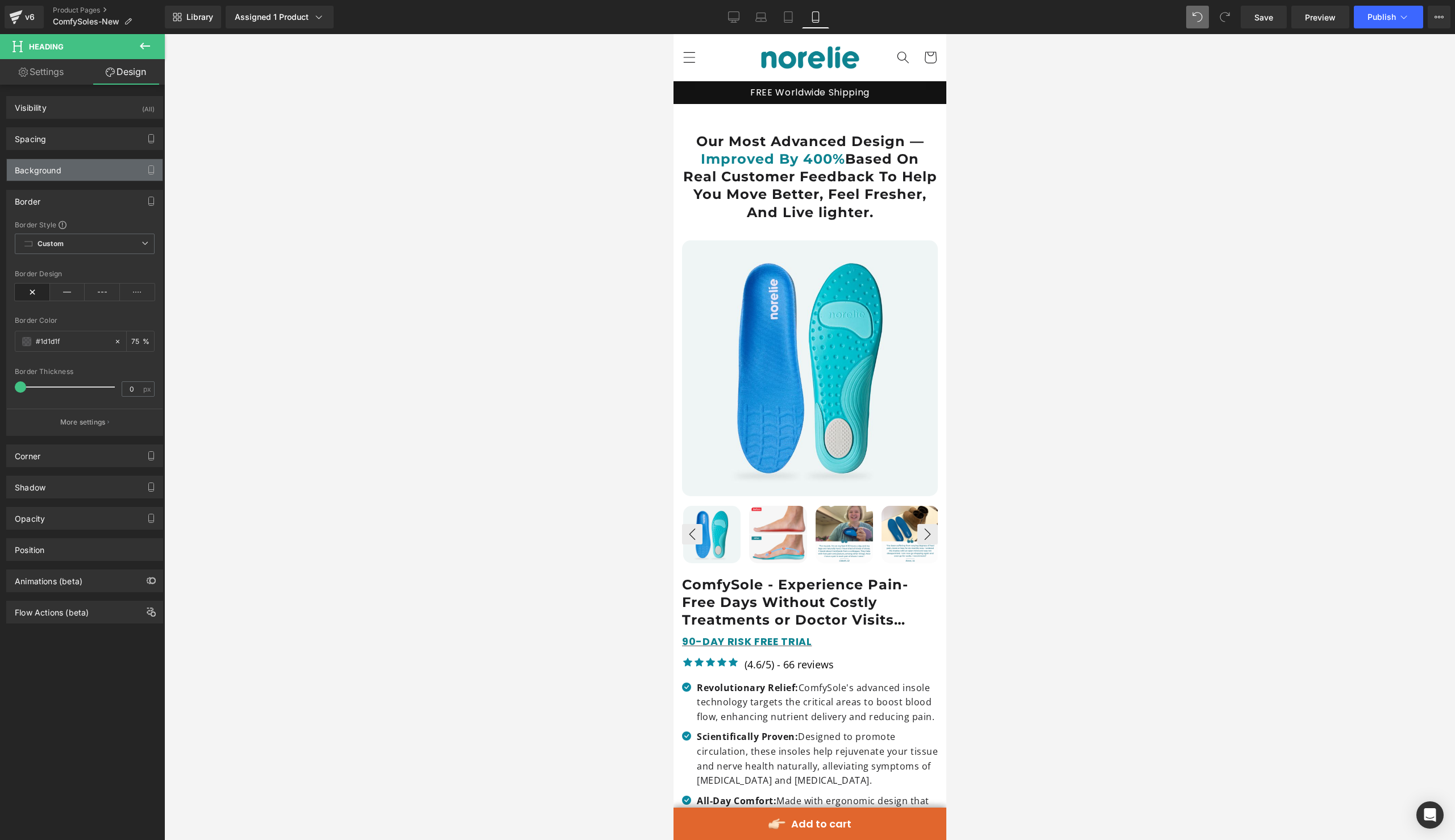
click at [108, 159] on div "Background" at bounding box center [85, 169] width 156 height 21
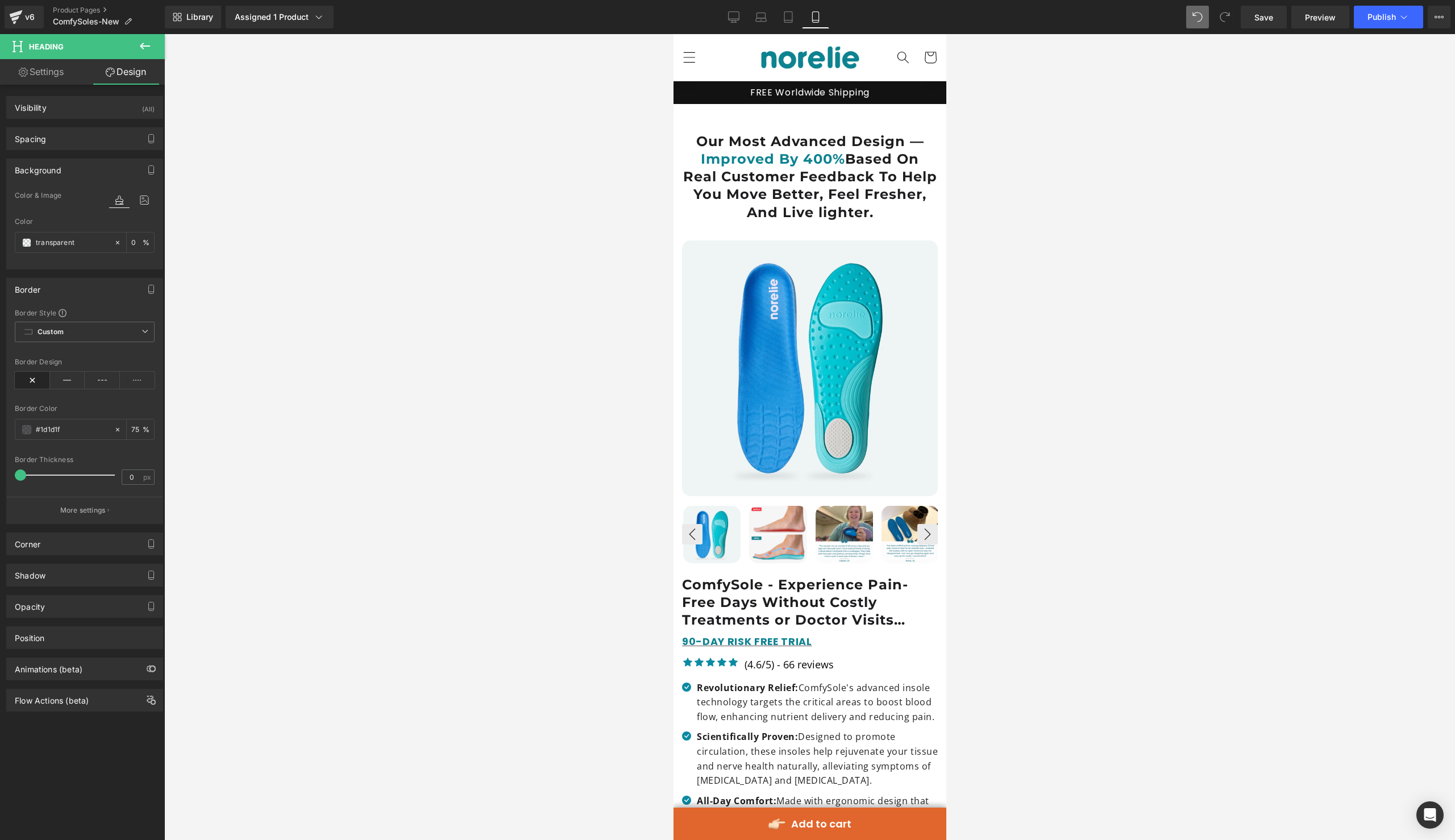
click at [107, 166] on div "Background" at bounding box center [85, 169] width 156 height 21
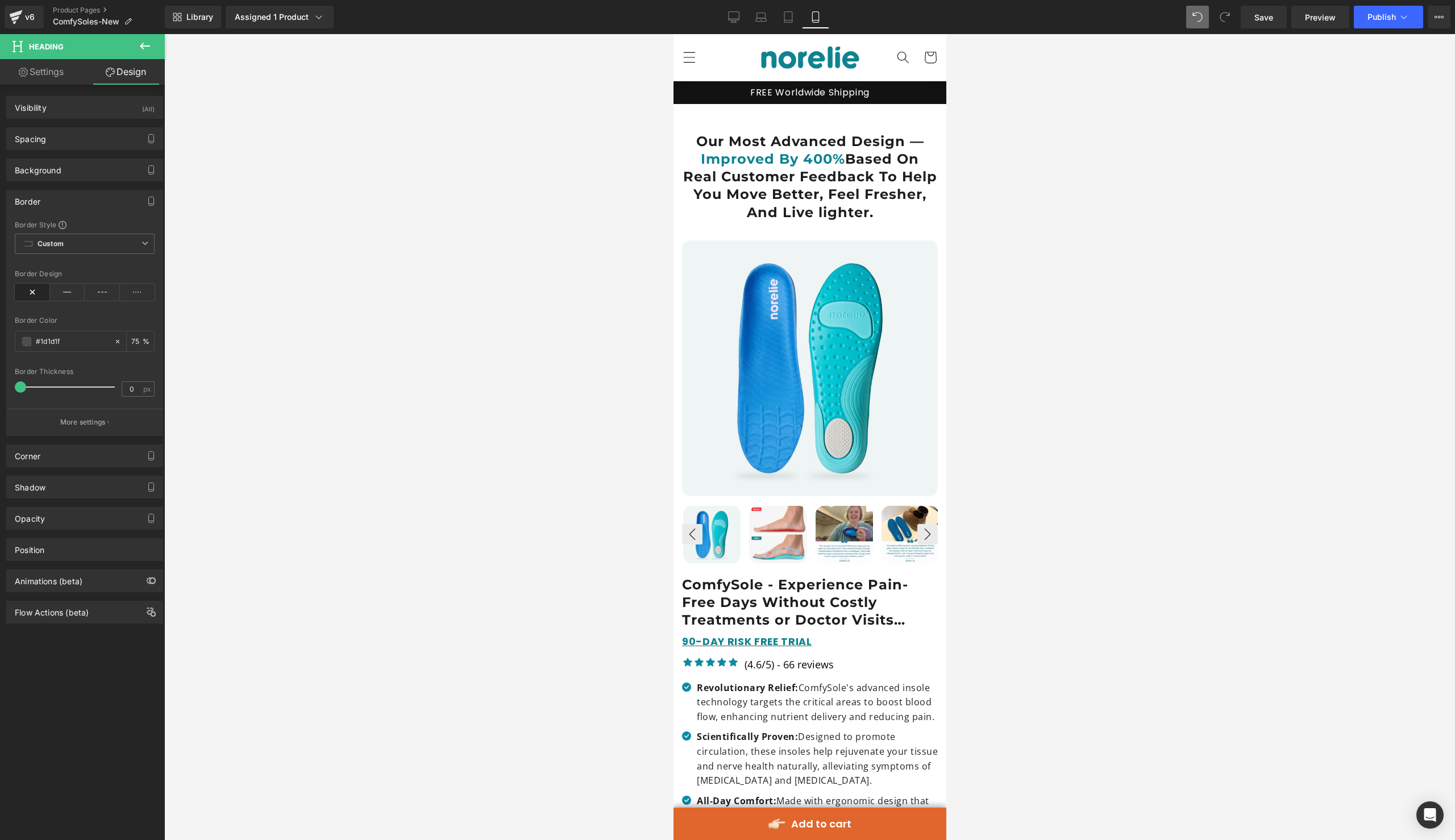
click at [103, 201] on div "Border" at bounding box center [85, 201] width 156 height 21
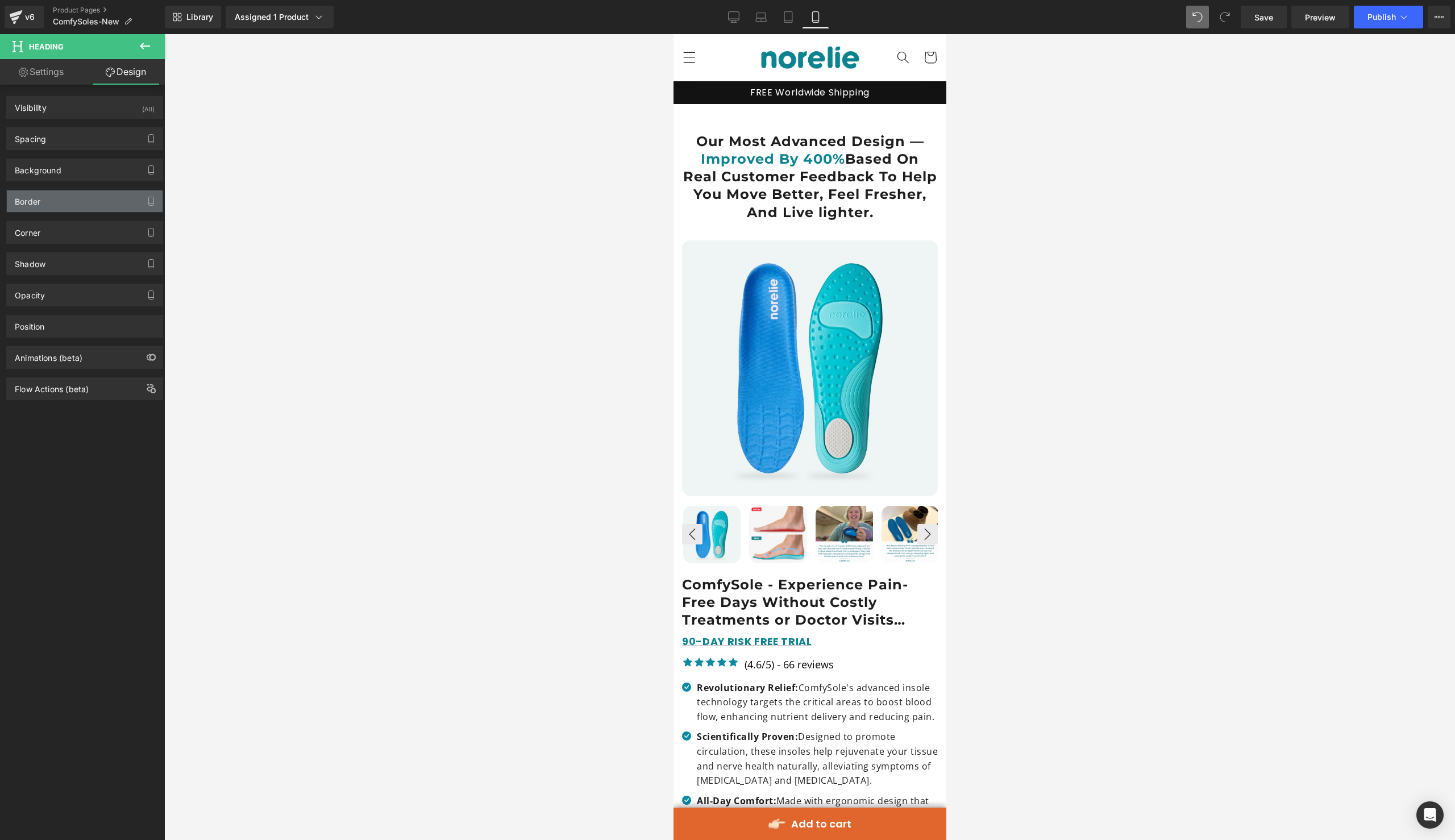
click at [94, 201] on div "Border" at bounding box center [85, 201] width 156 height 21
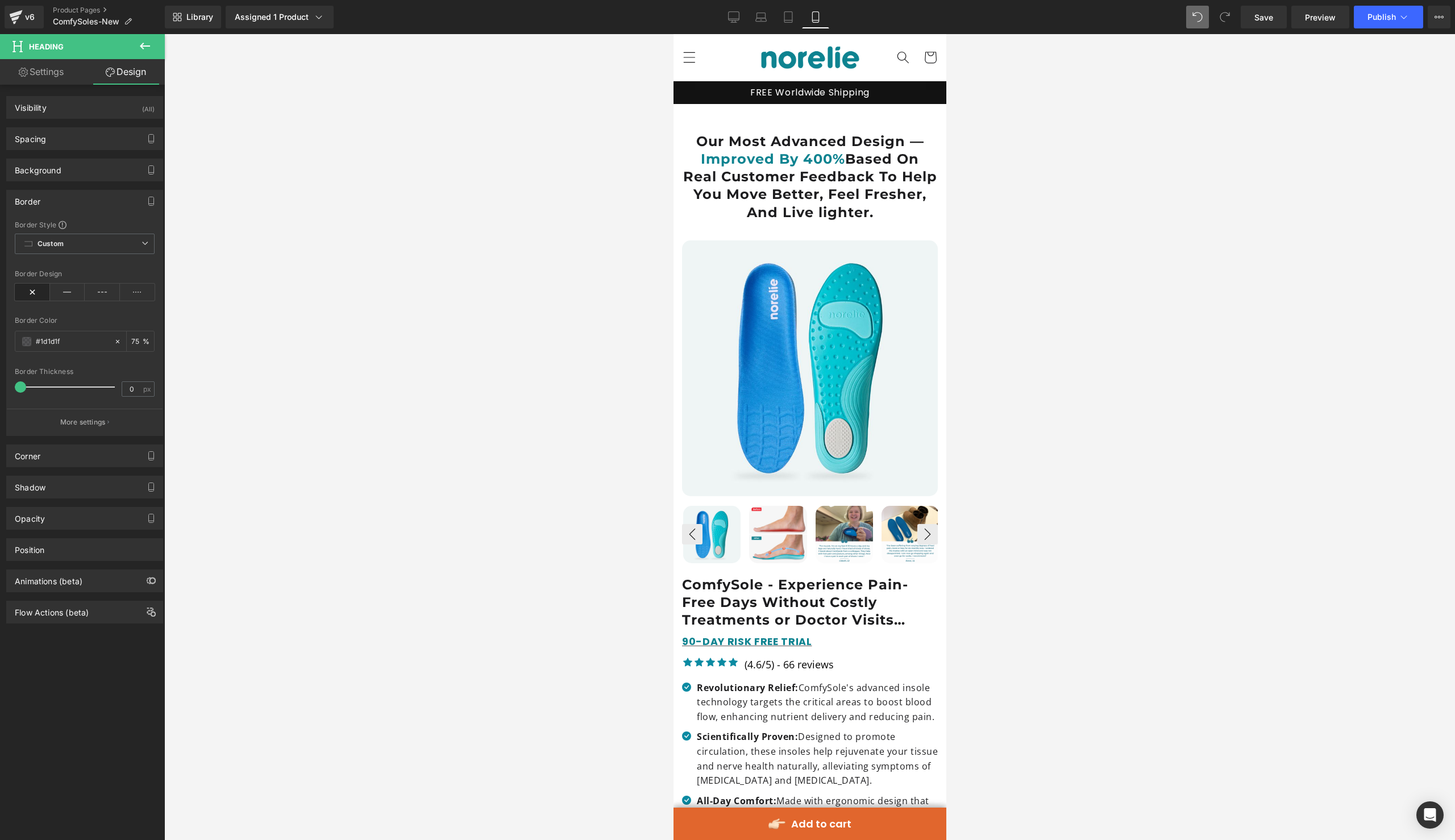
click at [111, 201] on div "Border" at bounding box center [85, 201] width 156 height 21
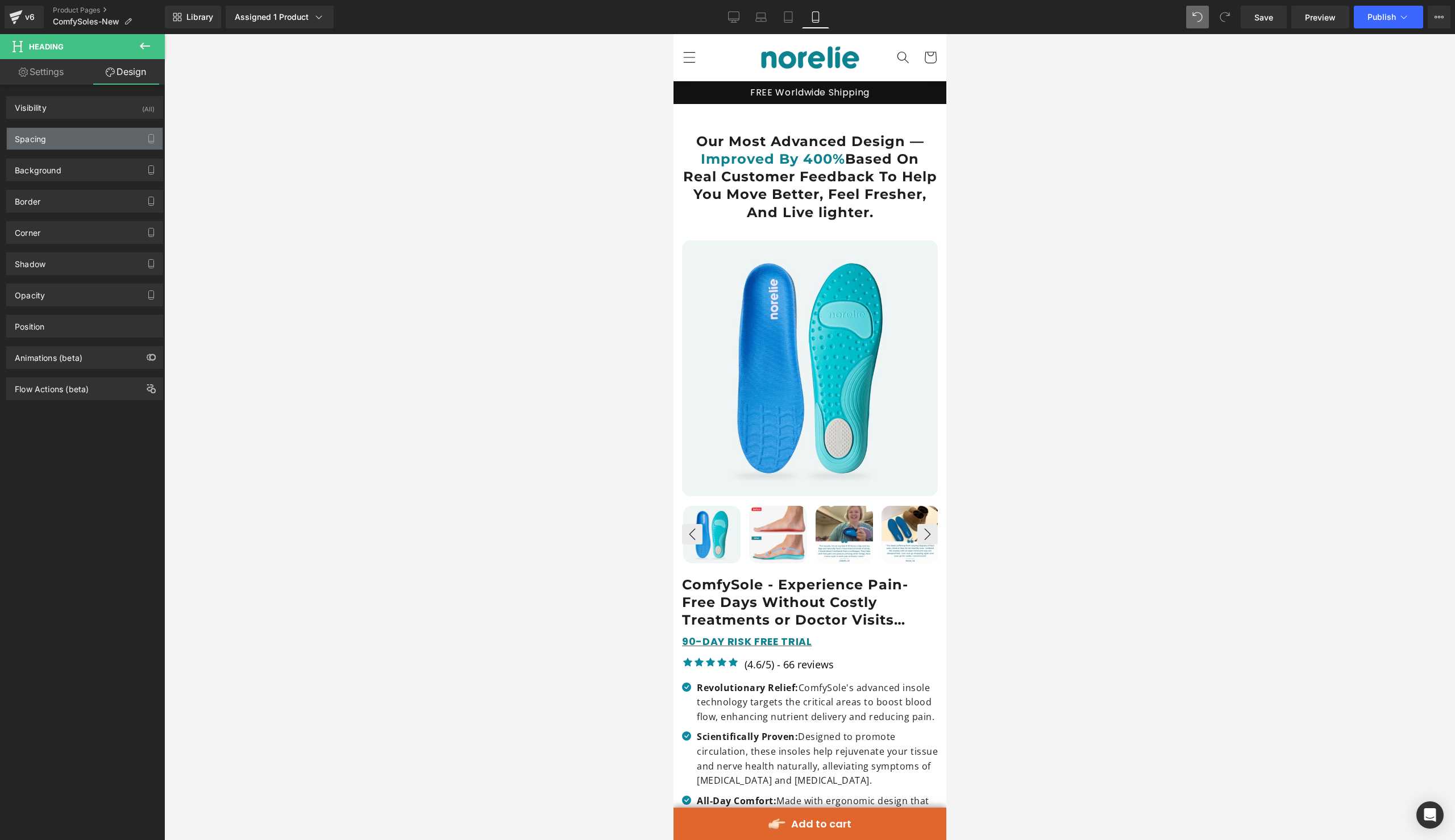
click at [136, 131] on div "Spacing" at bounding box center [85, 138] width 156 height 21
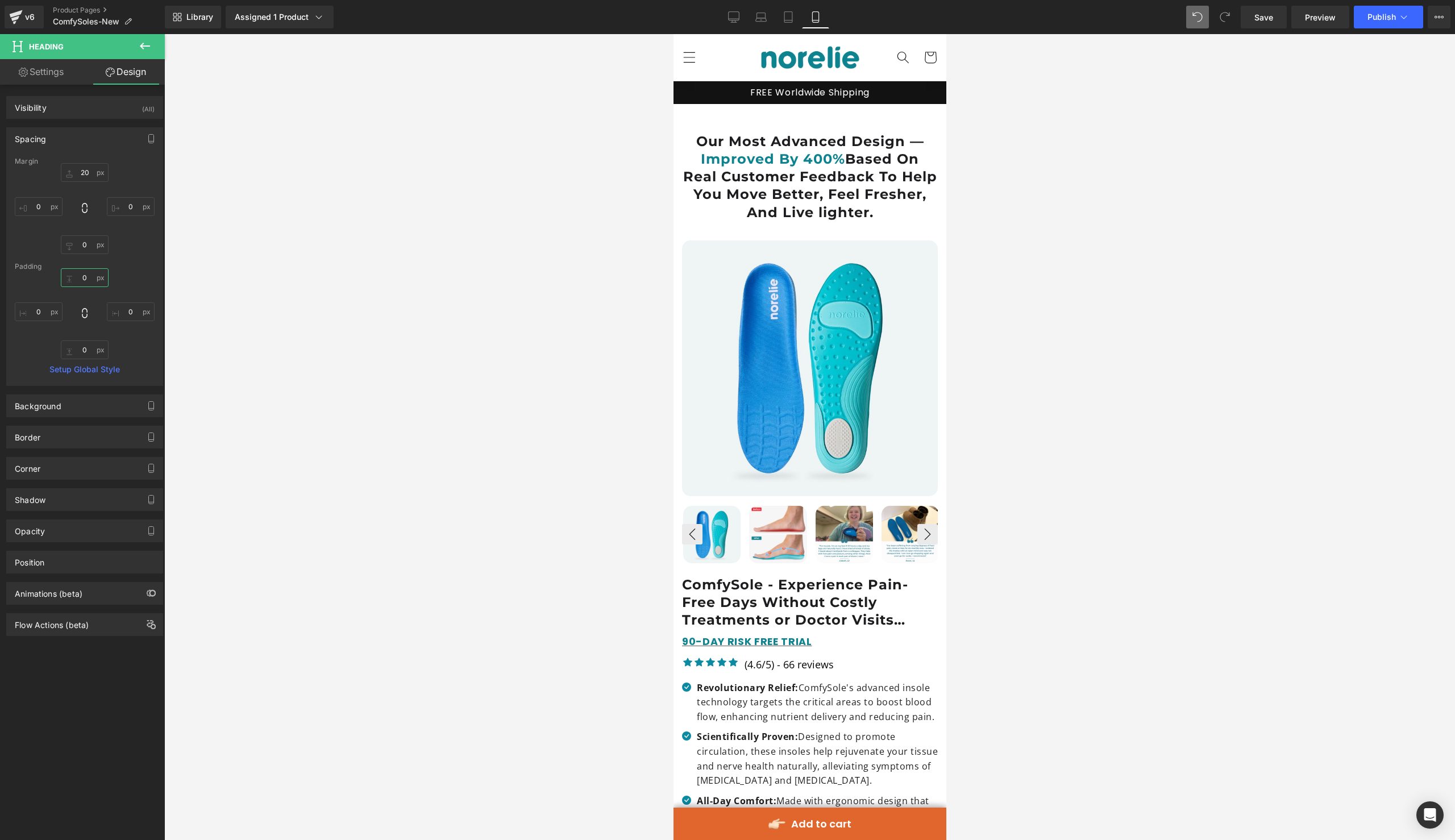
click at [85, 276] on input "0" at bounding box center [85, 278] width 47 height 19
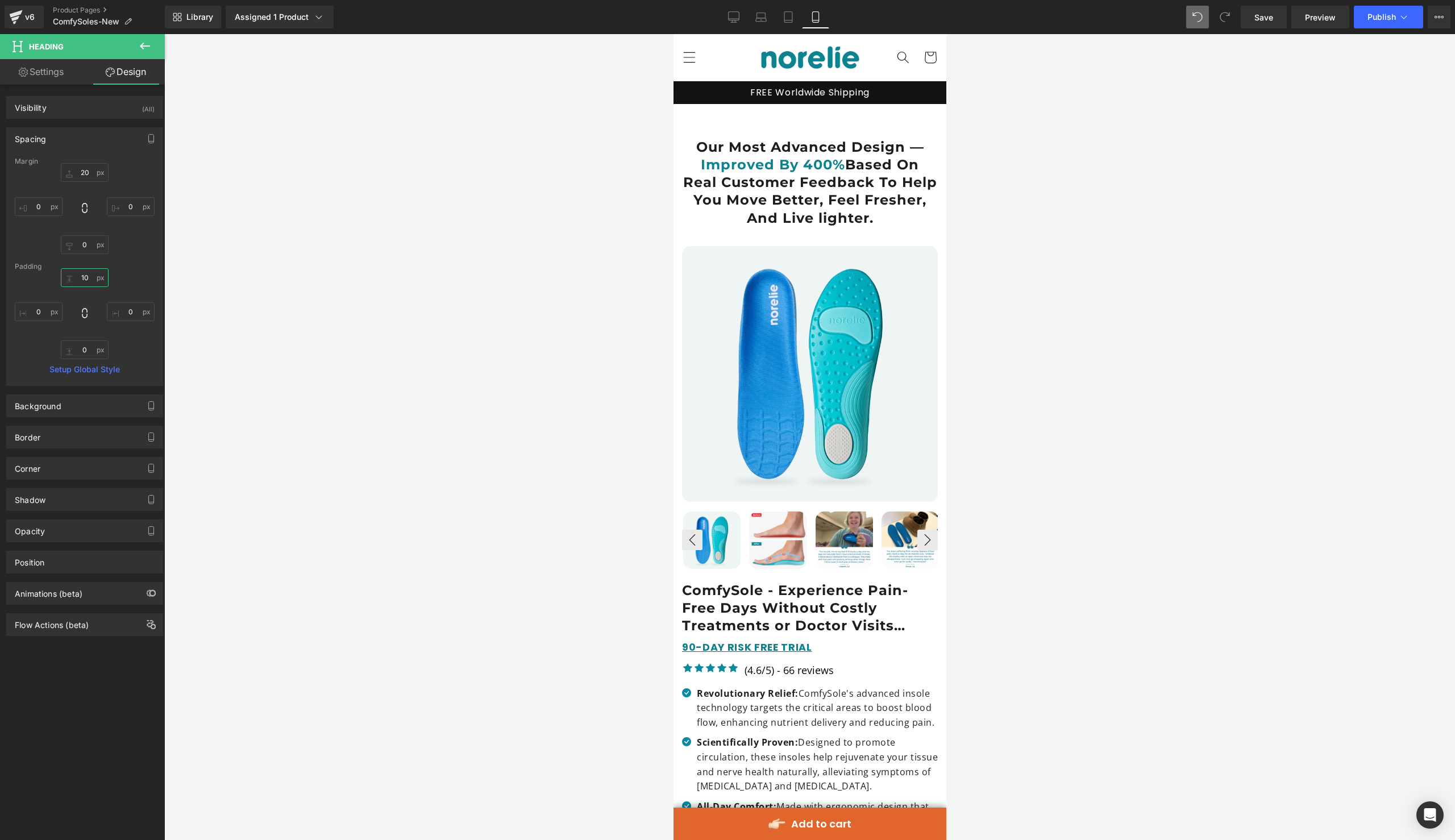
type input "1"
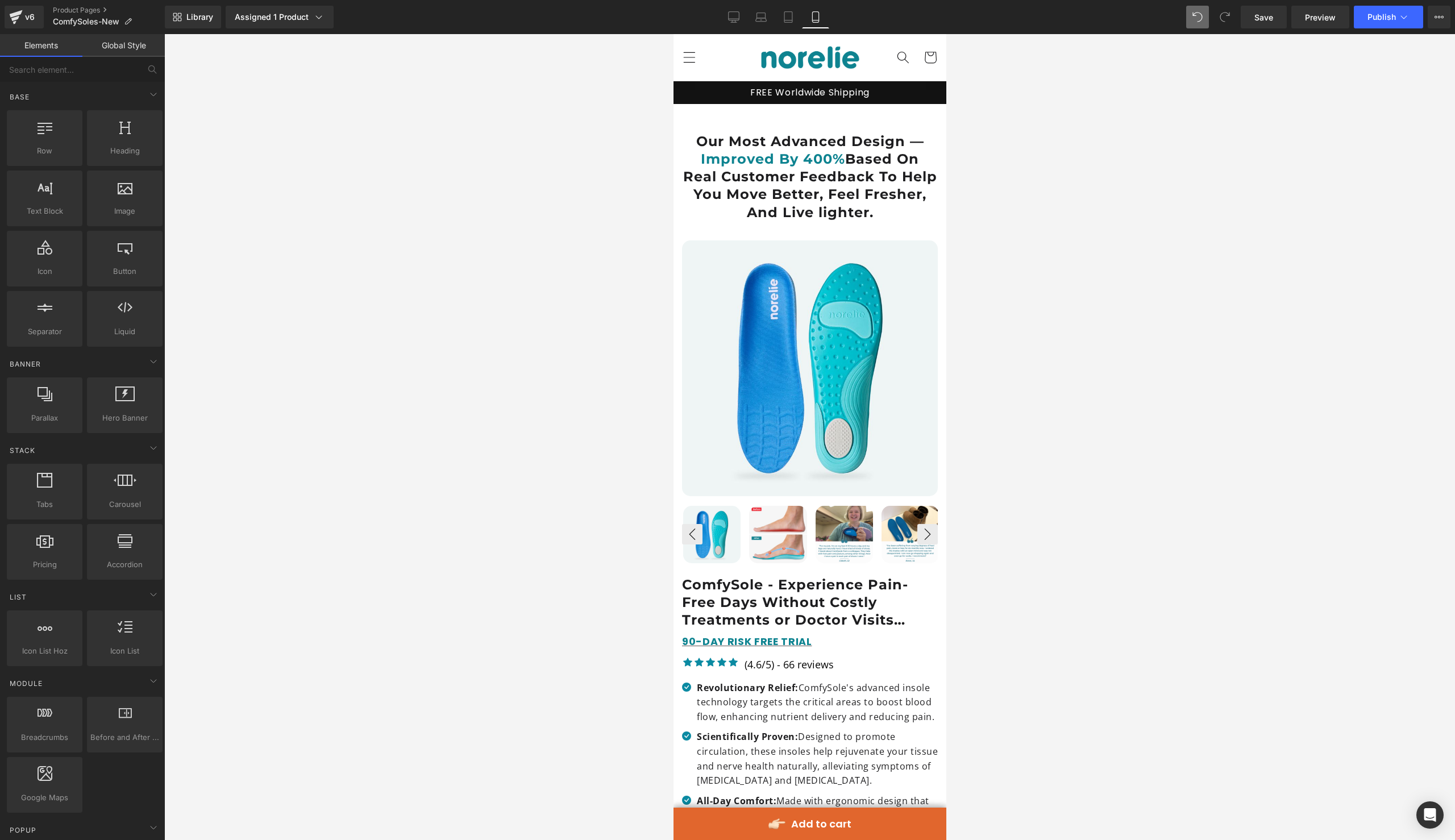
click at [880, 99] on div "FREE Worldwide Shipping" at bounding box center [810, 93] width 267 height 16
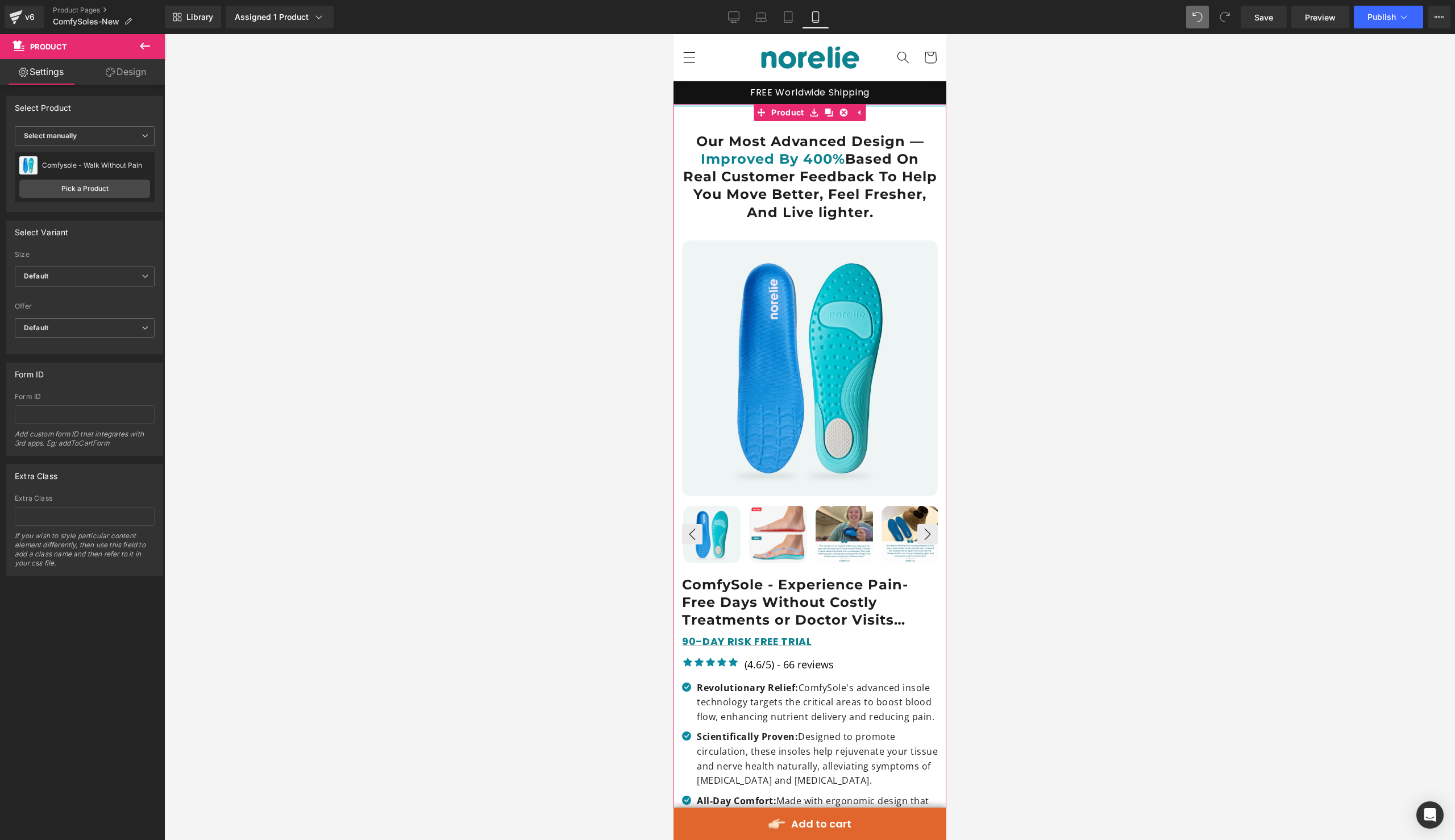
drag, startPoint x: 914, startPoint y: 104, endPoint x: 947, endPoint y: 71, distance: 46.7
click at [945, 71] on html "□ [GEOGRAPHIC_DATA] [GEOGRAPHIC_DATA] Skip to content All Products" at bounding box center [809, 437] width 273 height 806
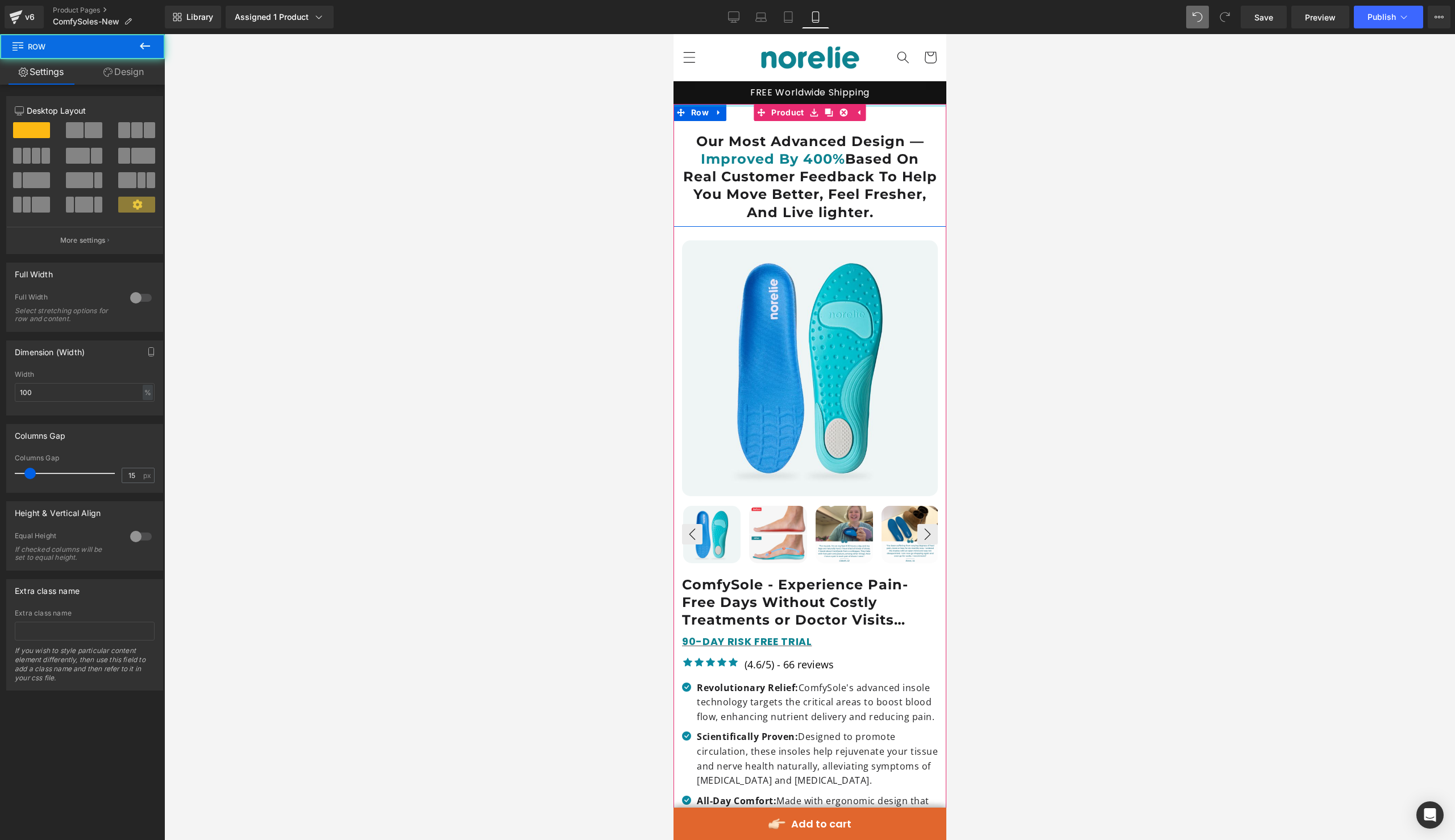
click at [922, 107] on div "Our Most Advanced Design — Improved By 400% Based On Real Customer Feedback To …" at bounding box center [809, 166] width 273 height 123
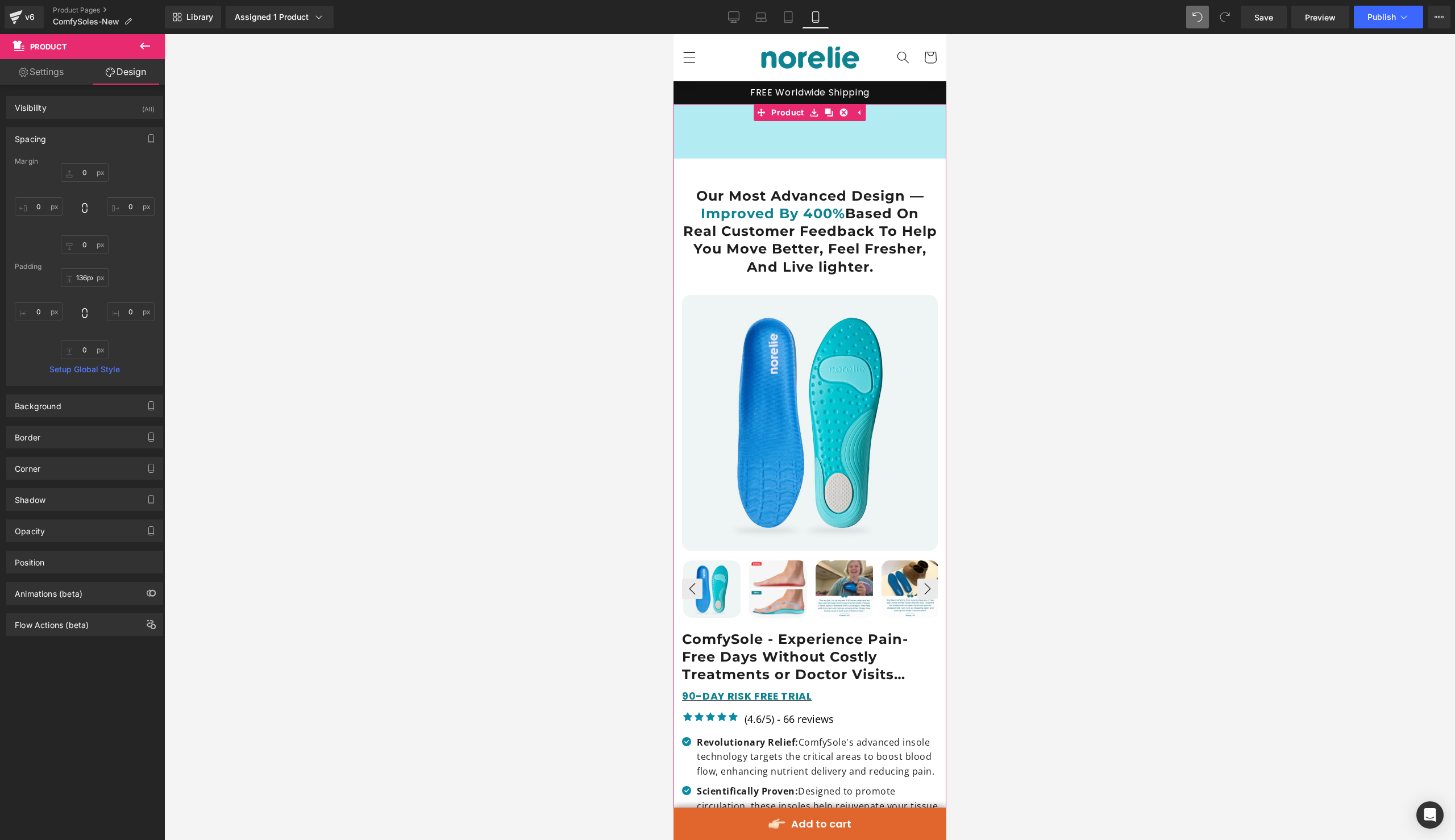
type input "137px"
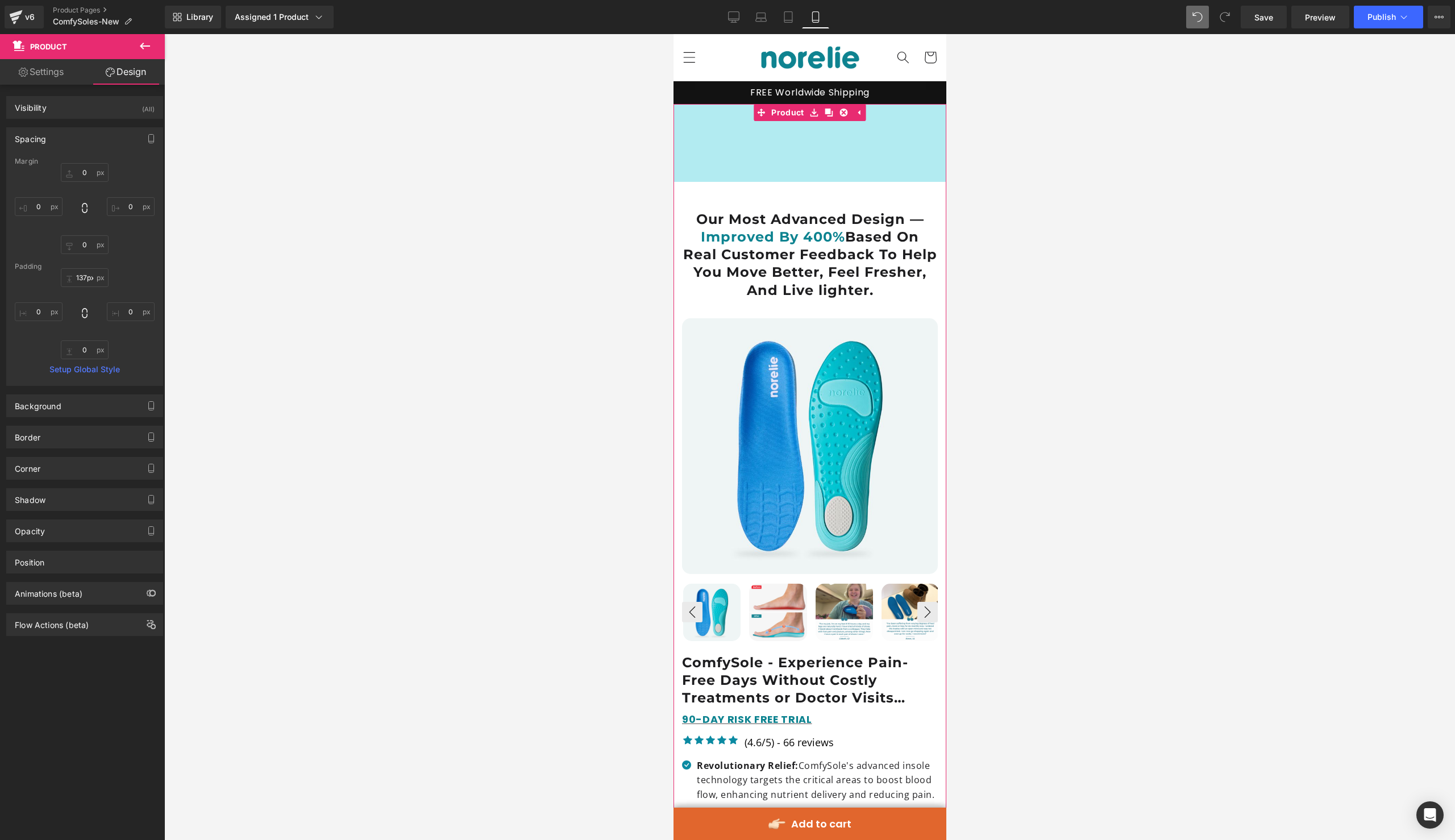
drag, startPoint x: 928, startPoint y: 103, endPoint x: 942, endPoint y: 181, distance: 79.2
click at [942, 181] on div "137px" at bounding box center [809, 143] width 273 height 78
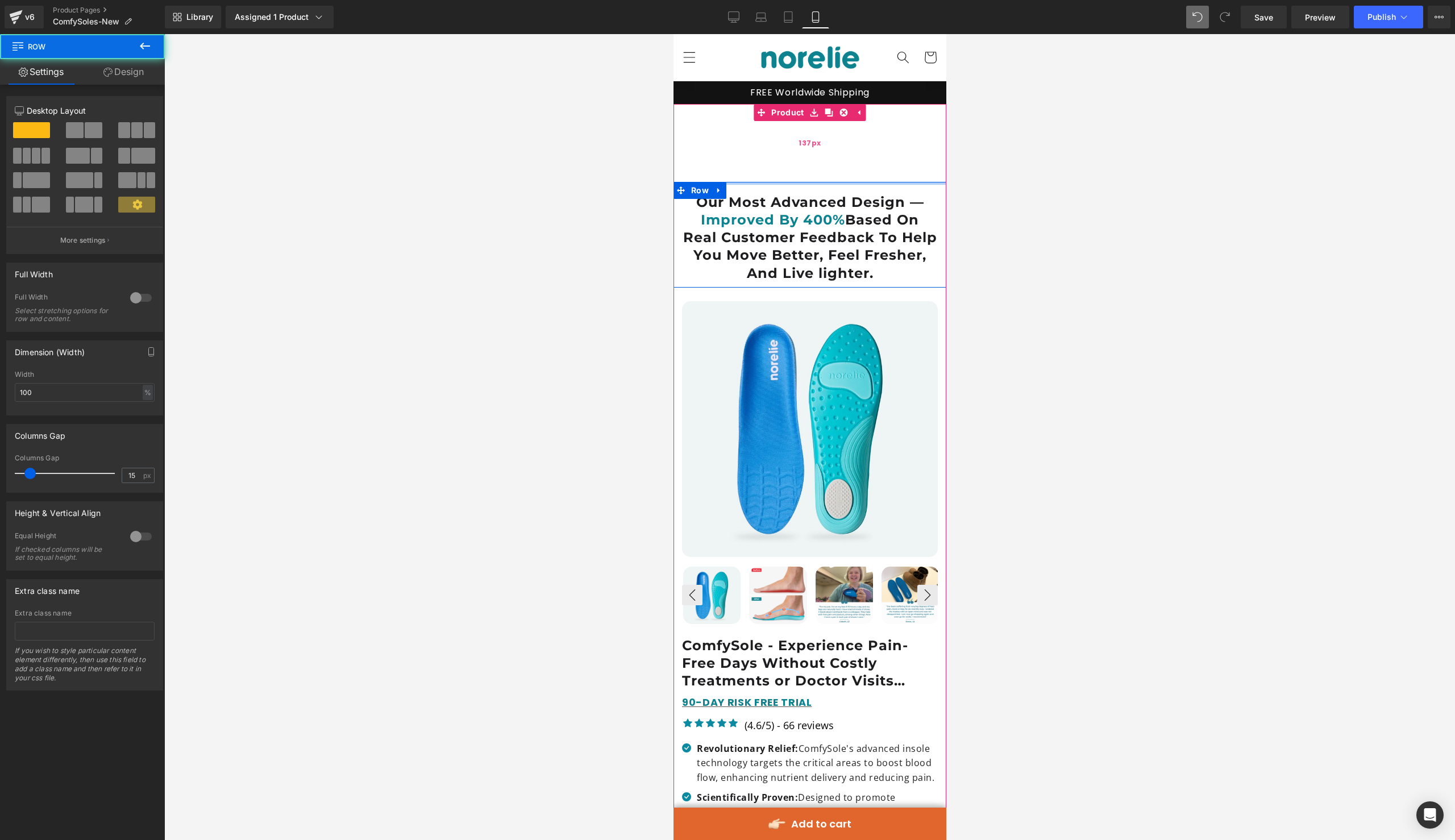
drag, startPoint x: 914, startPoint y: 182, endPoint x: 923, endPoint y: 126, distance: 56.7
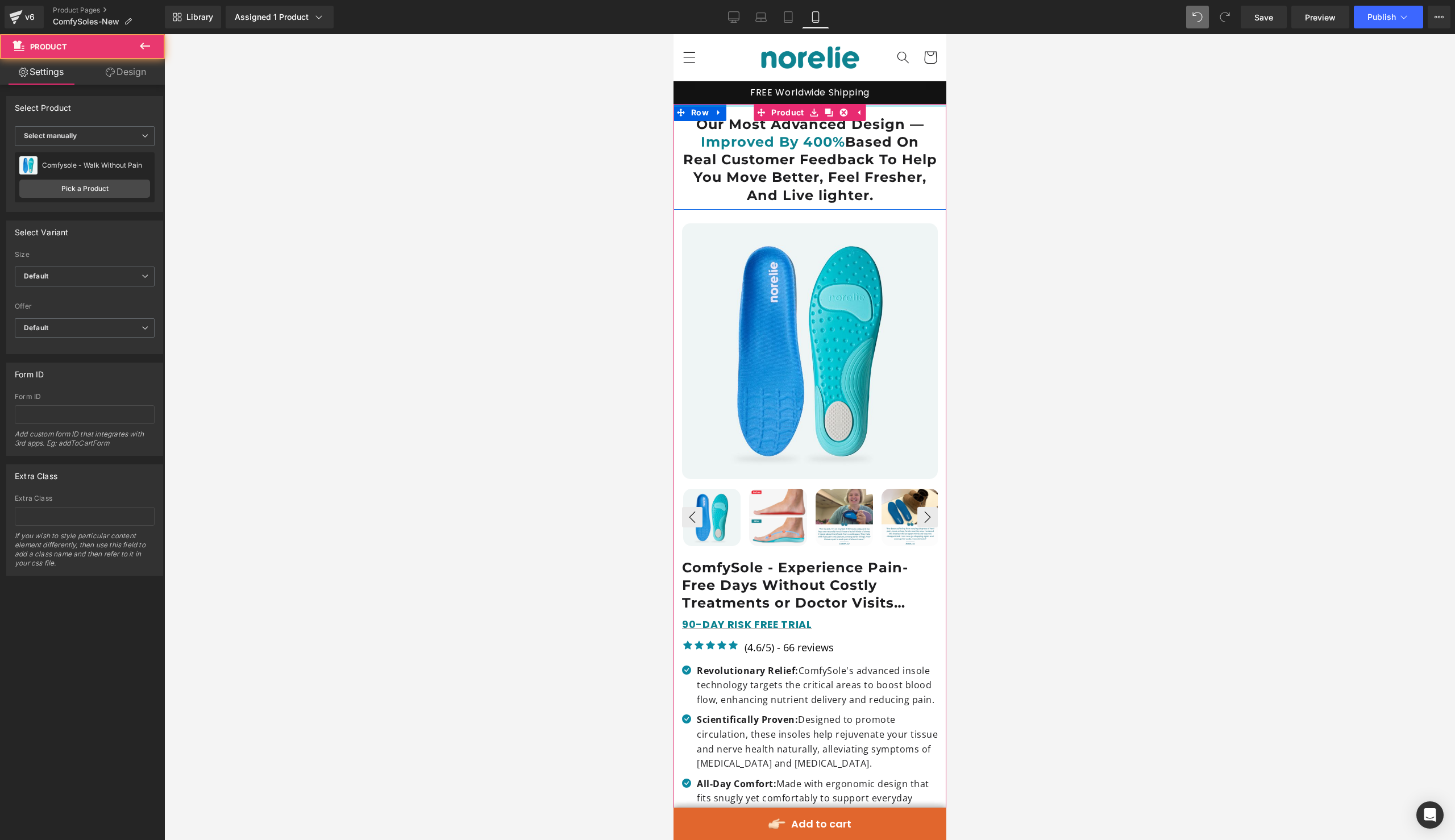
drag, startPoint x: 935, startPoint y: 180, endPoint x: 944, endPoint y: 67, distance: 113.4
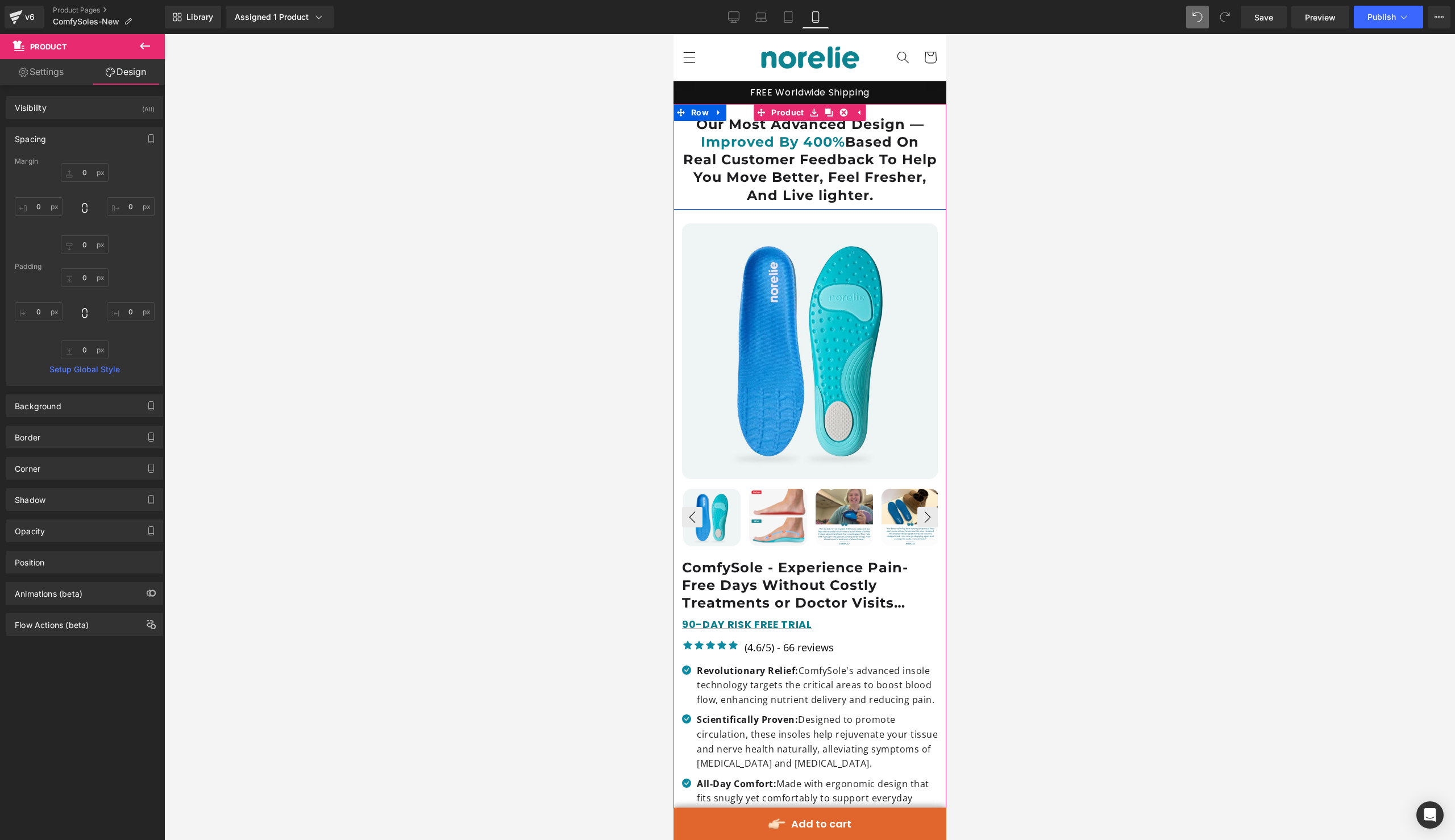
click at [996, 98] on div at bounding box center [810, 437] width 1291 height 806
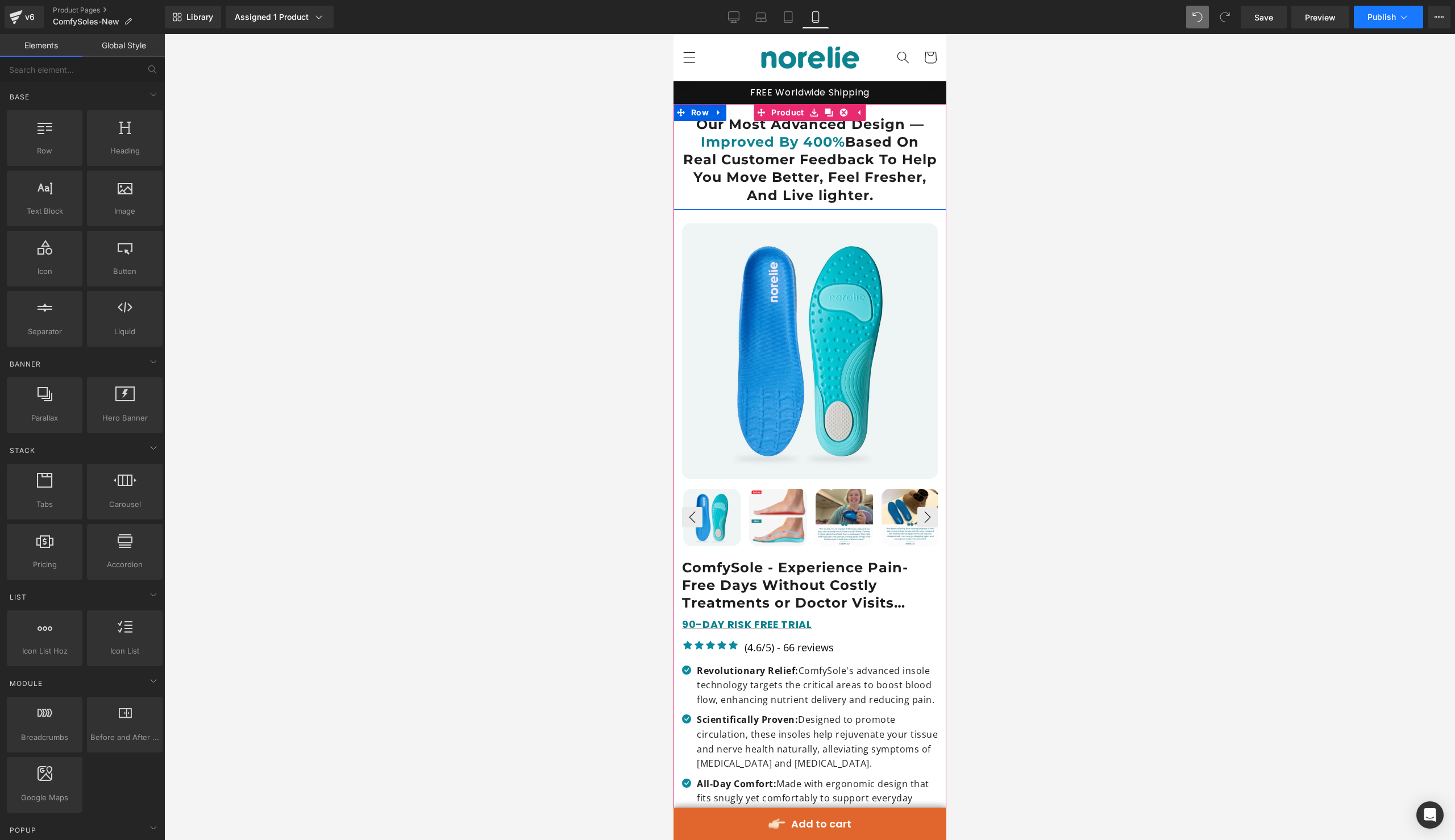
click at [1384, 21] on span "Publish" at bounding box center [1381, 17] width 29 height 9
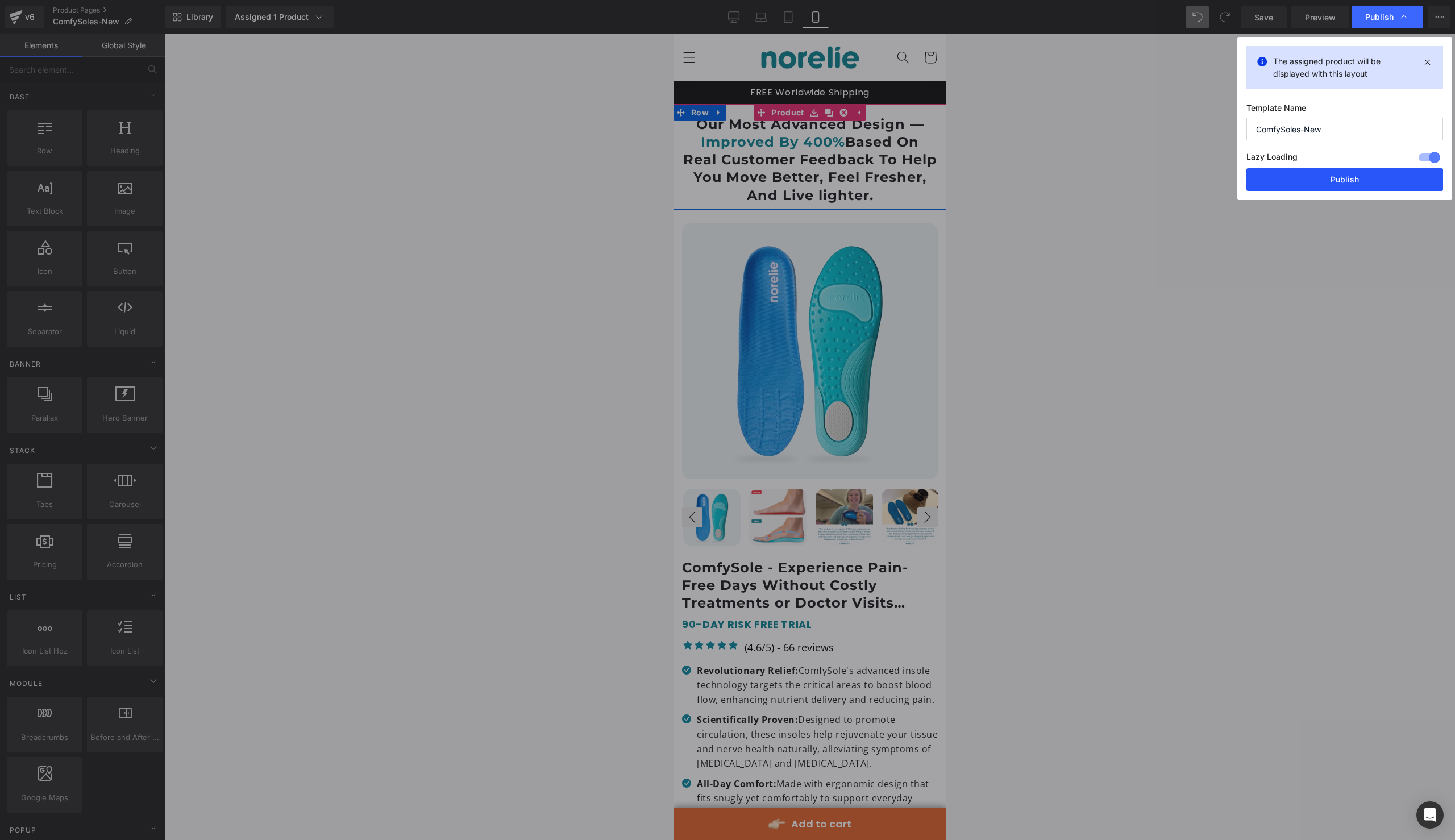
click at [1306, 182] on button "Publish" at bounding box center [1344, 179] width 197 height 23
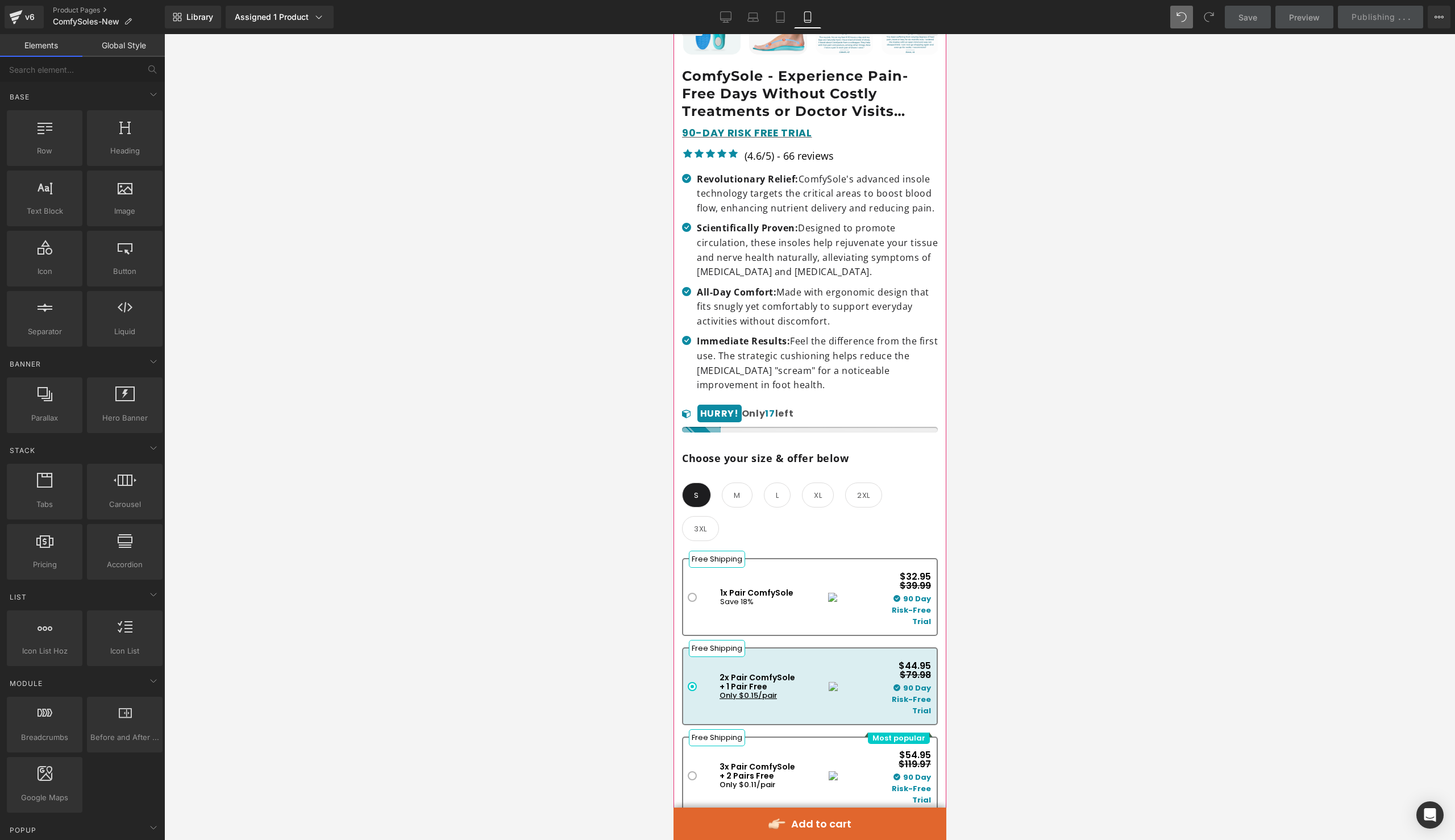
scroll to position [626, 0]
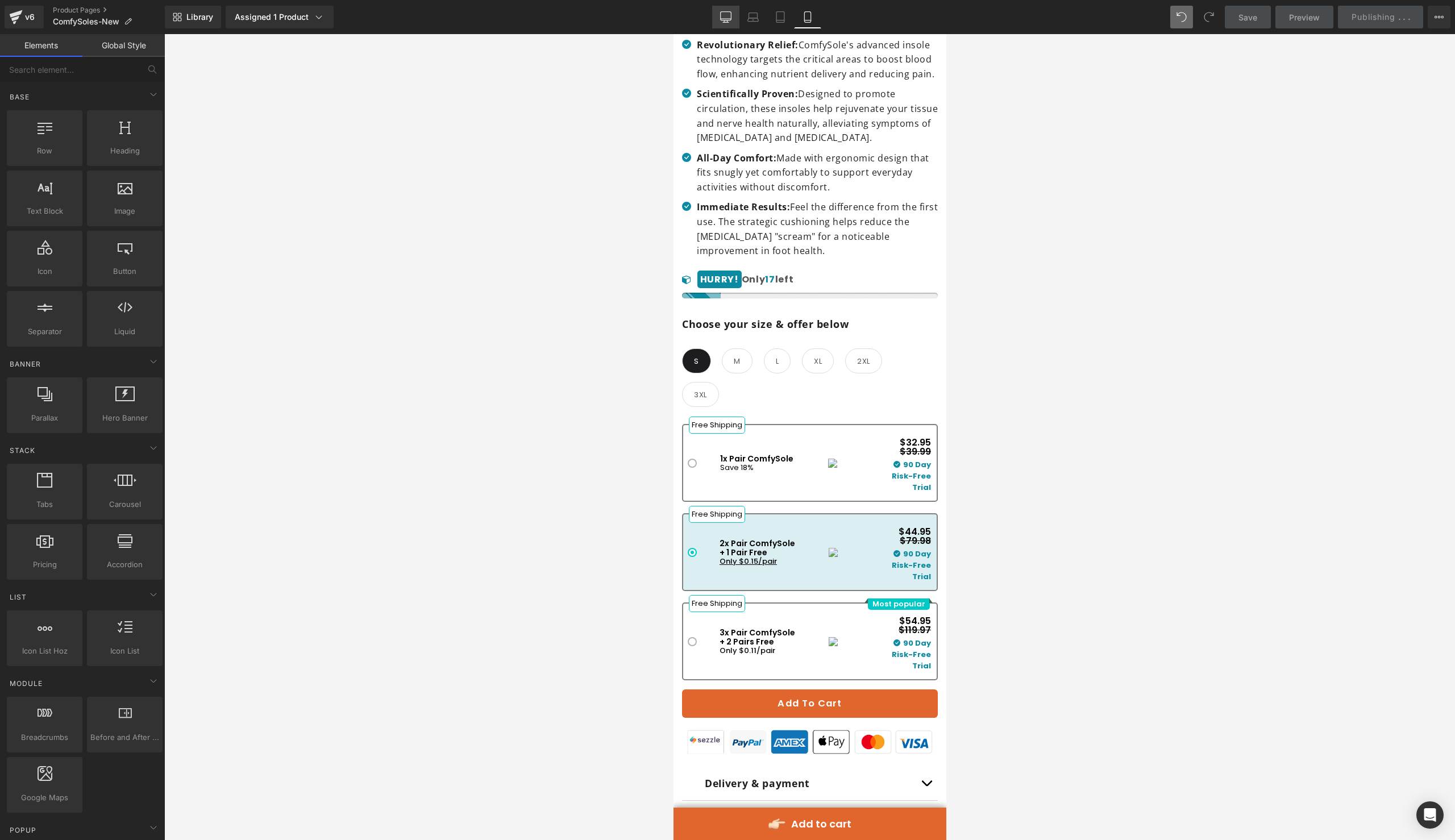
click at [736, 13] on link "Desktop" at bounding box center [726, 16] width 27 height 23
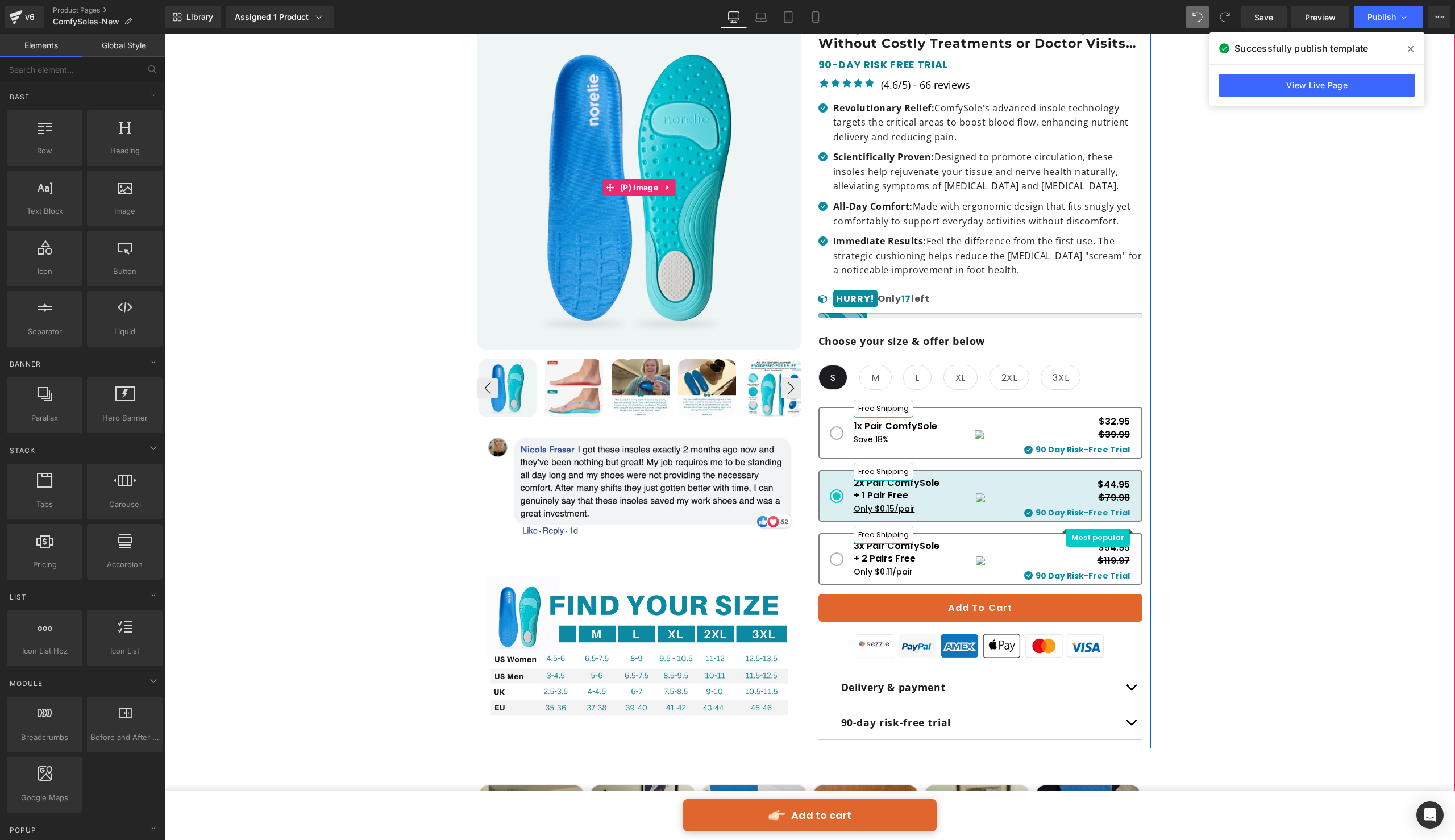
scroll to position [0, 0]
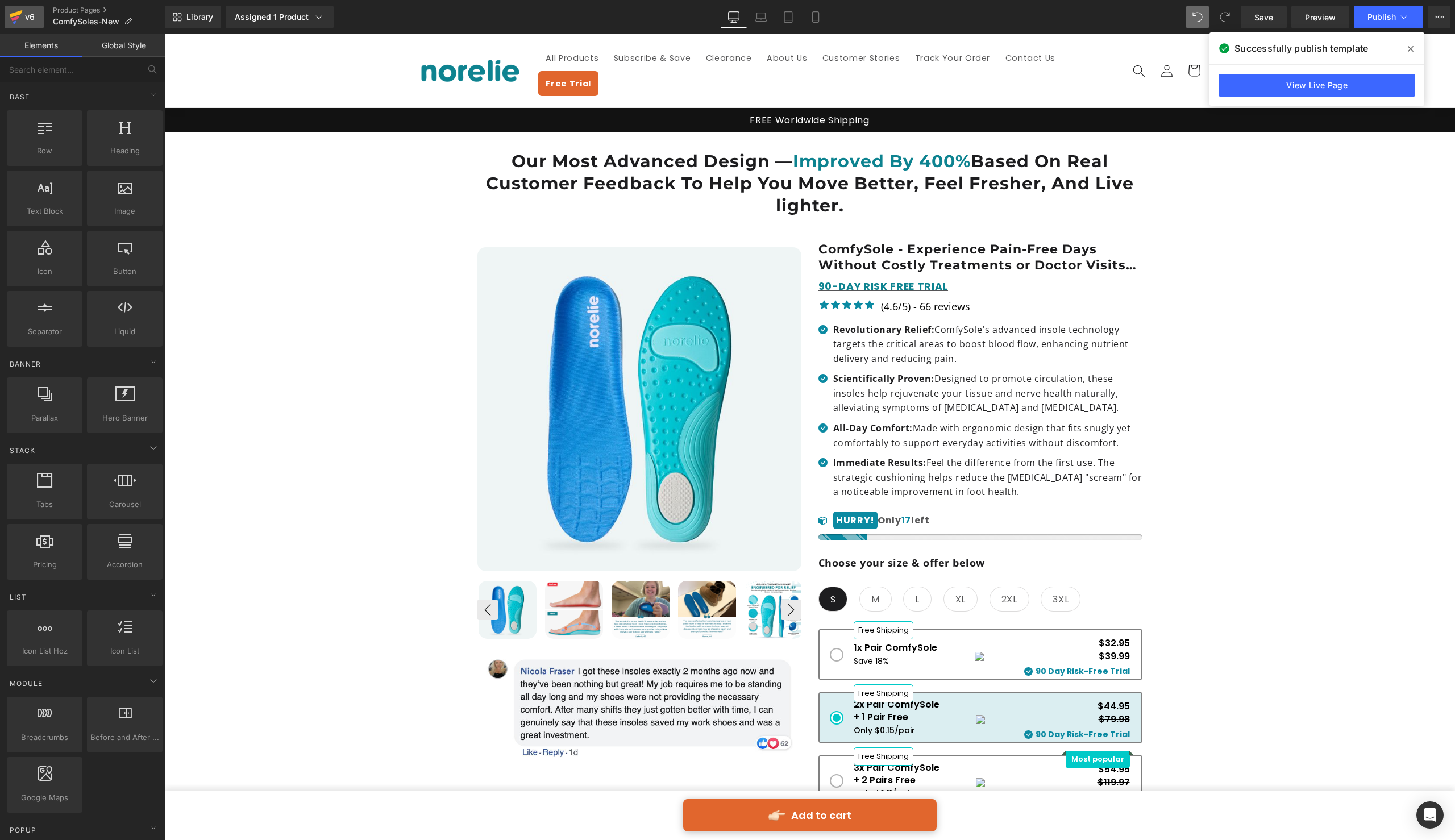
click at [18, 18] on icon at bounding box center [16, 17] width 13 height 29
